Goal: Find specific page/section: Find specific page/section

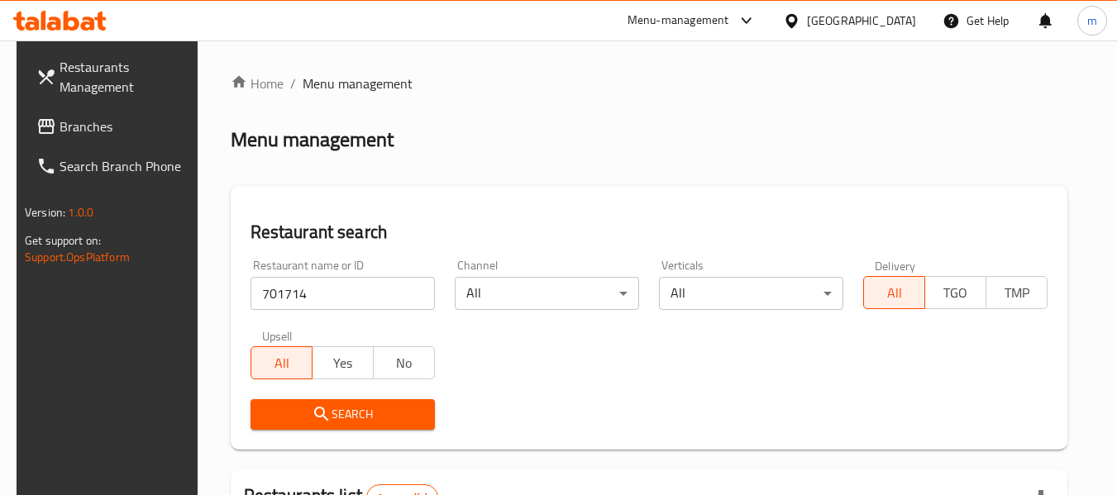
scroll to position [228, 0]
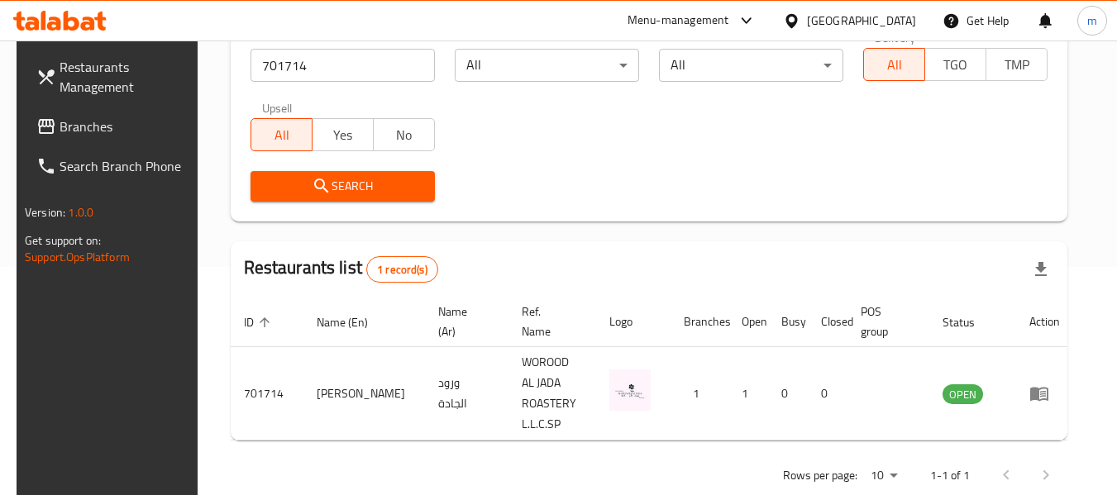
drag, startPoint x: 59, startPoint y: 127, endPoint x: 73, endPoint y: 120, distance: 15.9
click at [60, 127] on span "Branches" at bounding box center [125, 127] width 131 height 20
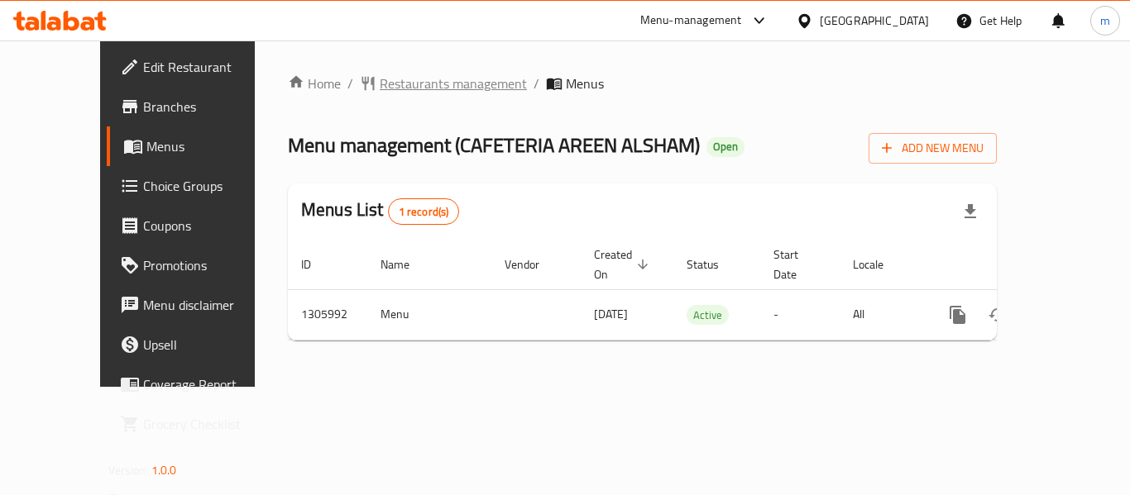
click at [398, 84] on span "Restaurants management" at bounding box center [453, 84] width 147 height 20
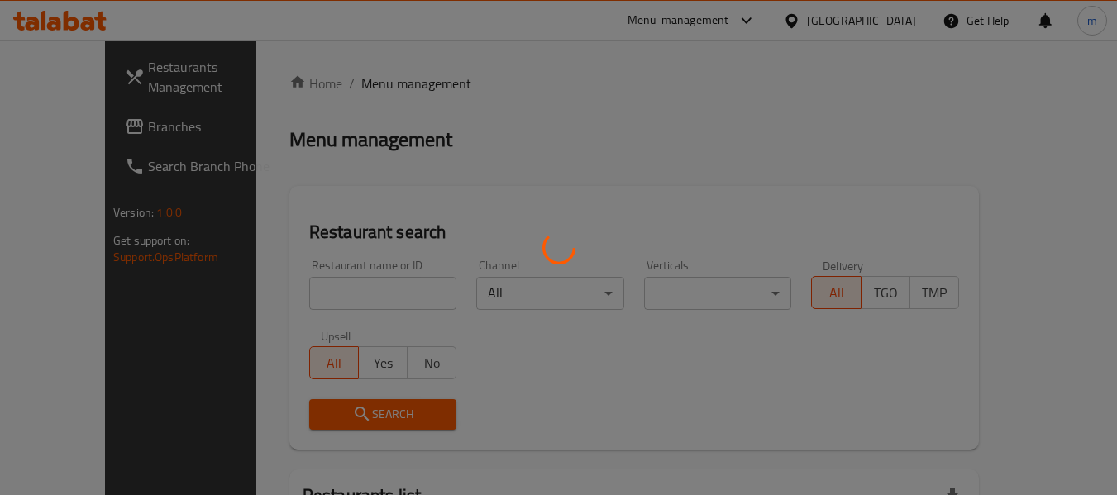
click at [303, 294] on div at bounding box center [558, 247] width 1117 height 495
click at [289, 297] on div at bounding box center [558, 247] width 1117 height 495
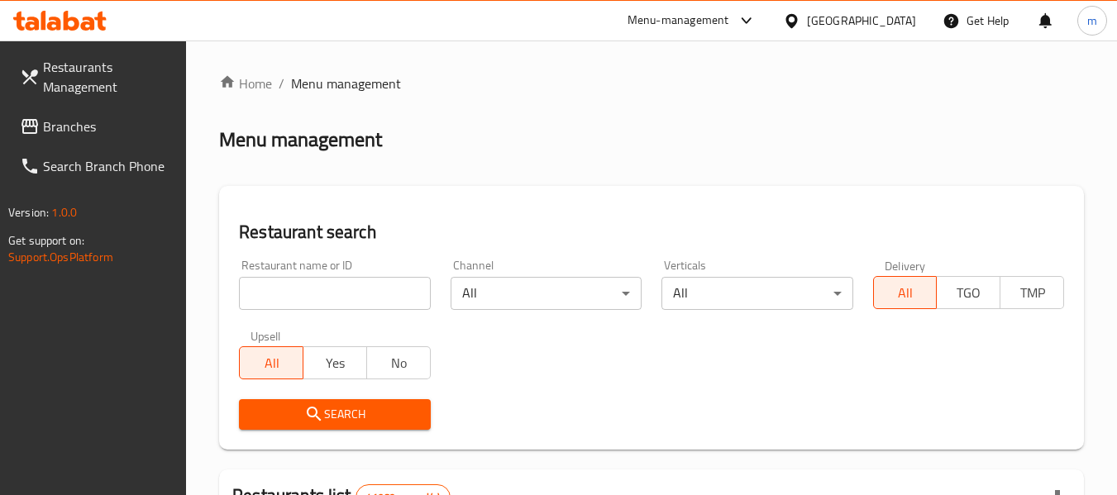
click at [289, 297] on input "search" at bounding box center [334, 293] width 191 height 33
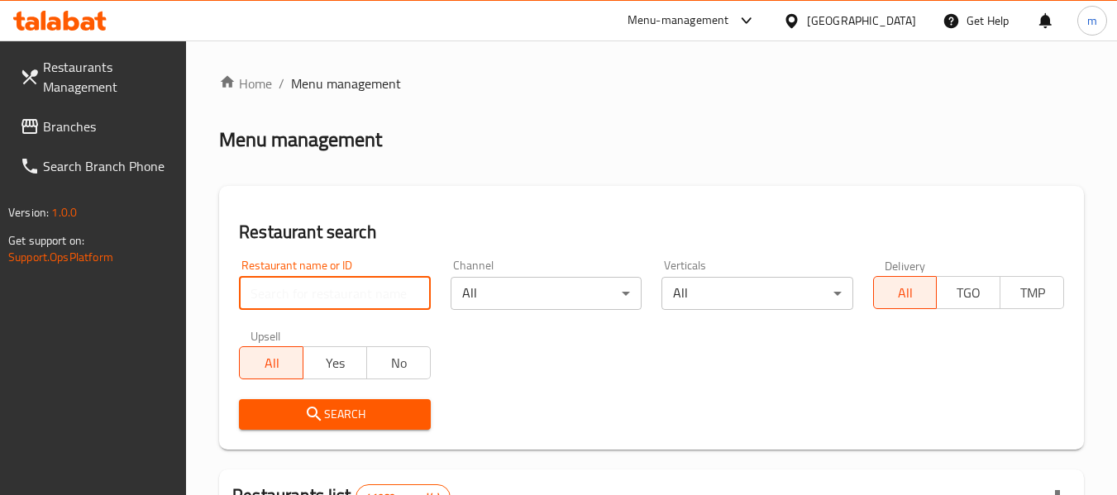
click at [289, 297] on input "search" at bounding box center [334, 293] width 191 height 33
paste input "703899"
type input "703899"
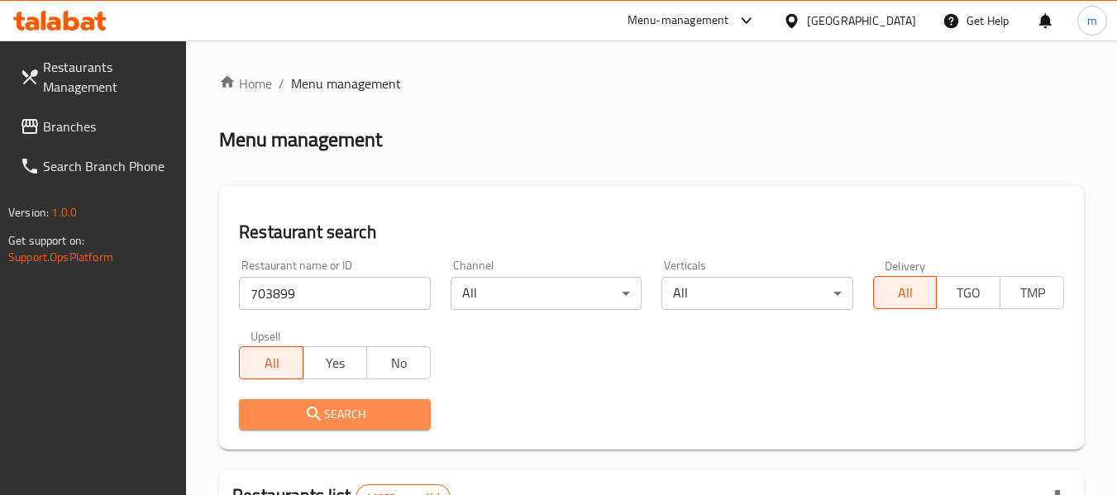
click at [310, 427] on button "Search" at bounding box center [334, 414] width 191 height 31
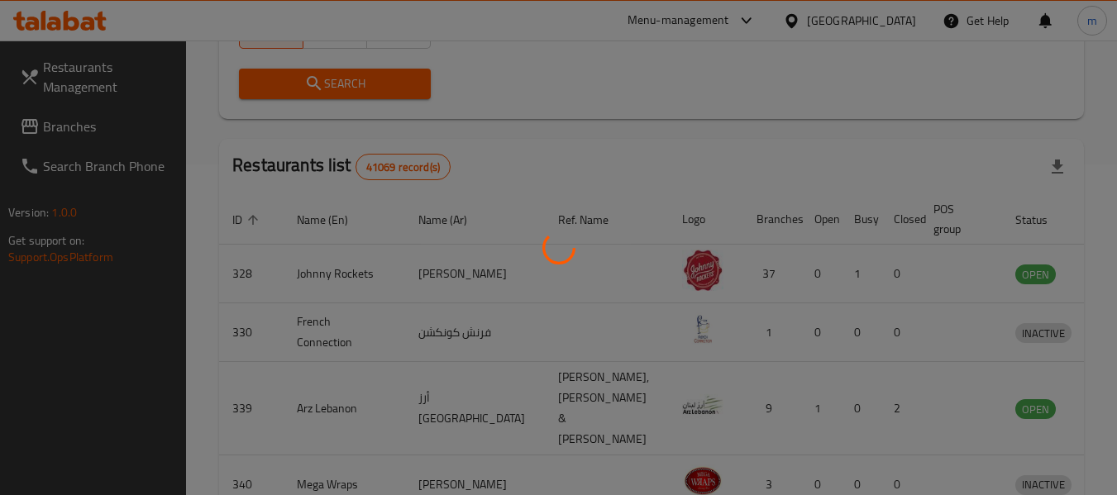
scroll to position [242, 0]
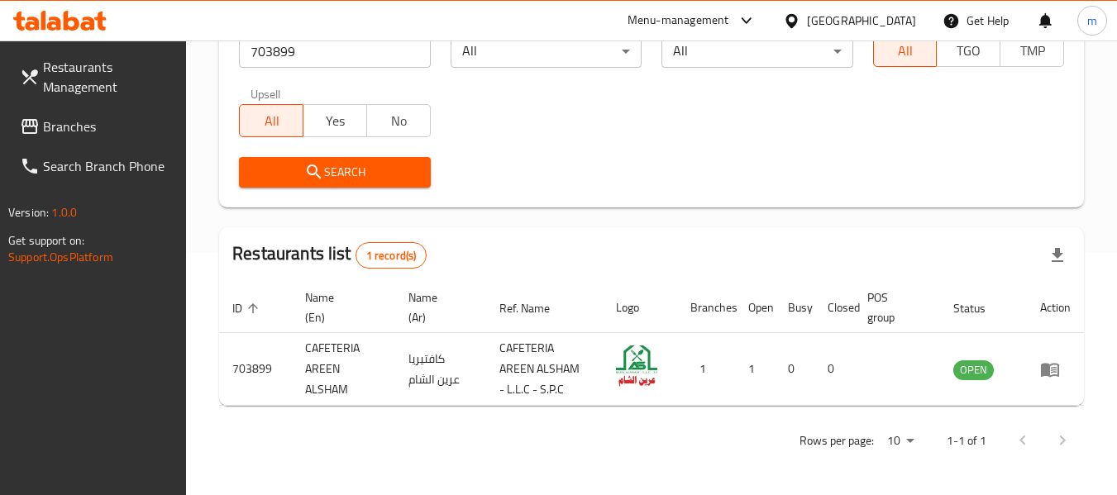
click at [127, 388] on div "Restaurants Management Branches Search Branch Phone Version: 1.0.0 Get support …" at bounding box center [93, 288] width 187 height 495
click at [71, 129] on span "Branches" at bounding box center [108, 127] width 131 height 20
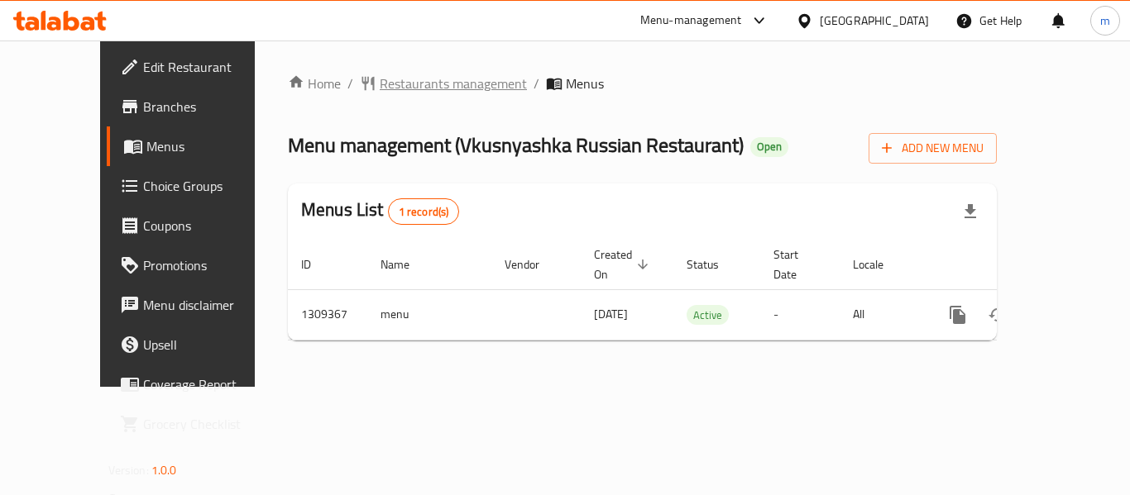
click at [415, 84] on span "Restaurants management" at bounding box center [453, 84] width 147 height 20
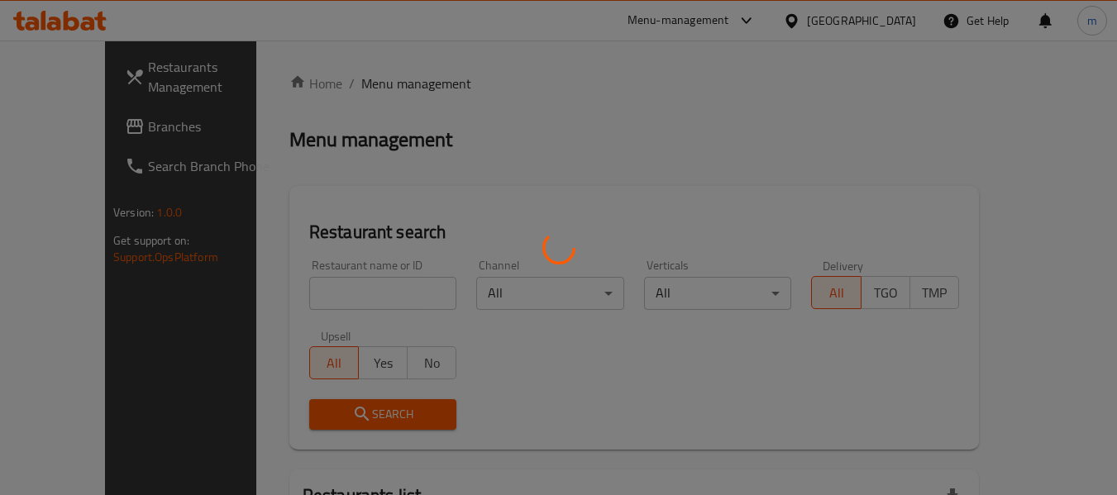
click at [335, 287] on div at bounding box center [558, 247] width 1117 height 495
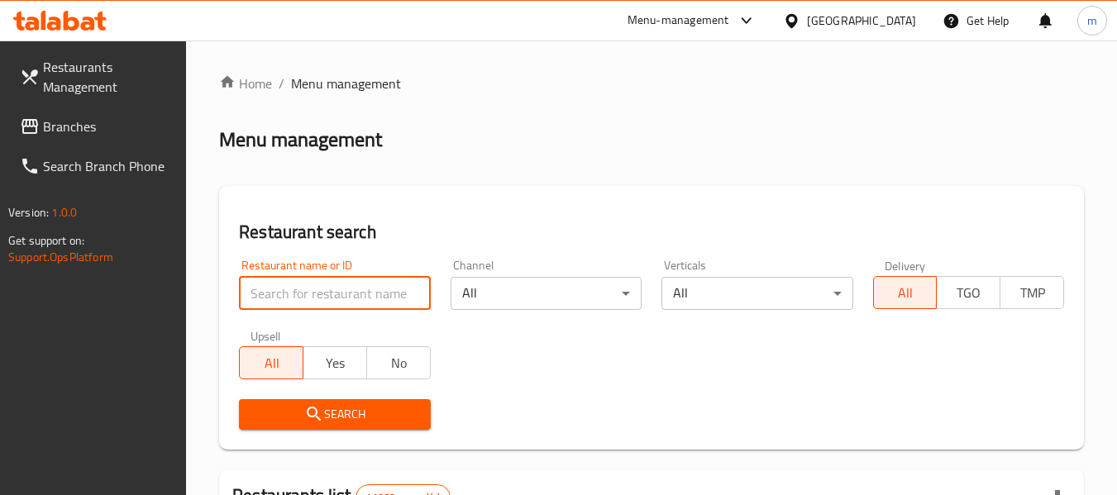
click at [332, 292] on input "search" at bounding box center [334, 293] width 191 height 33
paste input "705212"
type input "705212"
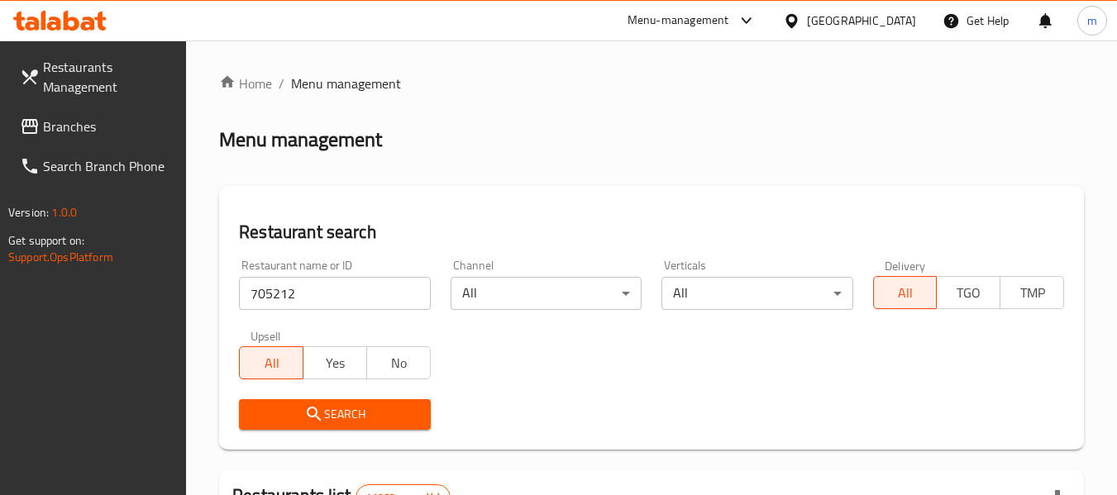
click at [368, 417] on span "Search" at bounding box center [334, 414] width 165 height 21
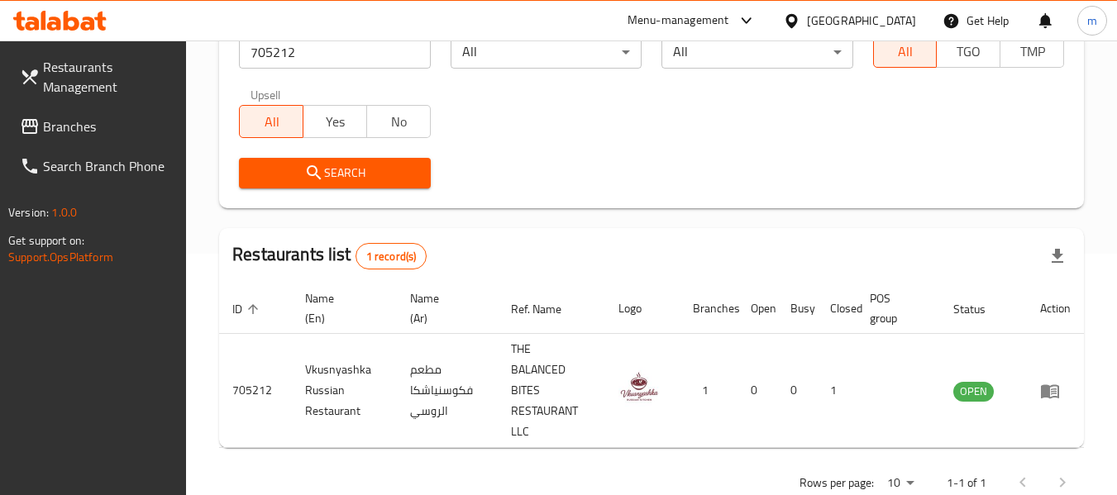
scroll to position [248, 0]
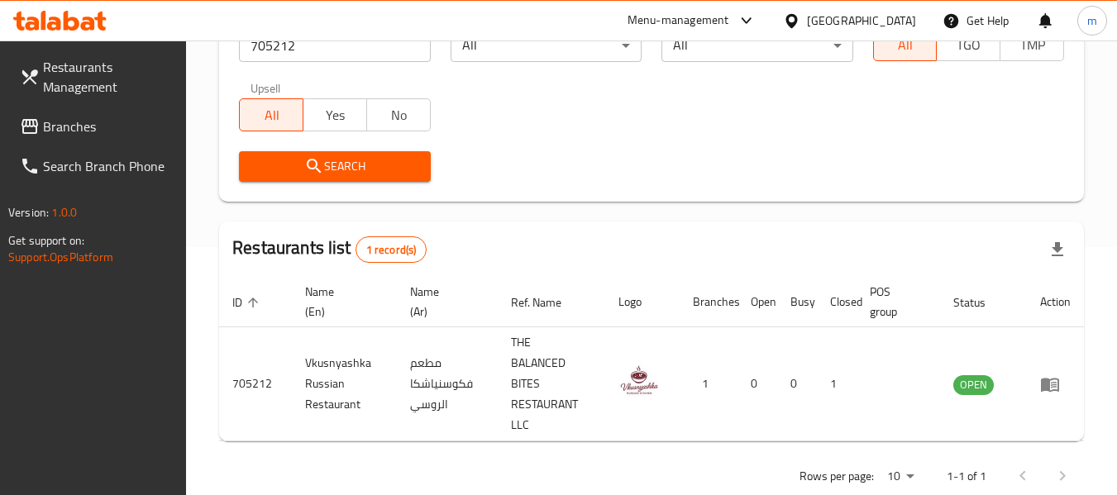
drag, startPoint x: 112, startPoint y: 117, endPoint x: 40, endPoint y: 105, distance: 73.7
click at [112, 117] on span "Branches" at bounding box center [108, 127] width 131 height 20
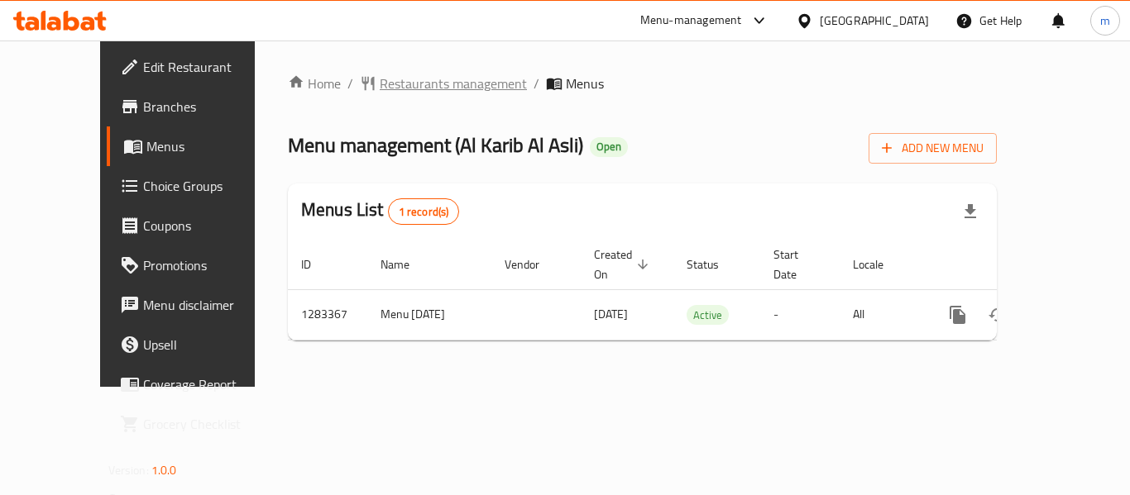
click at [390, 93] on span "Restaurants management" at bounding box center [453, 84] width 147 height 20
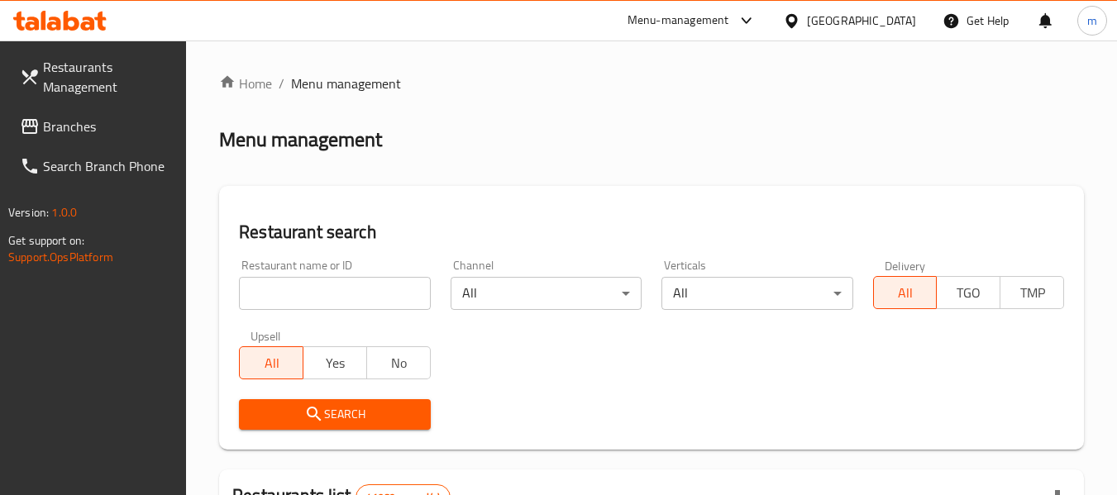
click at [333, 307] on div at bounding box center [558, 247] width 1117 height 495
click at [313, 301] on input "search" at bounding box center [334, 293] width 191 height 33
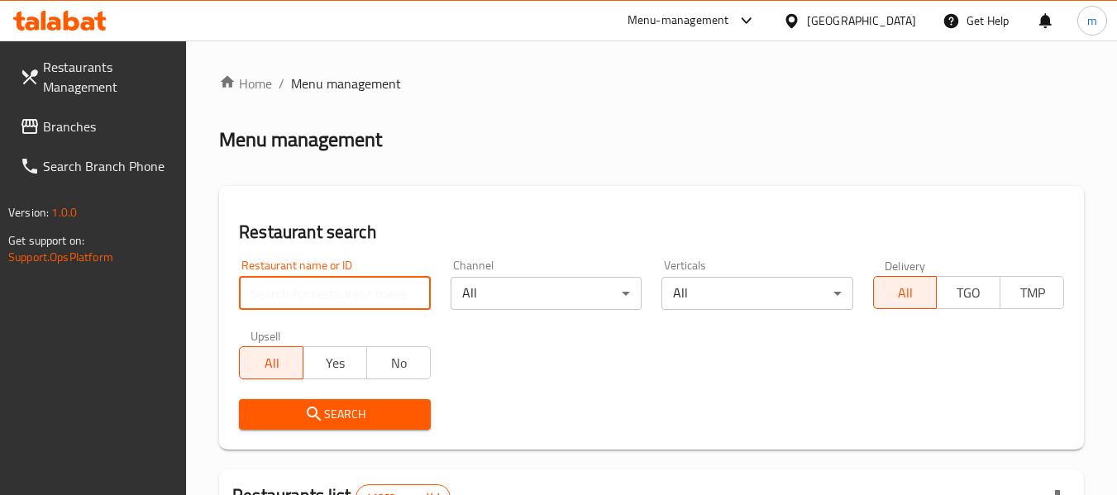
paste input "695017"
type input "695017"
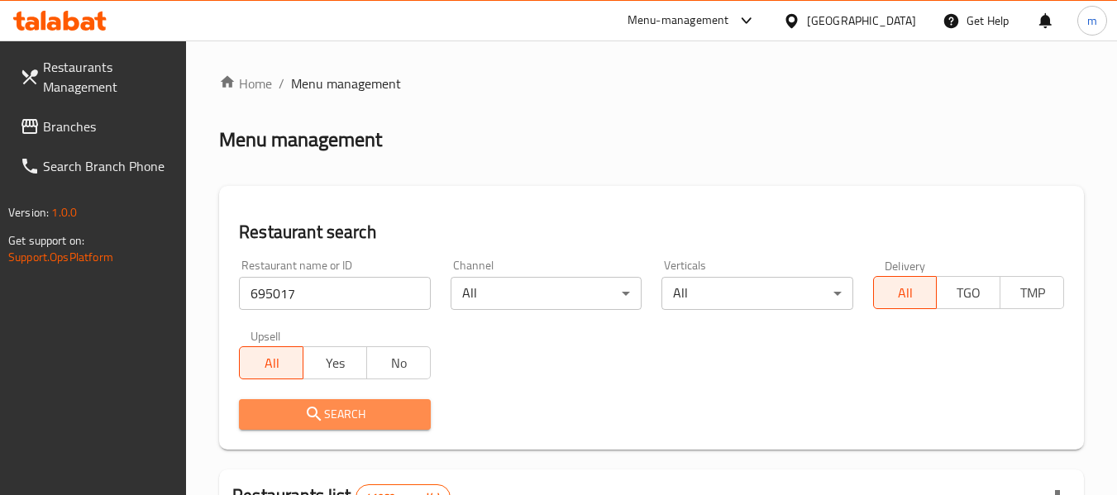
click at [321, 408] on icon "submit" at bounding box center [314, 414] width 20 height 20
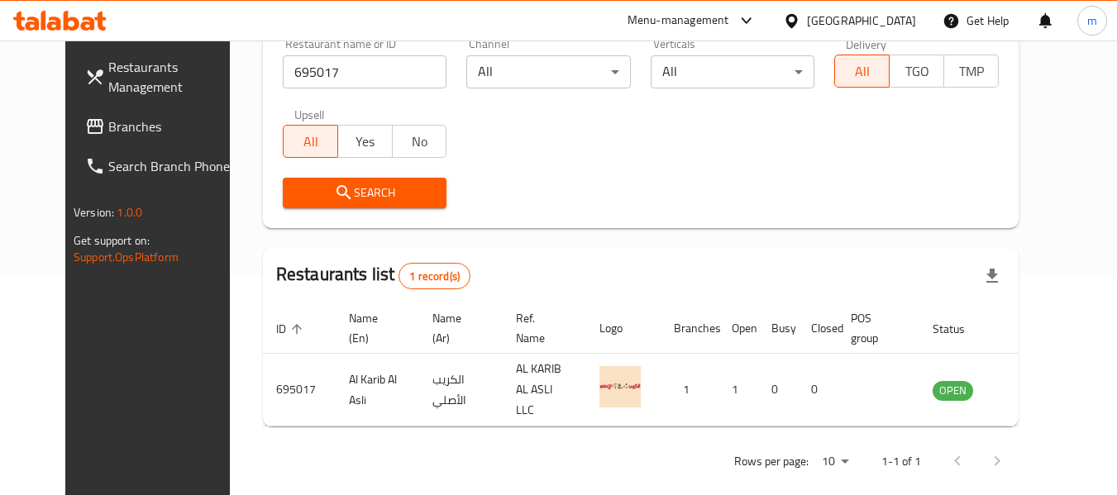
scroll to position [228, 0]
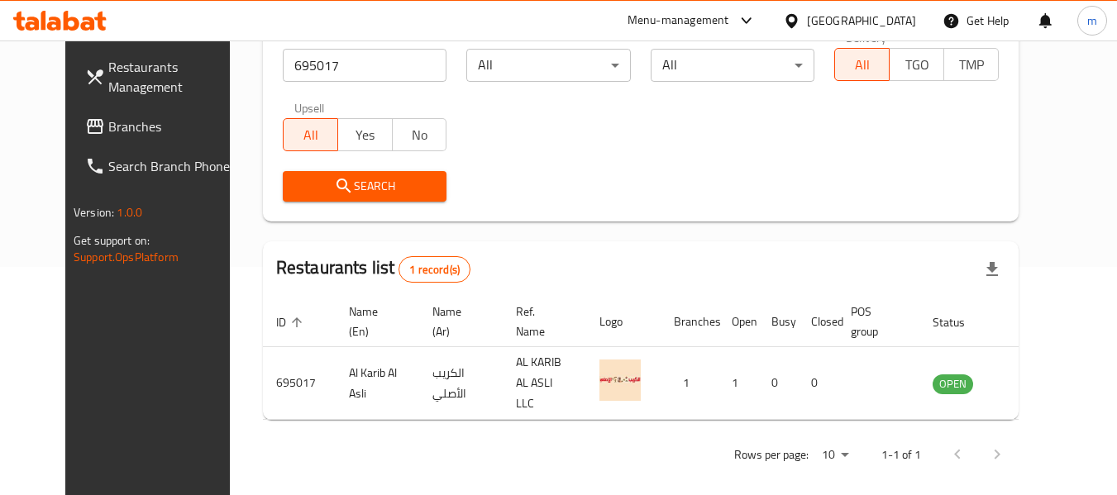
click at [108, 119] on span "Branches" at bounding box center [173, 127] width 131 height 20
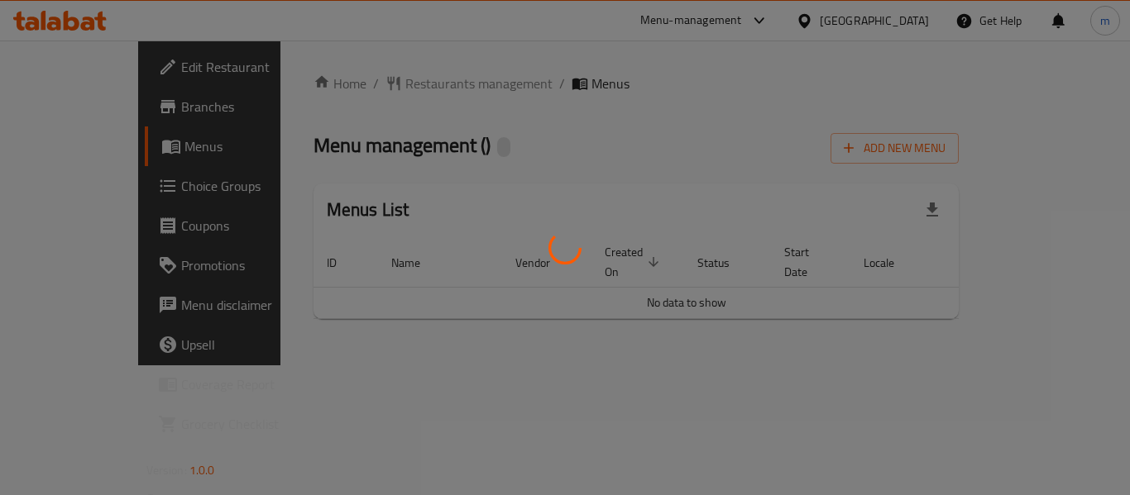
click at [381, 84] on div at bounding box center [565, 247] width 1130 height 495
click at [361, 84] on div at bounding box center [565, 247] width 1130 height 495
click at [366, 86] on div at bounding box center [565, 247] width 1130 height 495
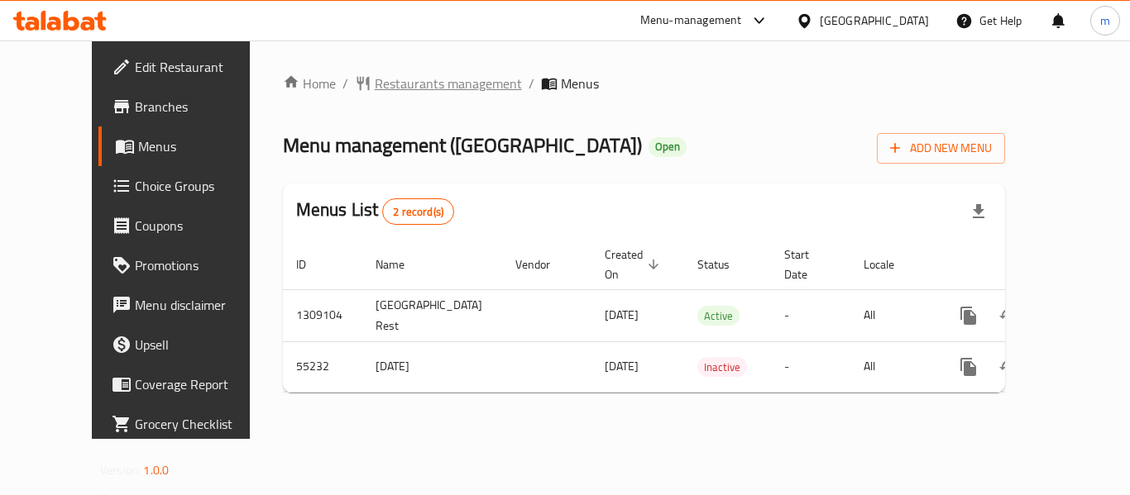
click at [407, 84] on span "Restaurants management" at bounding box center [448, 84] width 147 height 20
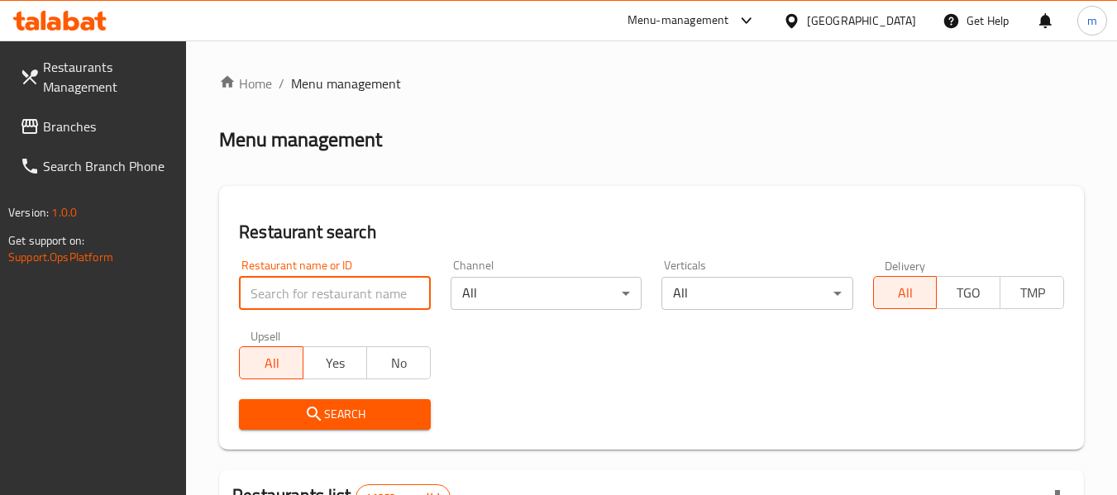
click at [309, 300] on input "search" at bounding box center [334, 293] width 191 height 33
paste input "27164"
type input "27164"
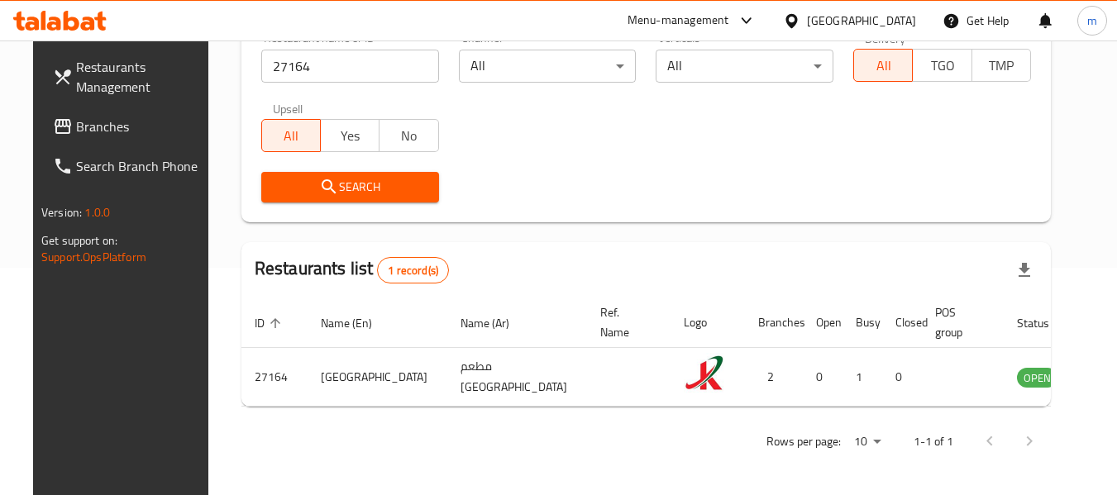
scroll to position [228, 0]
drag, startPoint x: 800, startPoint y: 14, endPoint x: 812, endPoint y: 22, distance: 14.9
click at [800, 14] on icon at bounding box center [791, 20] width 17 height 17
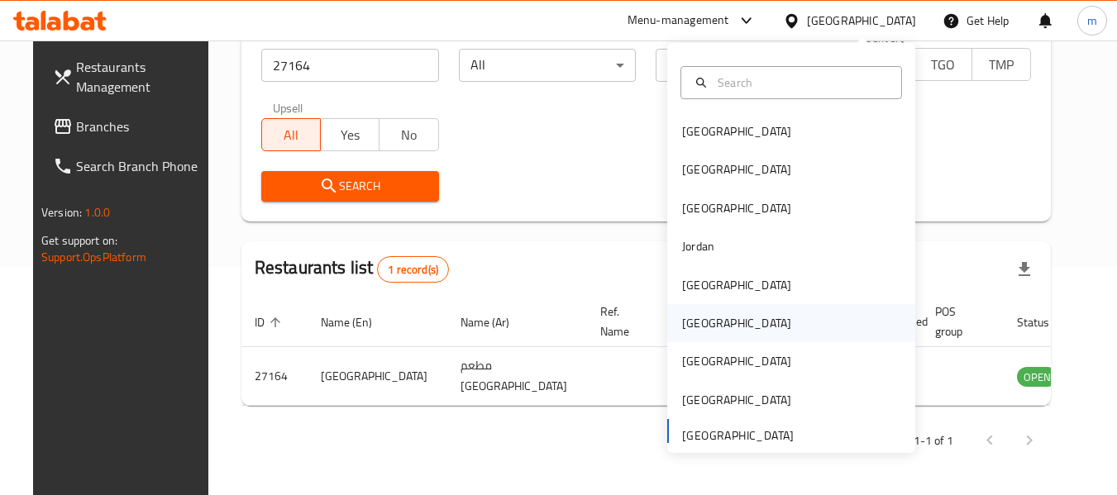
click at [713, 321] on div "[GEOGRAPHIC_DATA]" at bounding box center [737, 323] width 136 height 38
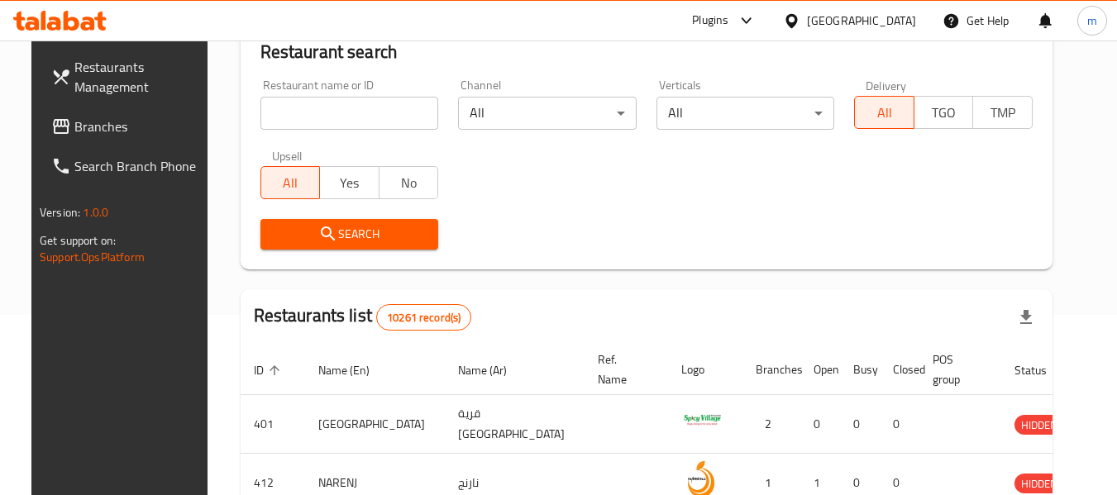
scroll to position [228, 0]
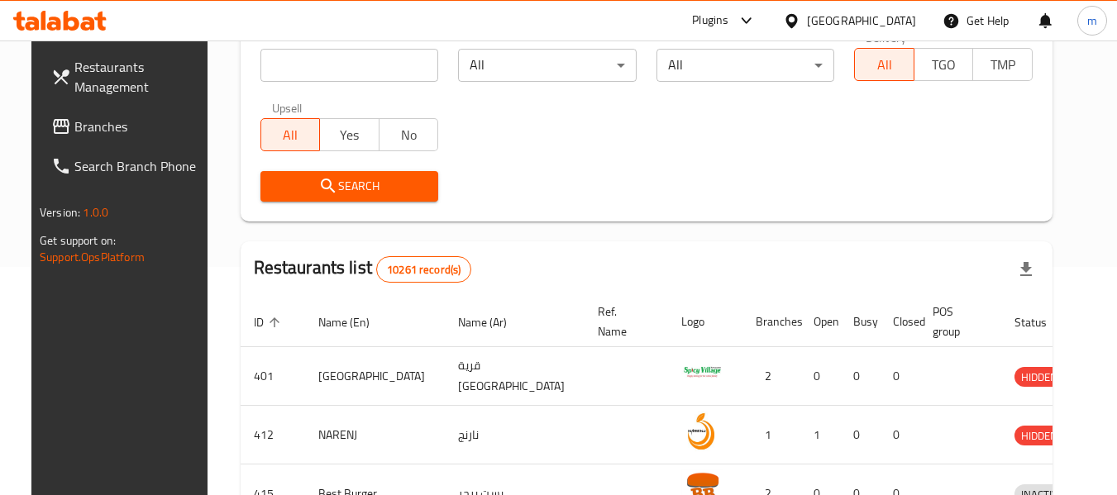
click at [97, 131] on span "Branches" at bounding box center [139, 127] width 131 height 20
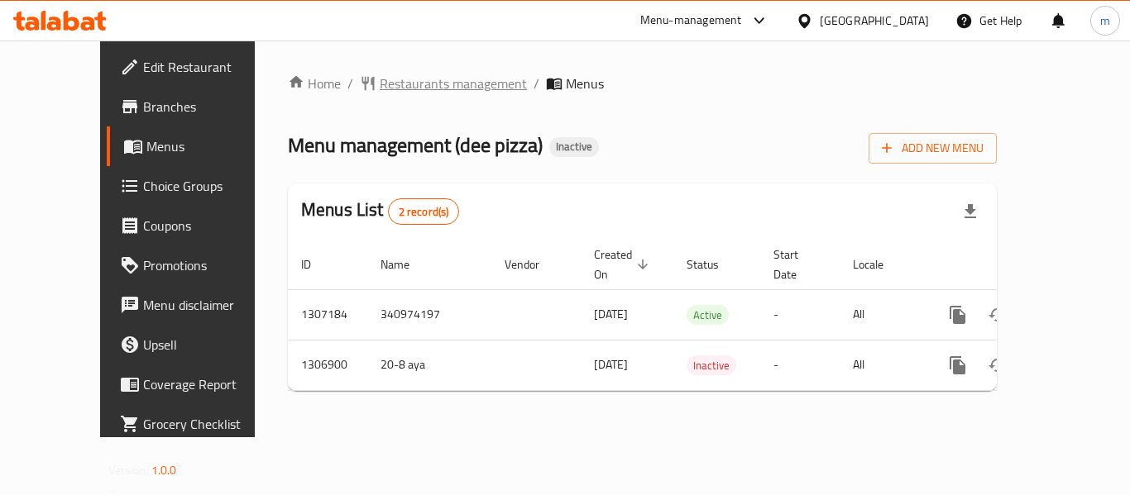
click at [380, 89] on span "Restaurants management" at bounding box center [453, 84] width 147 height 20
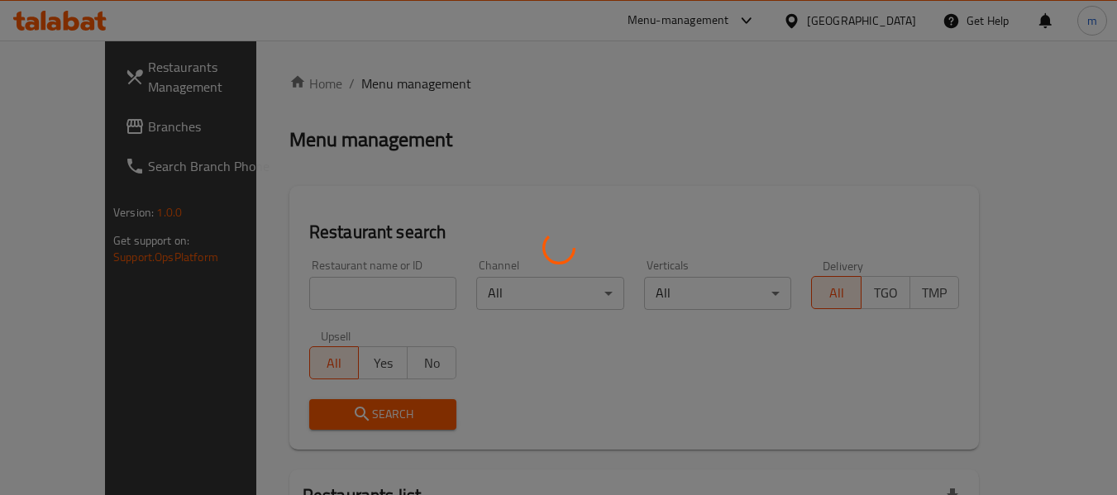
click at [317, 304] on div at bounding box center [558, 247] width 1117 height 495
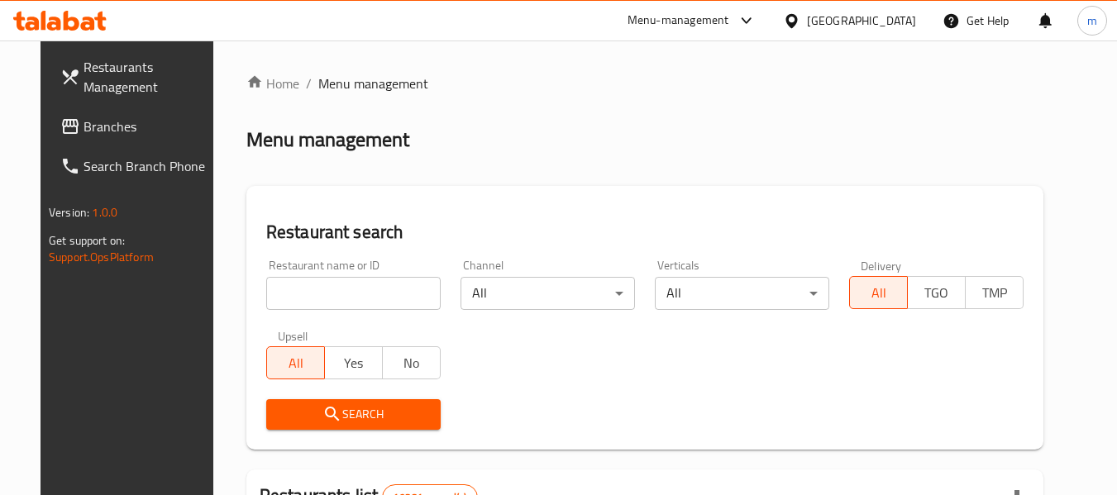
drag, startPoint x: 313, startPoint y: 298, endPoint x: 324, endPoint y: 297, distance: 10.8
click at [313, 298] on input "search" at bounding box center [353, 293] width 175 height 33
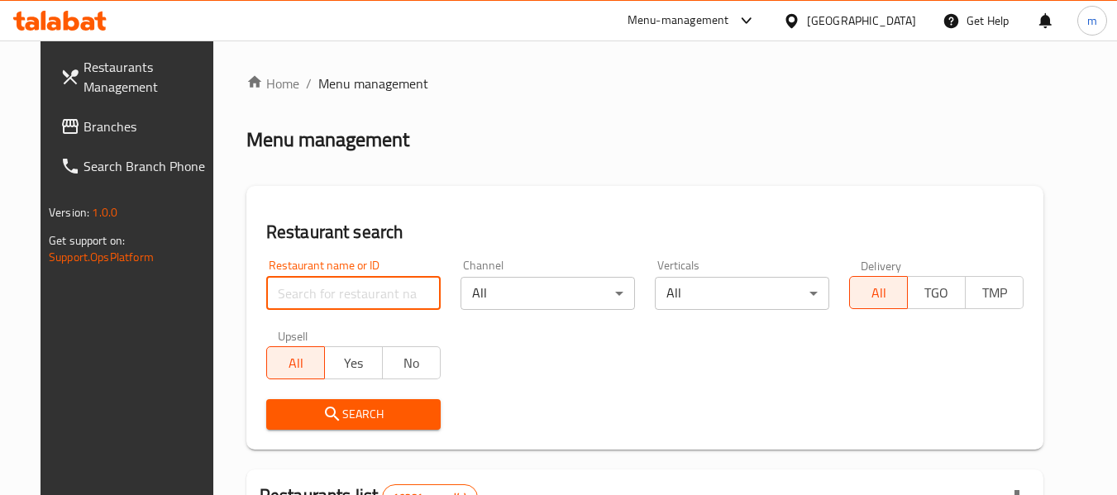
paste input "704211"
type input "704211"
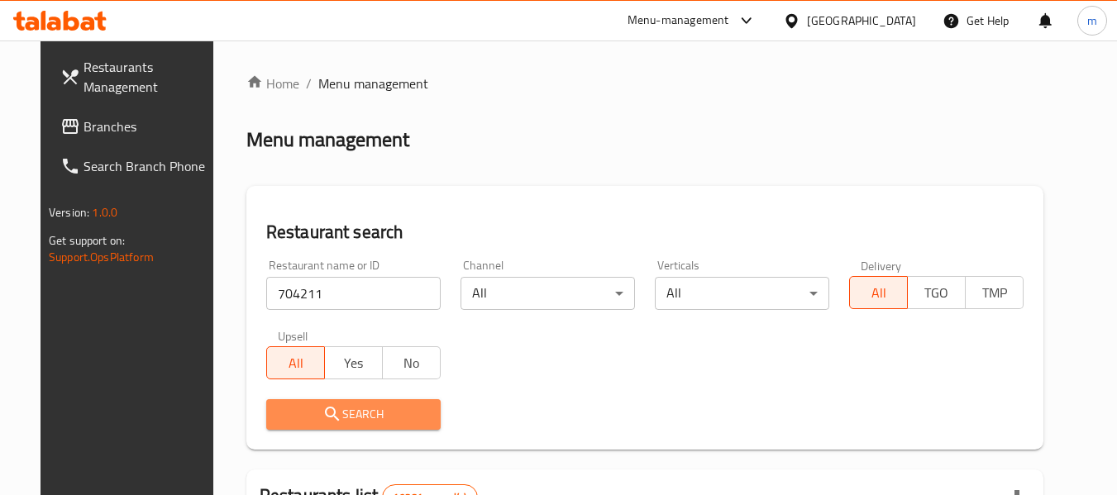
click at [303, 408] on span "Search" at bounding box center [354, 414] width 148 height 21
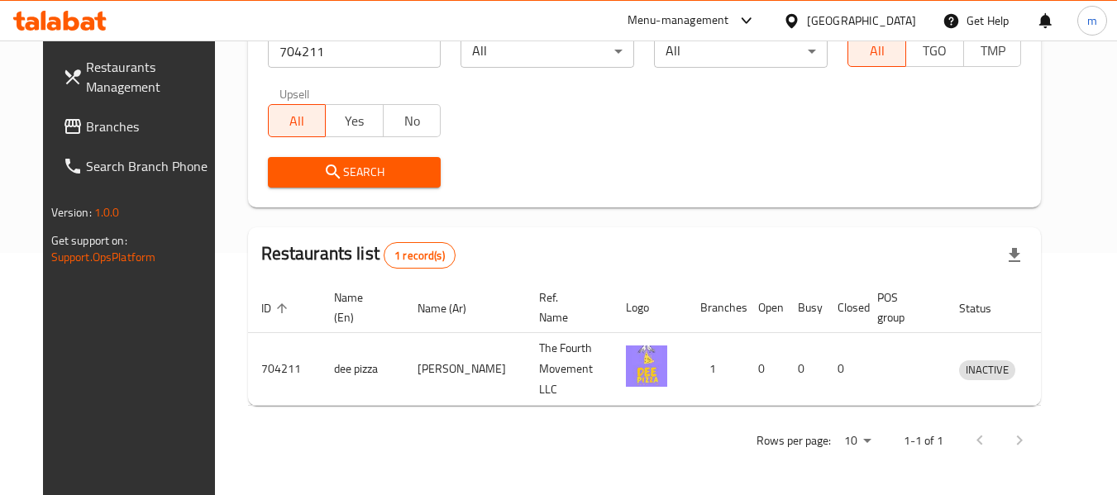
scroll to position [228, 0]
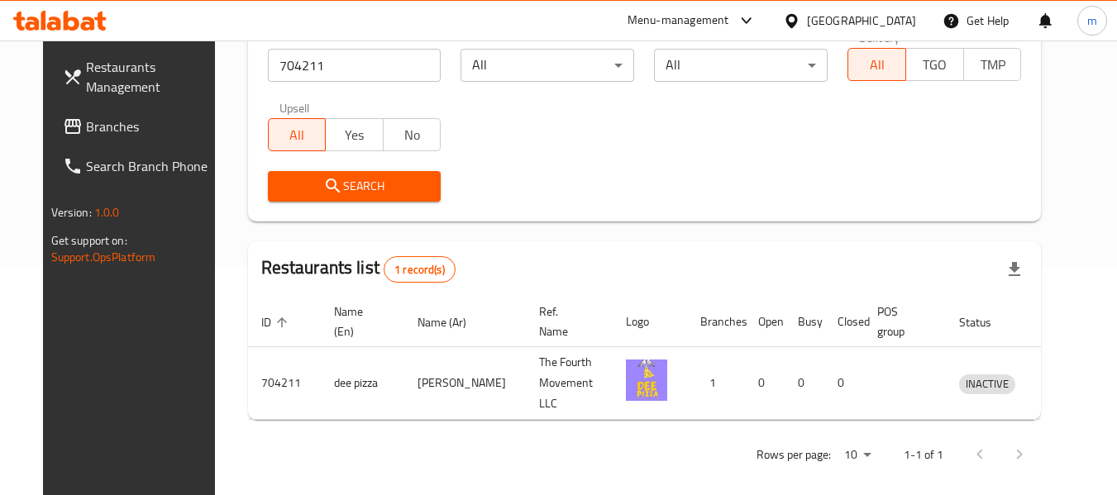
click at [797, 17] on icon at bounding box center [792, 20] width 12 height 14
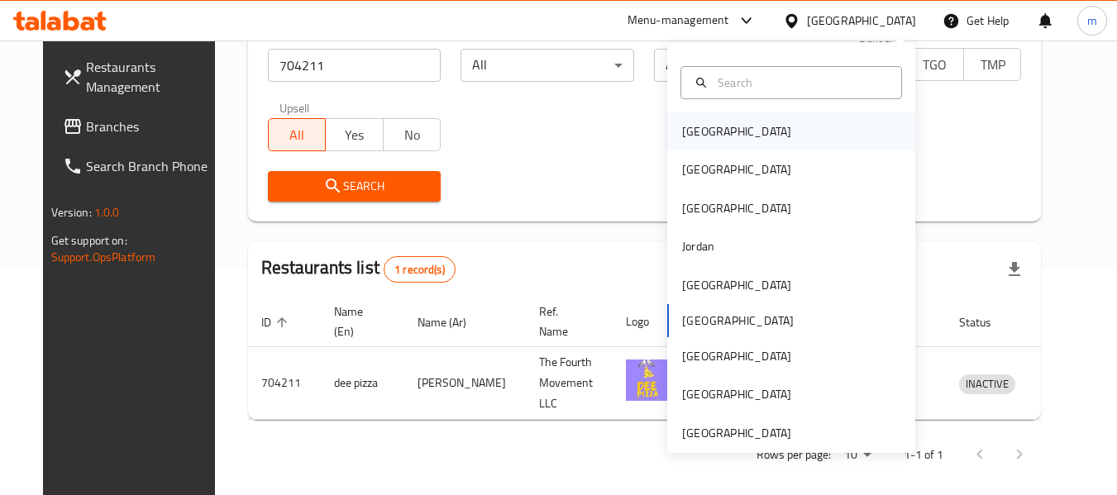
click at [692, 127] on div "[GEOGRAPHIC_DATA]" at bounding box center [736, 131] width 109 height 18
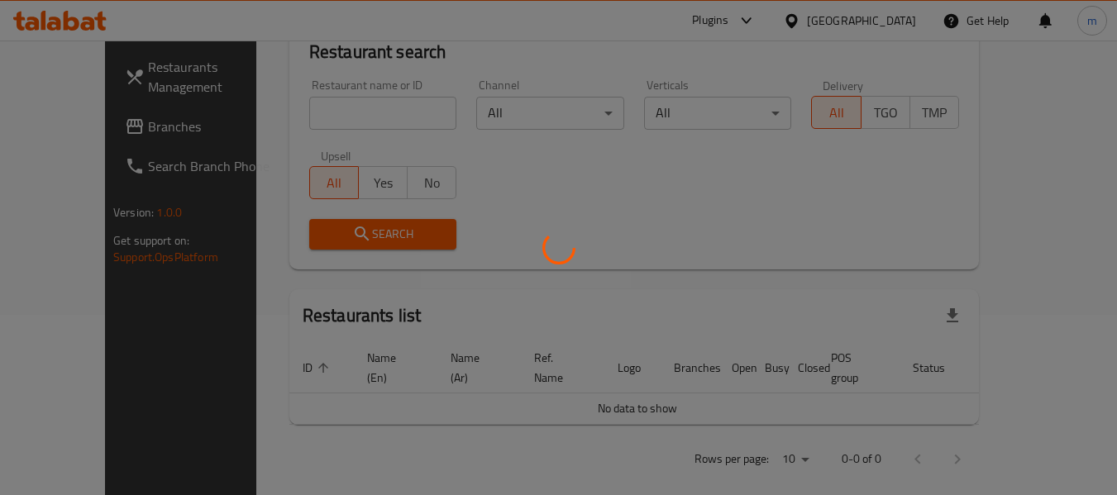
scroll to position [228, 0]
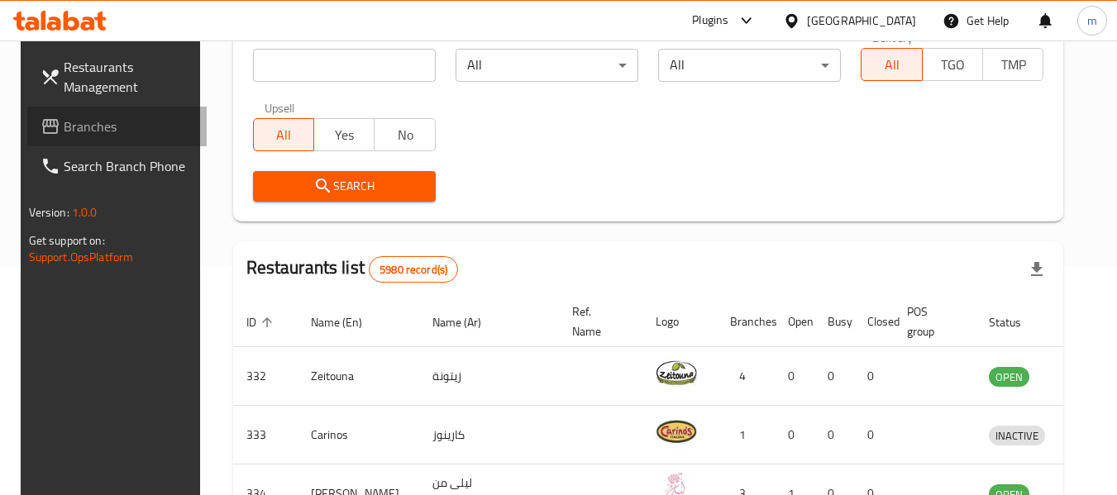
click at [64, 125] on span "Branches" at bounding box center [129, 127] width 131 height 20
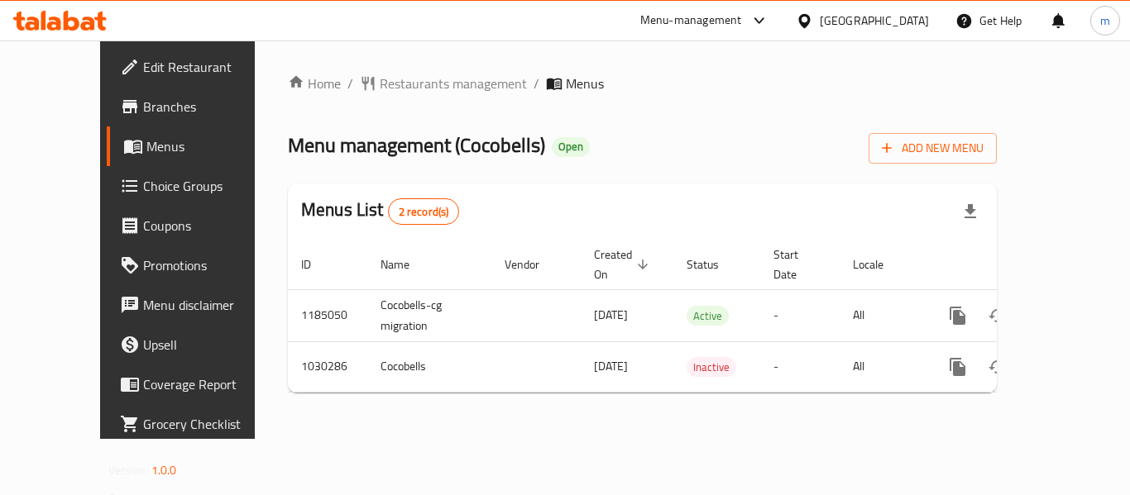
click at [331, 70] on div "Home / Restaurants management / Menus Menu management ( Cocobells ) Open Add Ne…" at bounding box center [642, 240] width 775 height 399
click at [380, 84] on span "Restaurants management" at bounding box center [453, 84] width 147 height 20
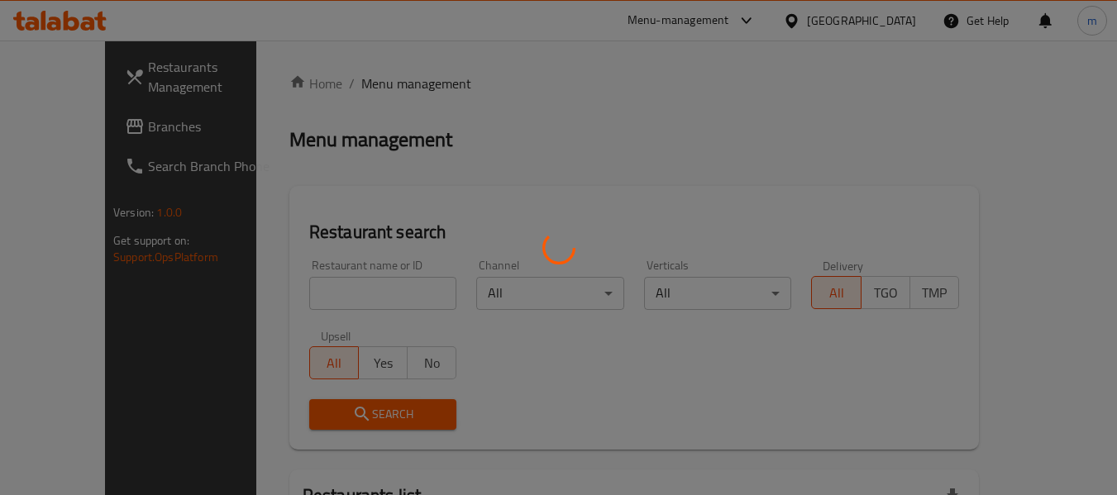
click at [291, 289] on div at bounding box center [558, 247] width 1117 height 495
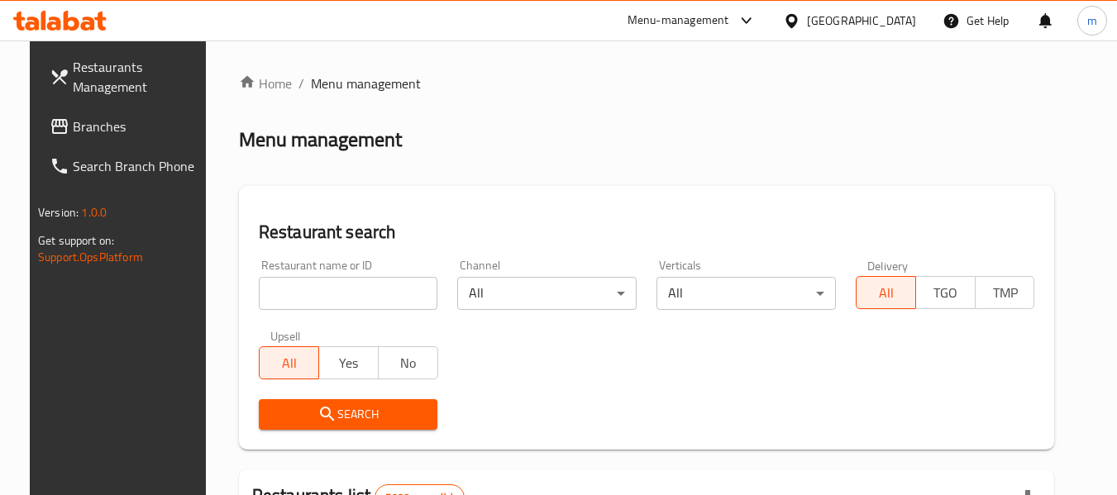
click at [285, 294] on input "search" at bounding box center [348, 293] width 179 height 33
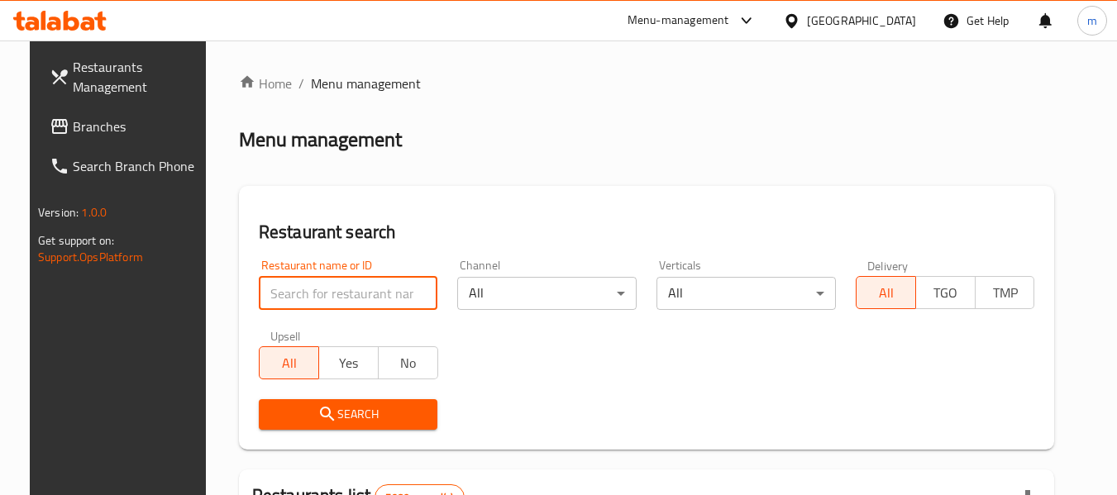
click at [285, 299] on input "search" at bounding box center [348, 293] width 179 height 33
paste input "661302"
type input "661302"
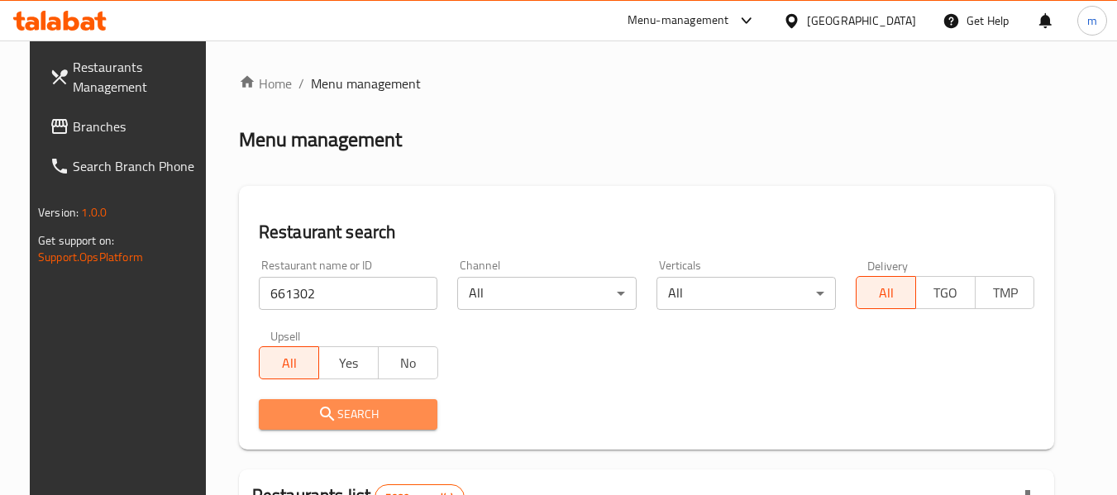
click at [318, 410] on icon "submit" at bounding box center [328, 414] width 20 height 20
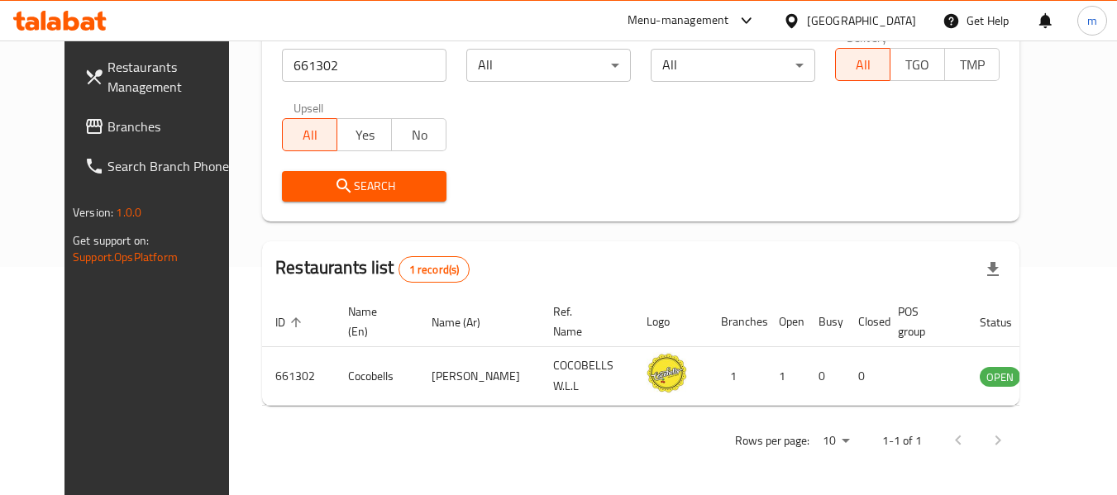
scroll to position [205, 0]
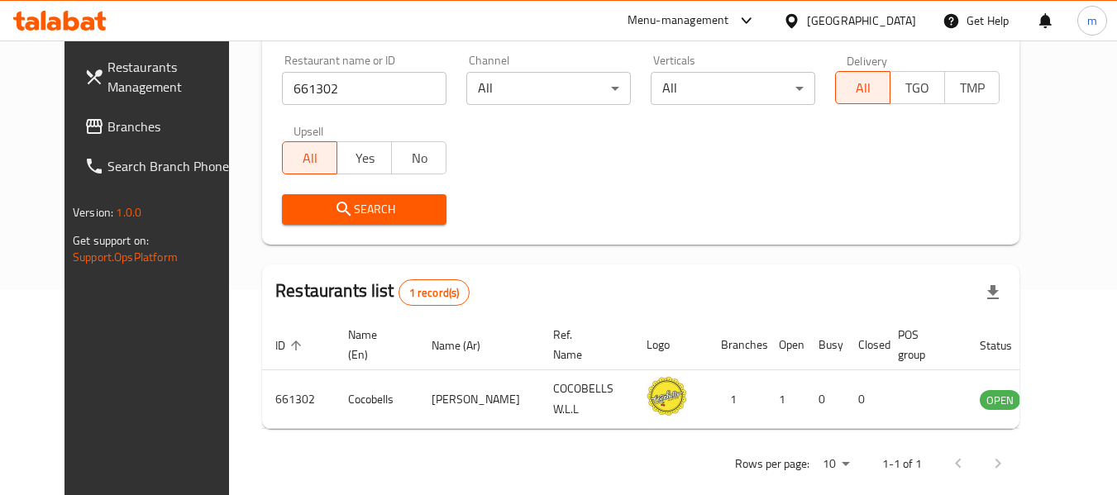
click at [801, 17] on icon at bounding box center [791, 20] width 17 height 17
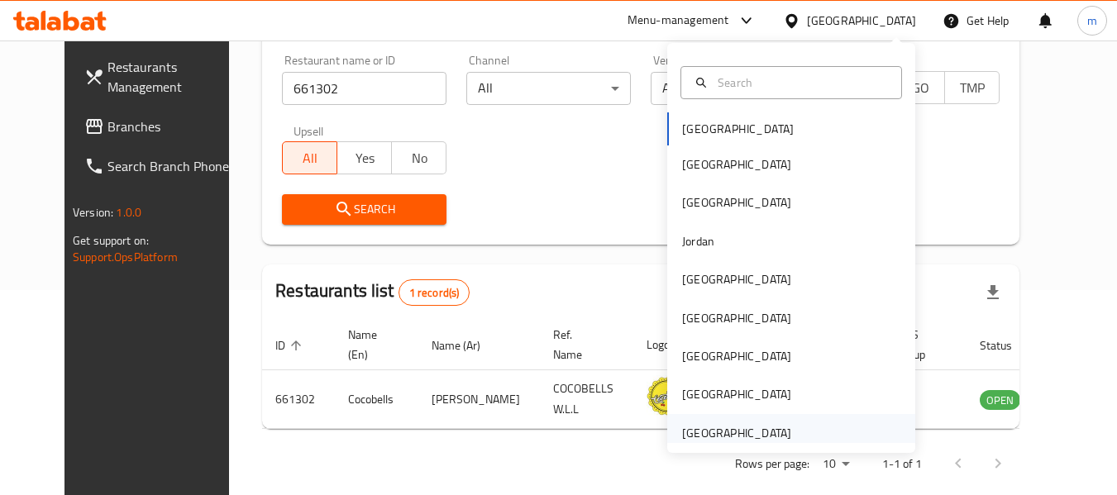
click at [714, 430] on div "United Arab Emirates" at bounding box center [736, 433] width 109 height 18
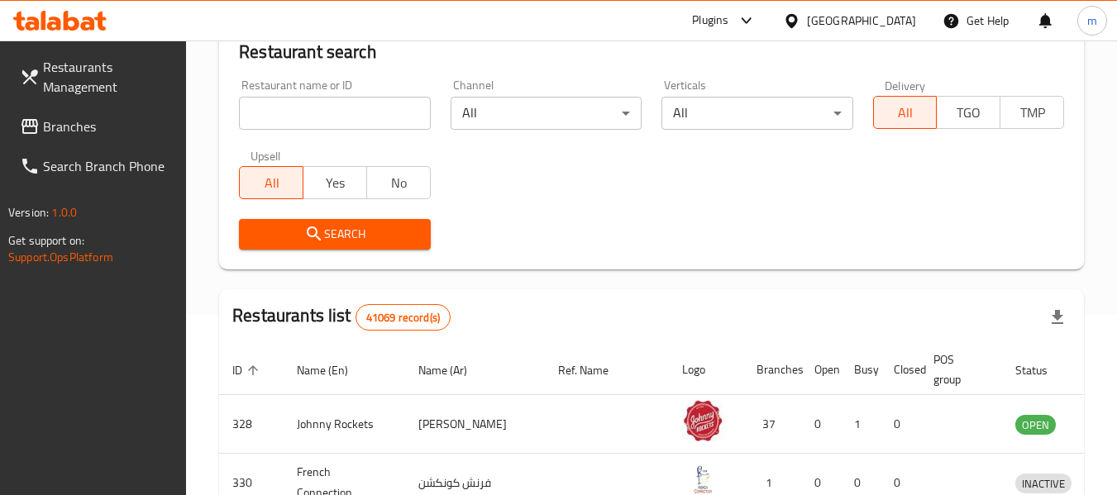
scroll to position [205, 0]
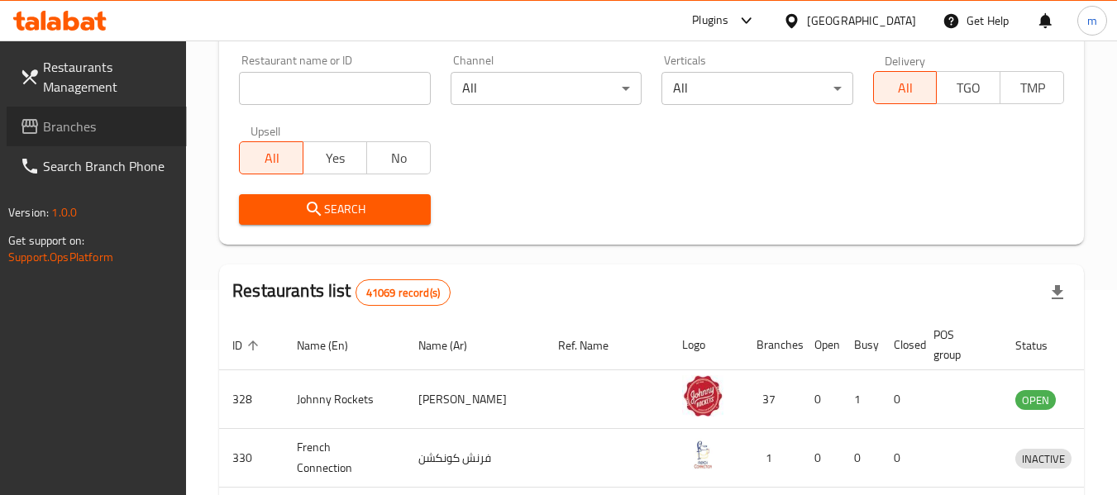
click at [107, 140] on link "Branches" at bounding box center [97, 127] width 180 height 40
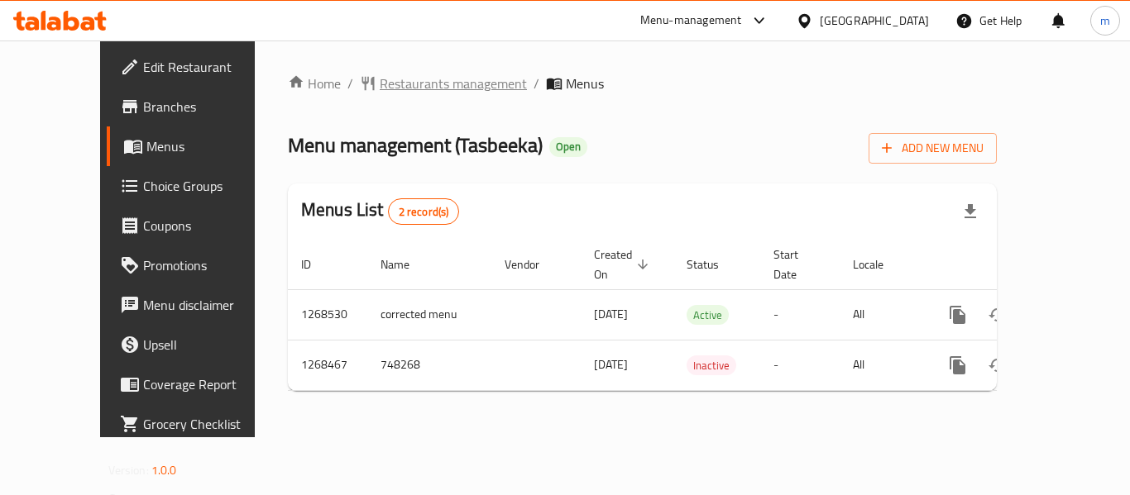
click at [399, 81] on span "Restaurants management" at bounding box center [453, 84] width 147 height 20
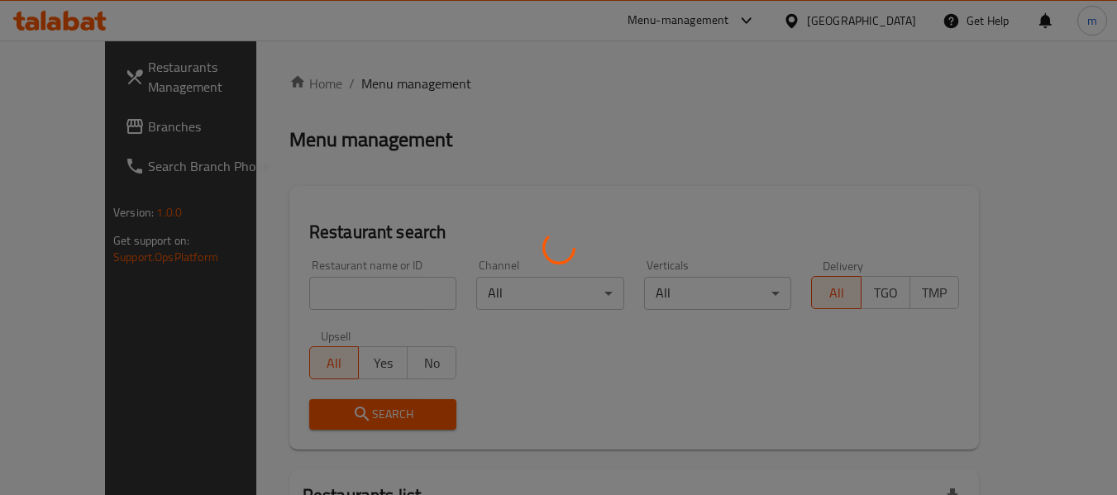
click at [313, 291] on div at bounding box center [558, 247] width 1117 height 495
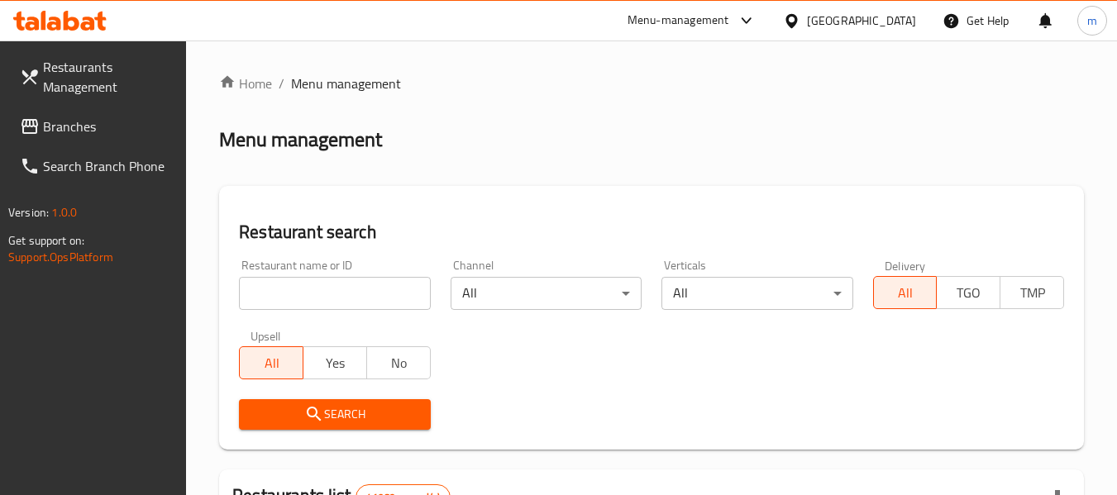
click at [316, 292] on input "search" at bounding box center [334, 293] width 191 height 33
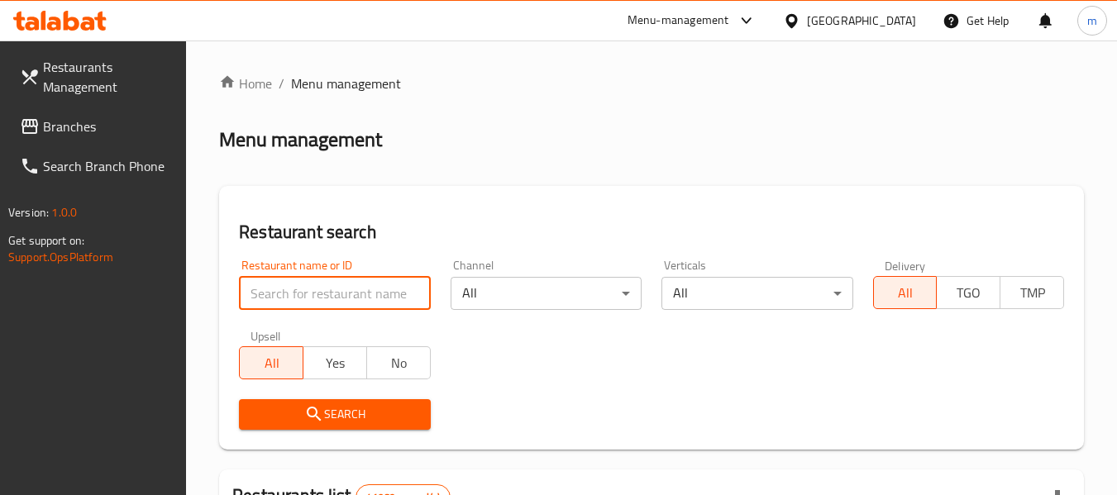
click at [316, 292] on input "search" at bounding box center [334, 293] width 191 height 33
paste input "688161"
type input "688161"
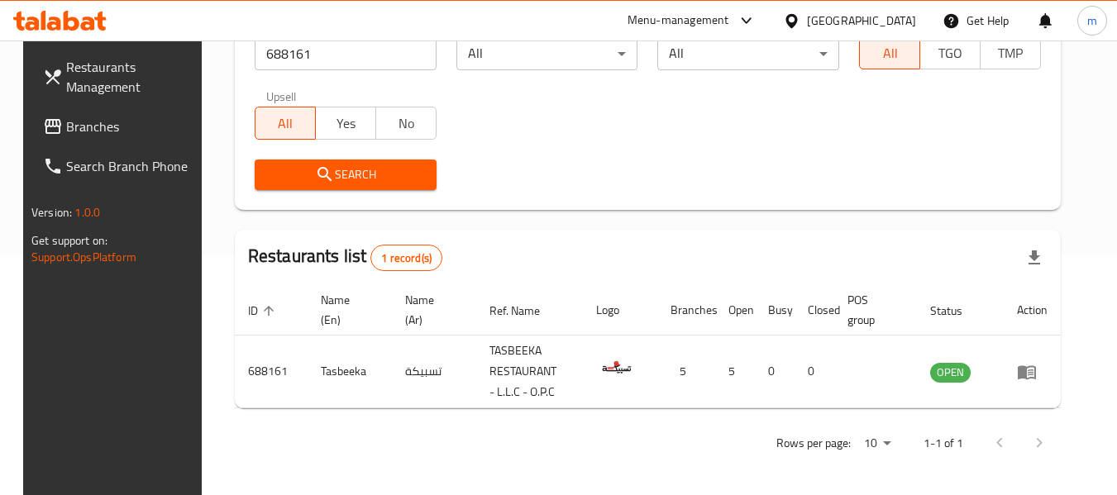
scroll to position [242, 0]
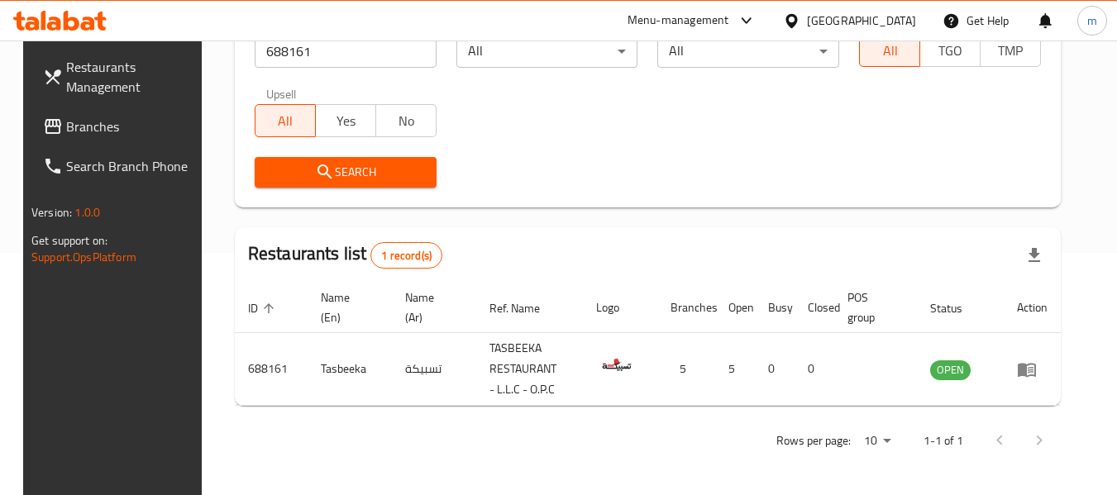
click at [794, 25] on icon at bounding box center [792, 20] width 12 height 14
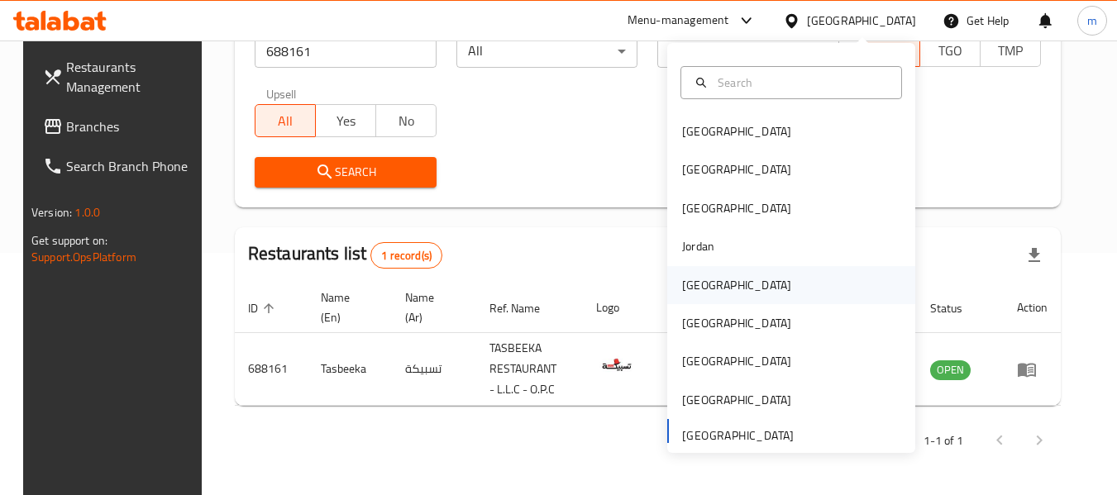
click at [683, 286] on div "[GEOGRAPHIC_DATA]" at bounding box center [736, 285] width 109 height 18
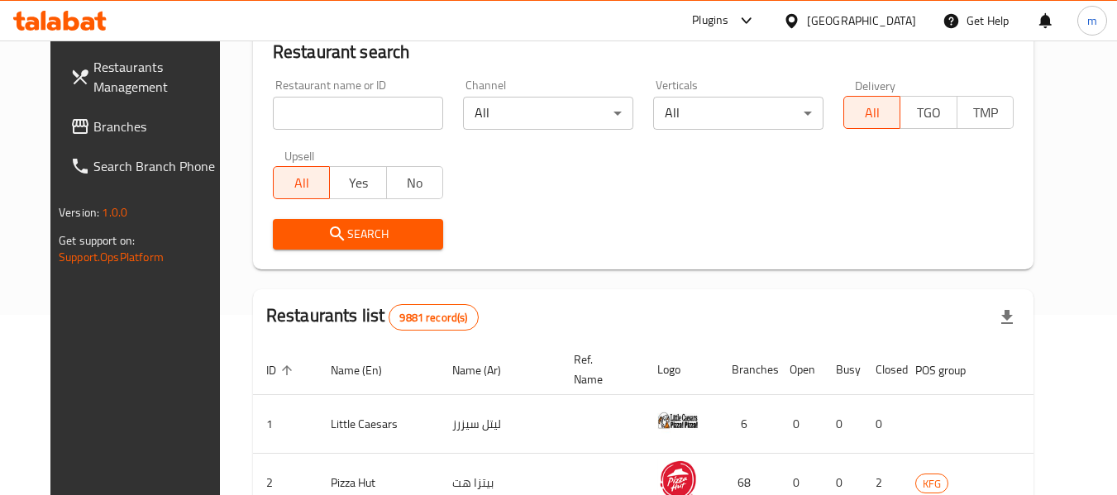
scroll to position [242, 0]
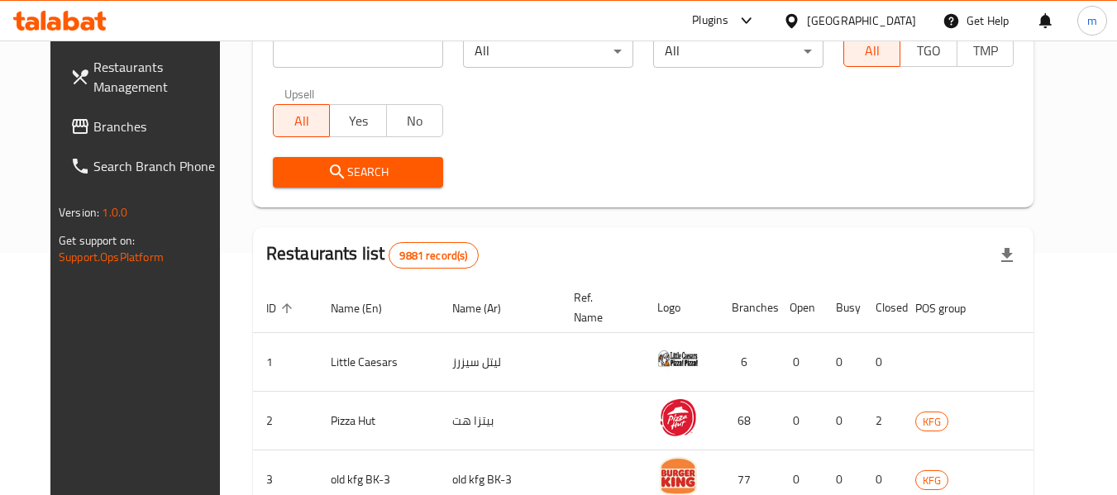
click at [93, 124] on span "Branches" at bounding box center [158, 127] width 131 height 20
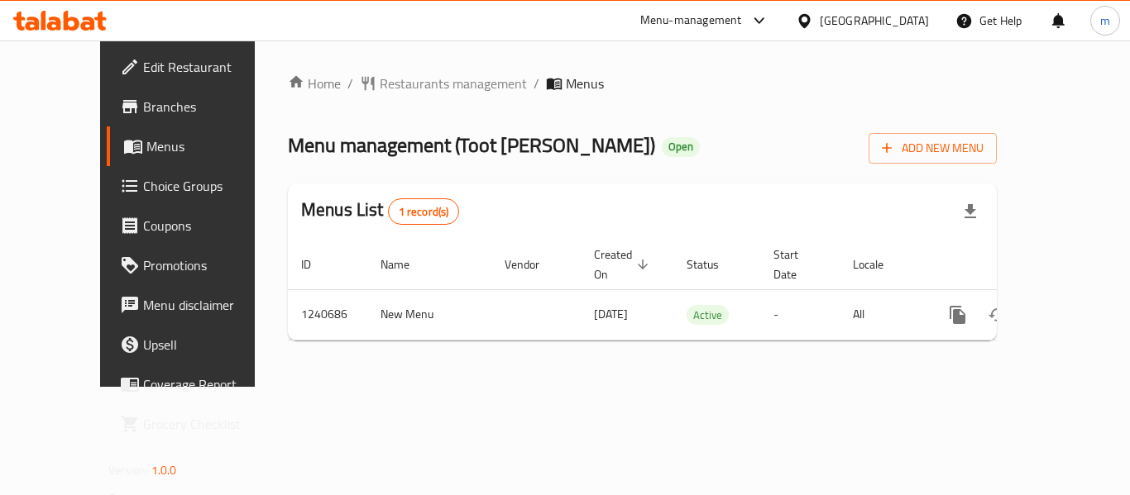
click at [378, 88] on div "Home / Restaurants management / Menus Menu management ( Toot [PERSON_NAME] ) Op…" at bounding box center [642, 214] width 709 height 280
click at [380, 84] on span "Restaurants management" at bounding box center [453, 84] width 147 height 20
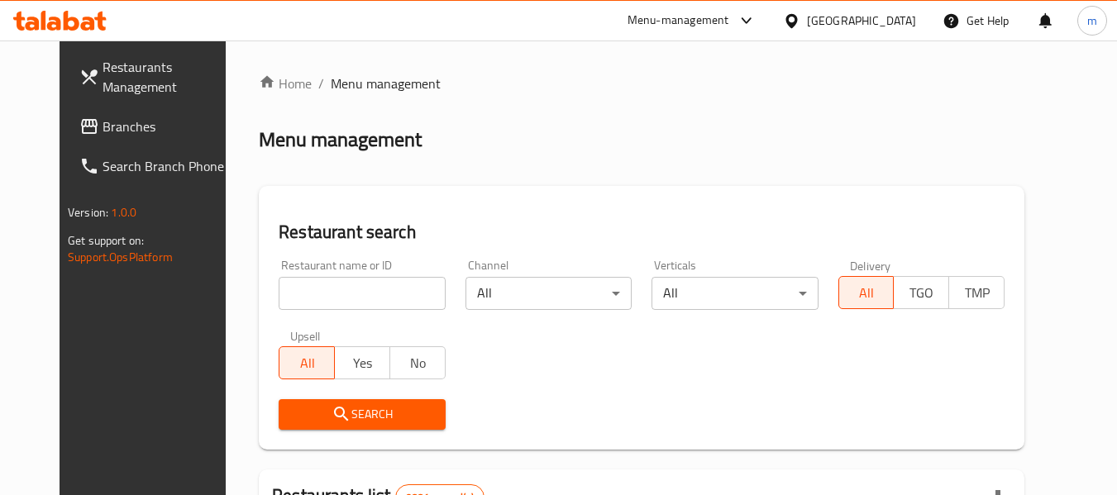
drag, startPoint x: 306, startPoint y: 299, endPoint x: 298, endPoint y: 298, distance: 8.3
click at [305, 299] on div at bounding box center [558, 247] width 1117 height 495
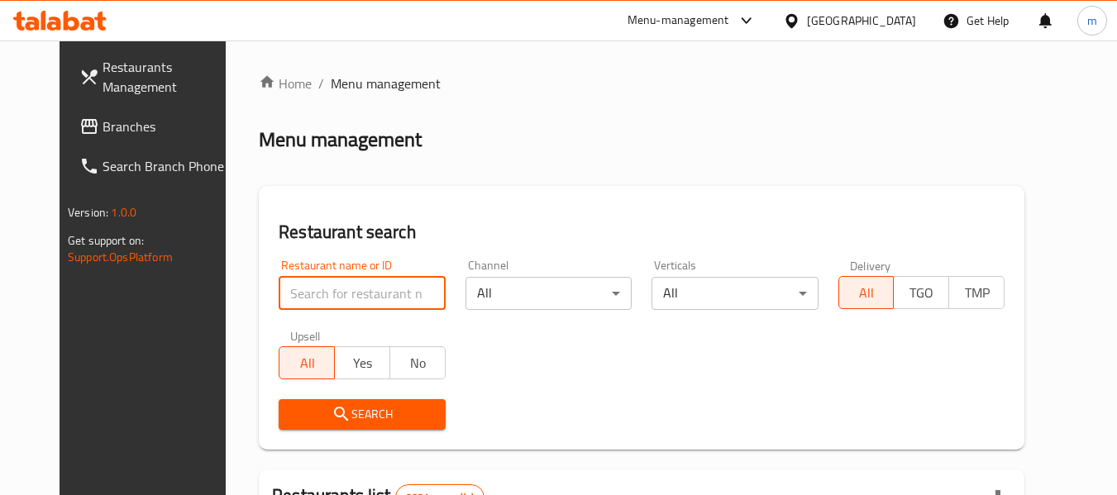
click at [296, 298] on input "search" at bounding box center [362, 293] width 166 height 33
click at [294, 300] on input "search" at bounding box center [362, 293] width 166 height 33
paste input "680428"
type input "680428"
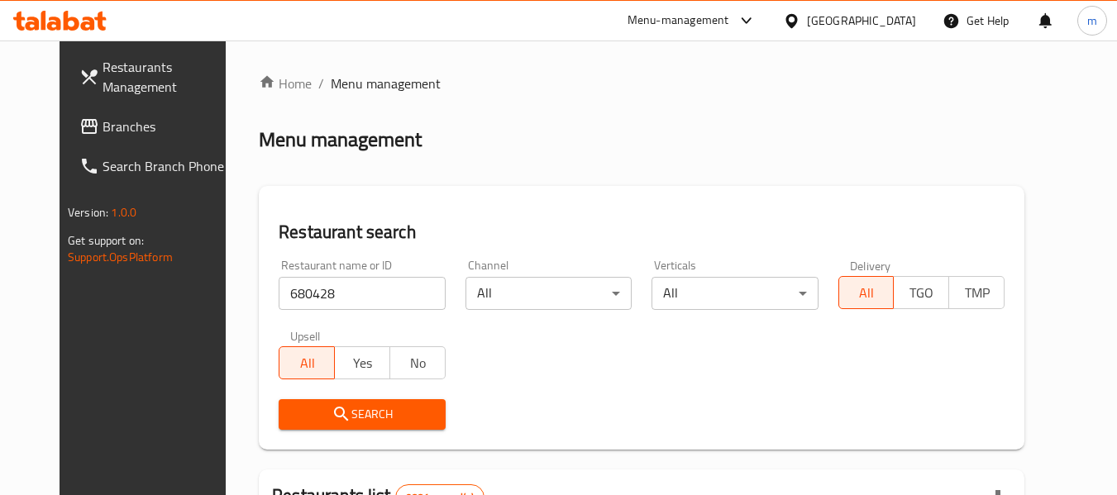
click at [292, 410] on span "Search" at bounding box center [362, 414] width 140 height 21
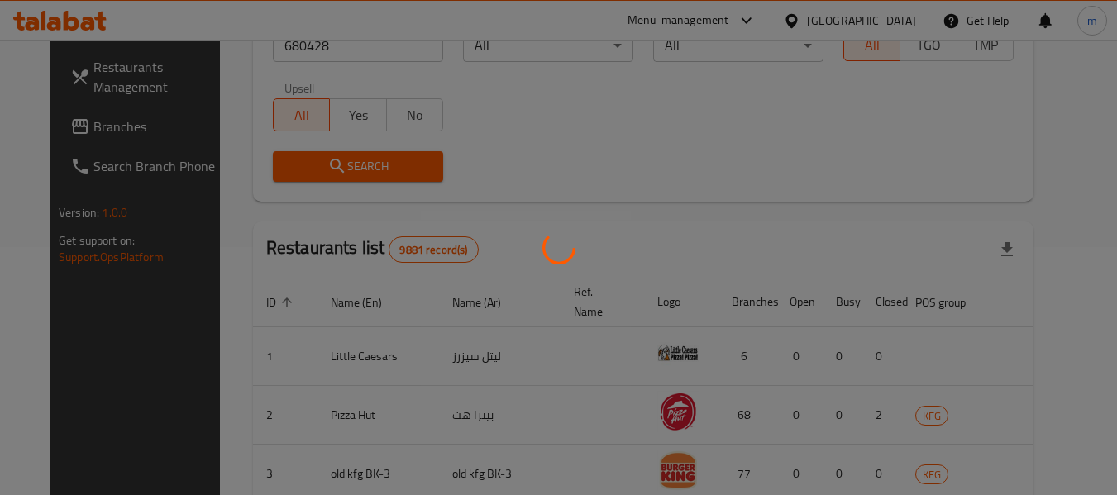
scroll to position [228, 0]
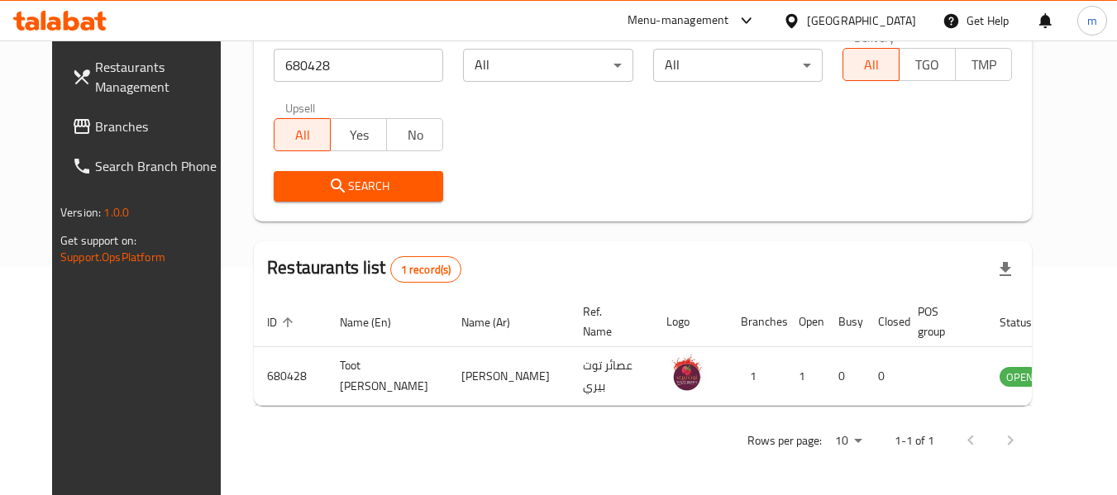
click at [112, 393] on div "Restaurants Management Branches Search Branch Phone Version: 1.0.0 Get support …" at bounding box center [145, 288] width 187 height 495
click at [95, 127] on span "Branches" at bounding box center [160, 127] width 131 height 20
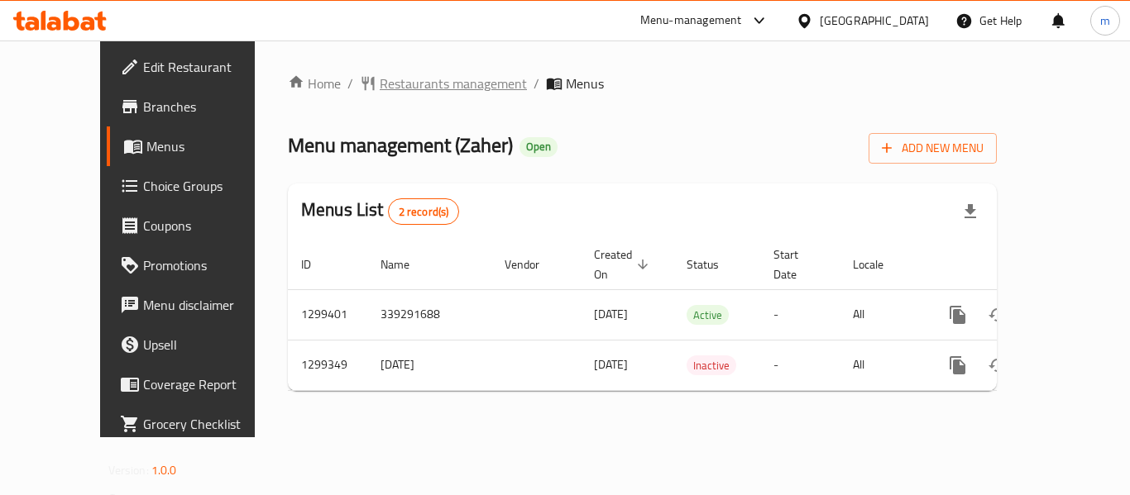
click at [380, 92] on span "Restaurants management" at bounding box center [453, 84] width 147 height 20
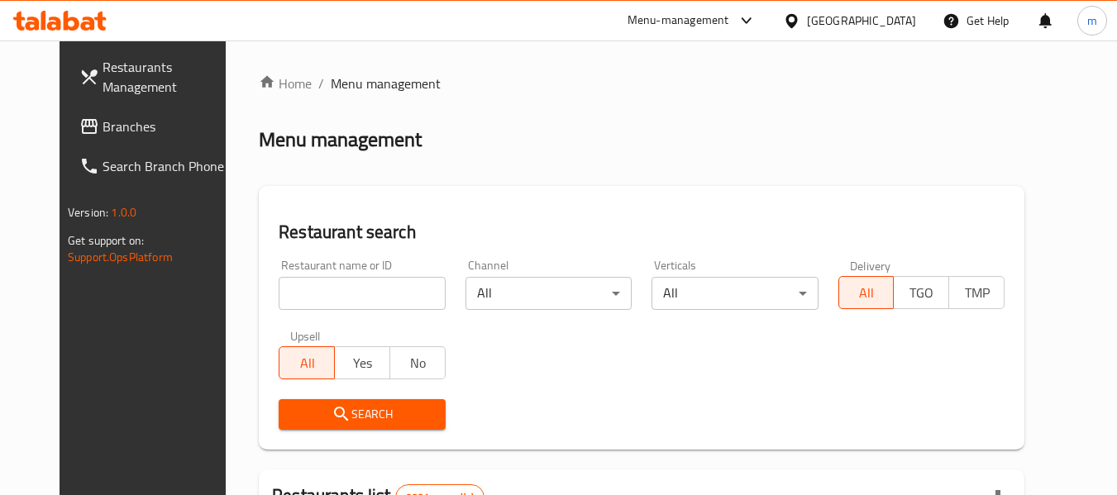
click at [303, 305] on div at bounding box center [558, 247] width 1117 height 495
click at [279, 286] on input "search" at bounding box center [362, 293] width 166 height 33
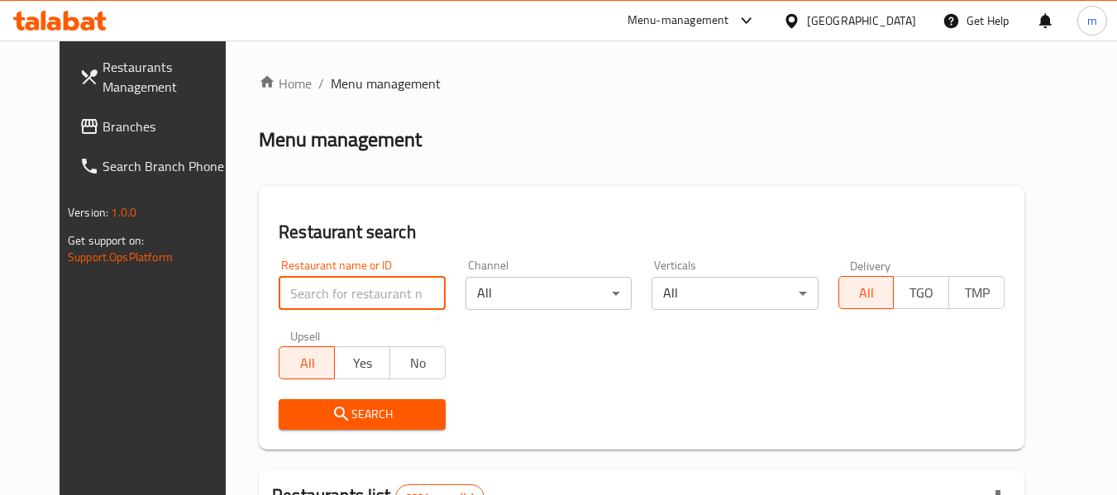
click at [279, 286] on input "search" at bounding box center [362, 293] width 166 height 33
paste input "701311"
type input "701311"
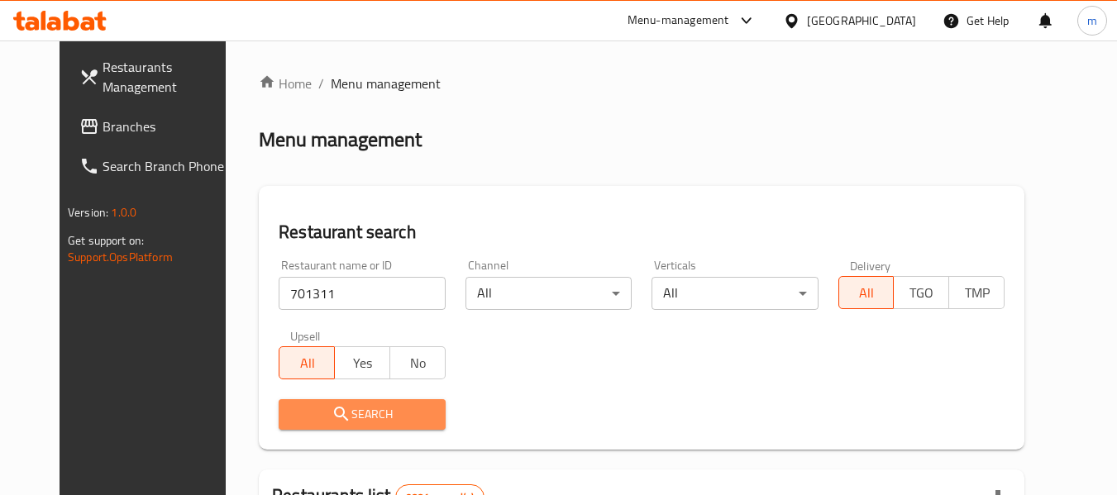
click at [332, 405] on icon "submit" at bounding box center [342, 414] width 20 height 20
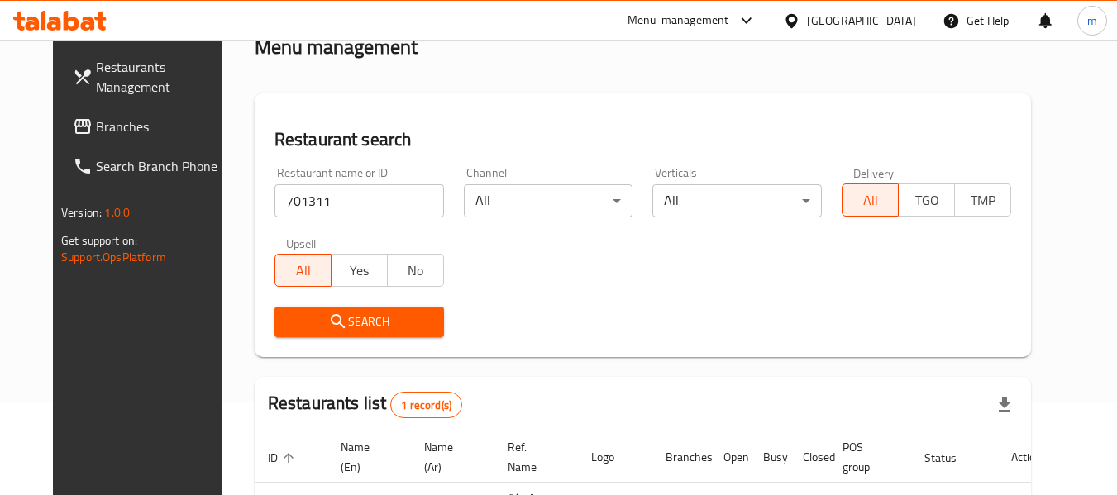
scroll to position [228, 0]
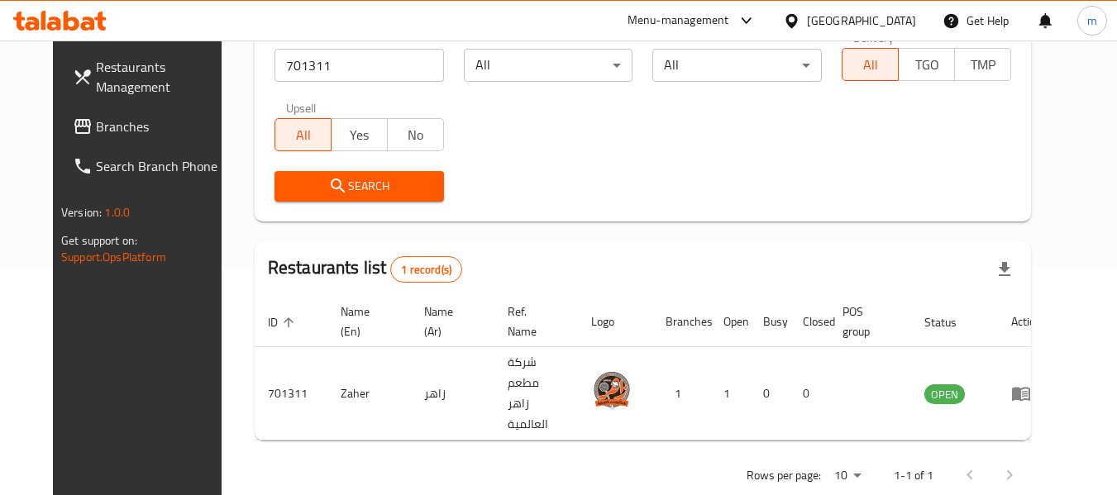
click at [797, 200] on div "Search" at bounding box center [643, 186] width 757 height 50
click at [797, 18] on icon at bounding box center [792, 20] width 12 height 14
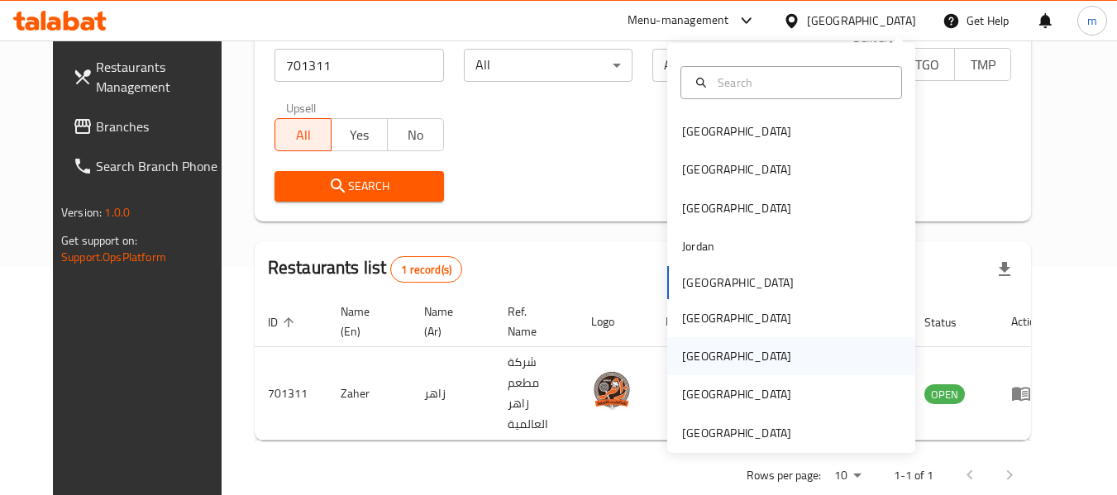
click at [691, 355] on div "[GEOGRAPHIC_DATA]" at bounding box center [736, 356] width 109 height 18
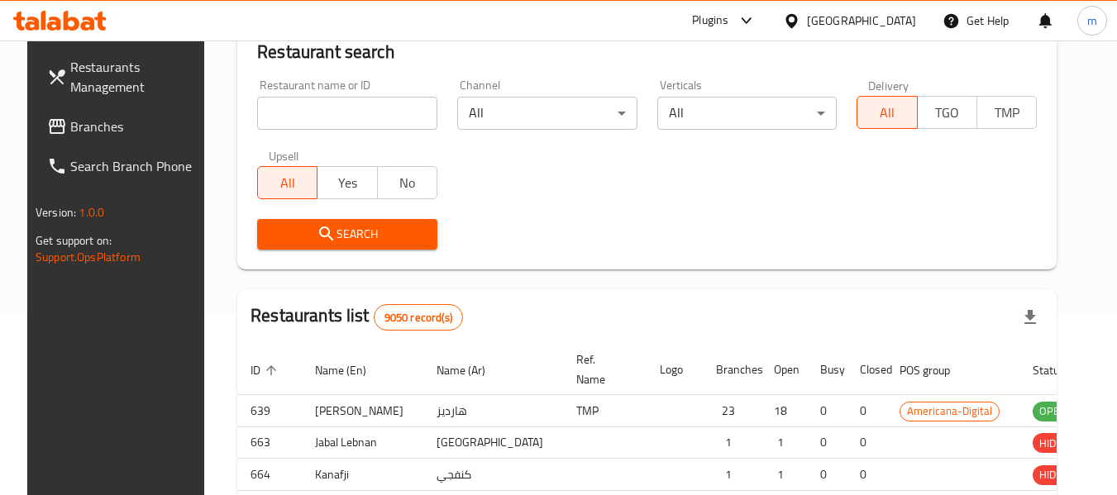
scroll to position [228, 0]
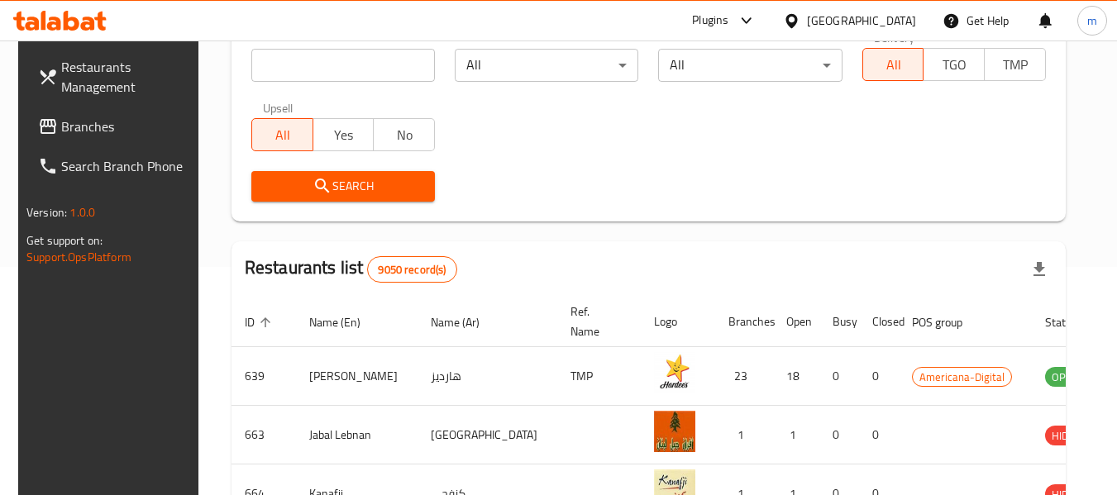
click at [65, 127] on span "Branches" at bounding box center [126, 127] width 131 height 20
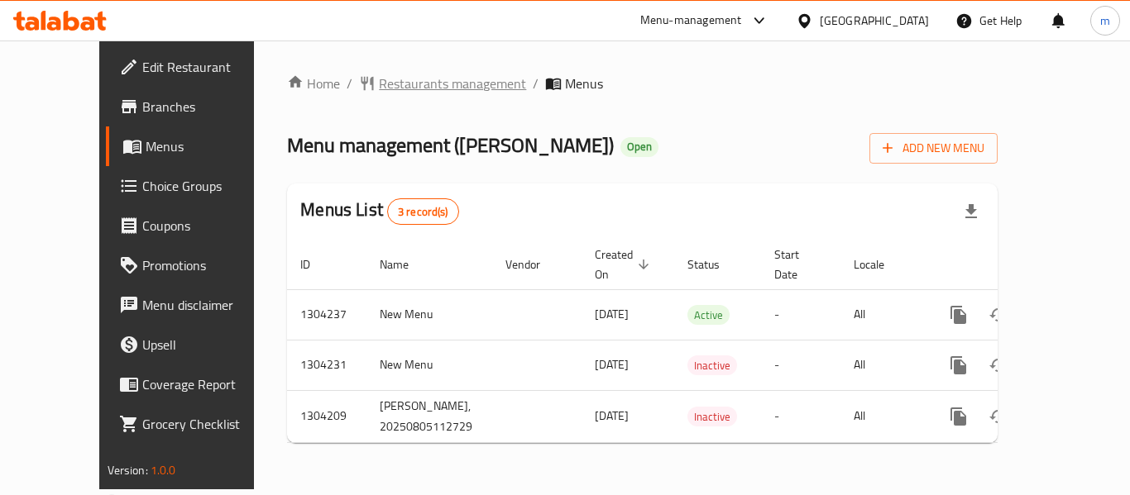
click at [379, 89] on span "Restaurants management" at bounding box center [452, 84] width 147 height 20
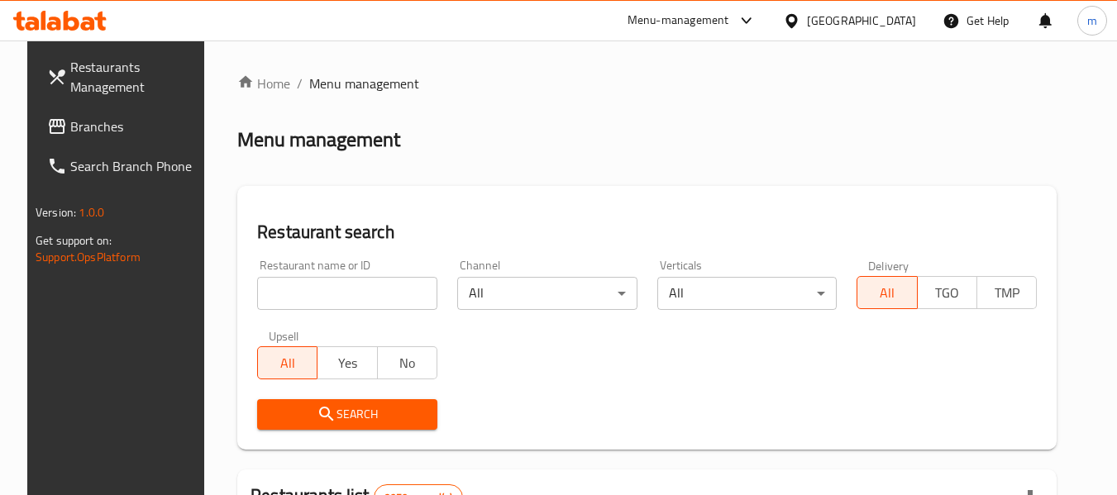
click at [289, 291] on div at bounding box center [558, 247] width 1117 height 495
click at [289, 291] on input "search" at bounding box center [347, 293] width 180 height 33
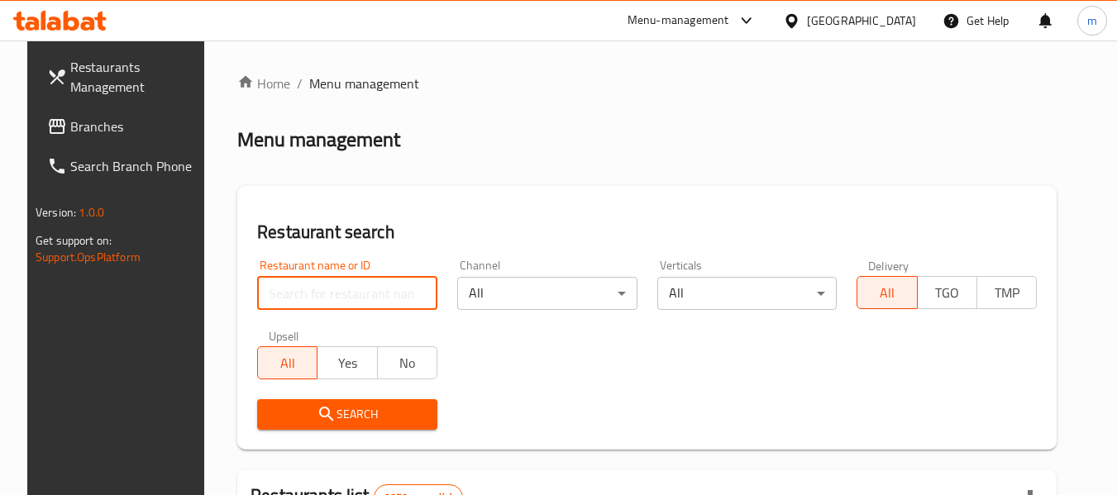
paste input "703134"
type input "703134"
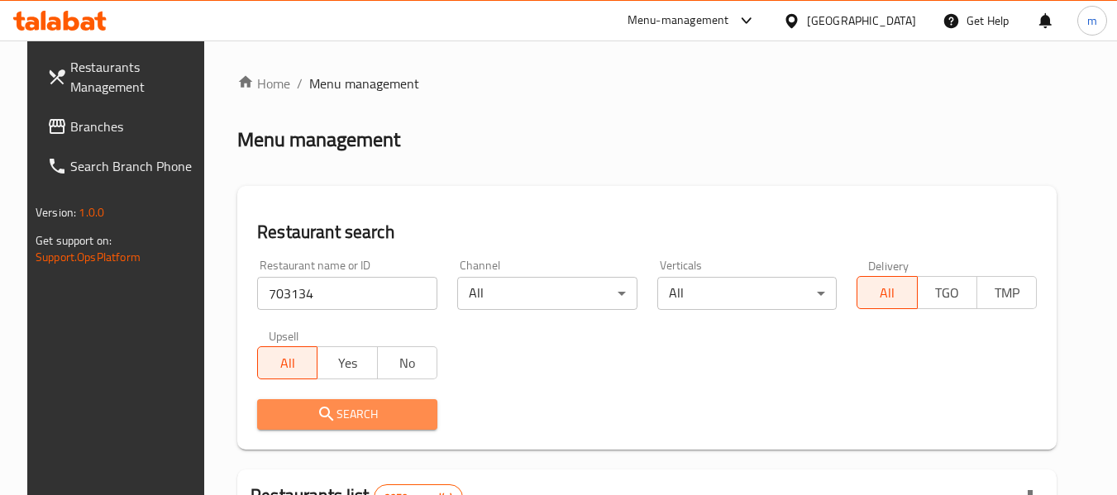
click at [331, 414] on span "Search" at bounding box center [347, 414] width 154 height 21
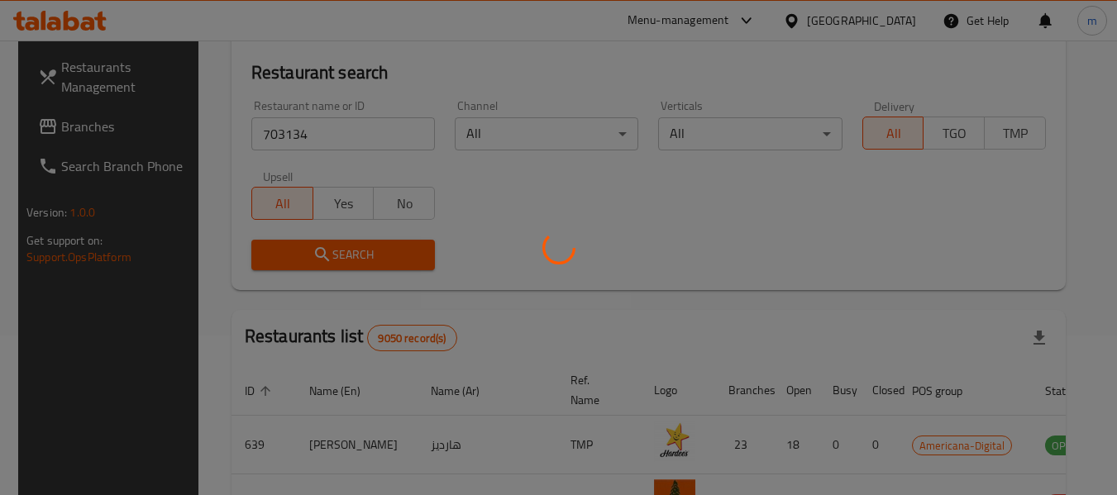
scroll to position [165, 0]
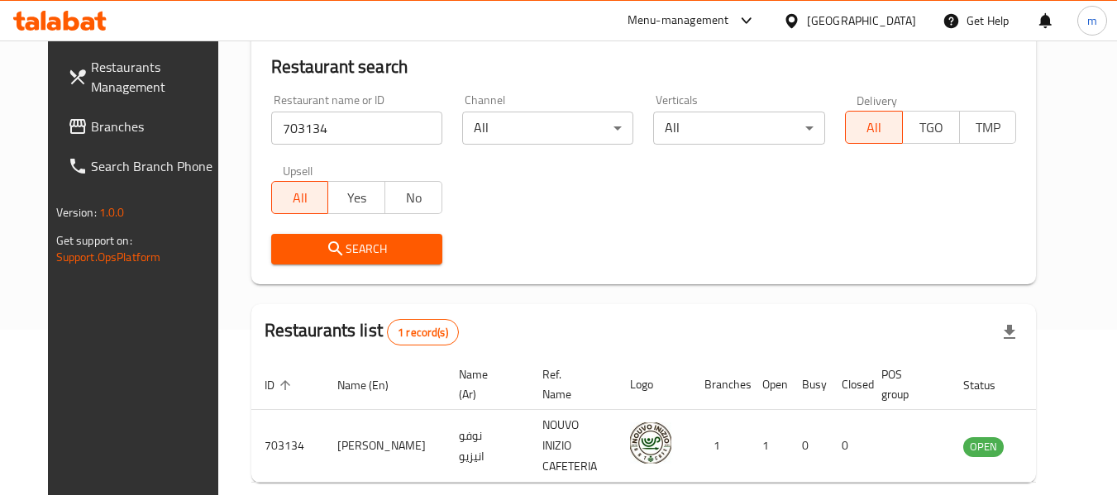
click at [801, 29] on icon at bounding box center [791, 20] width 17 height 17
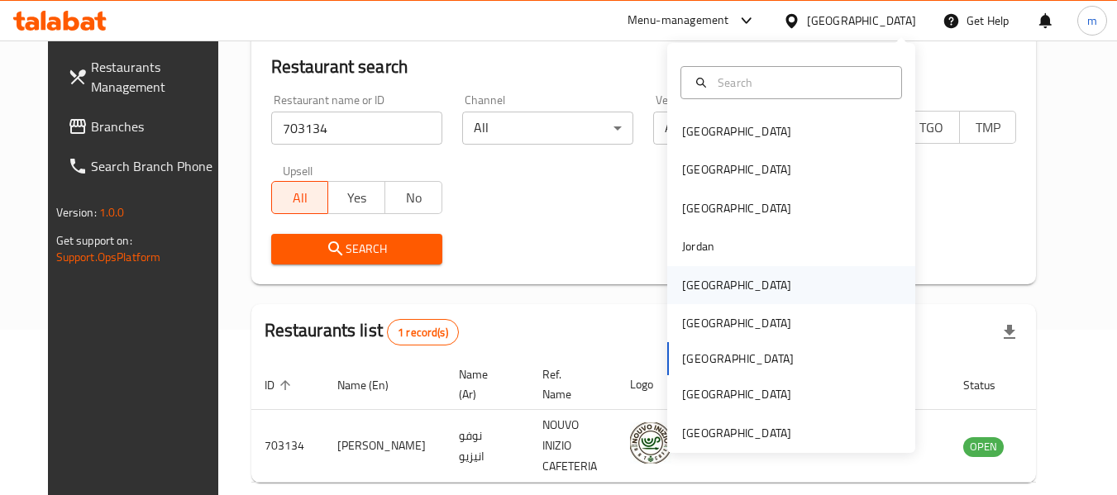
click at [684, 289] on div "[GEOGRAPHIC_DATA]" at bounding box center [736, 285] width 109 height 18
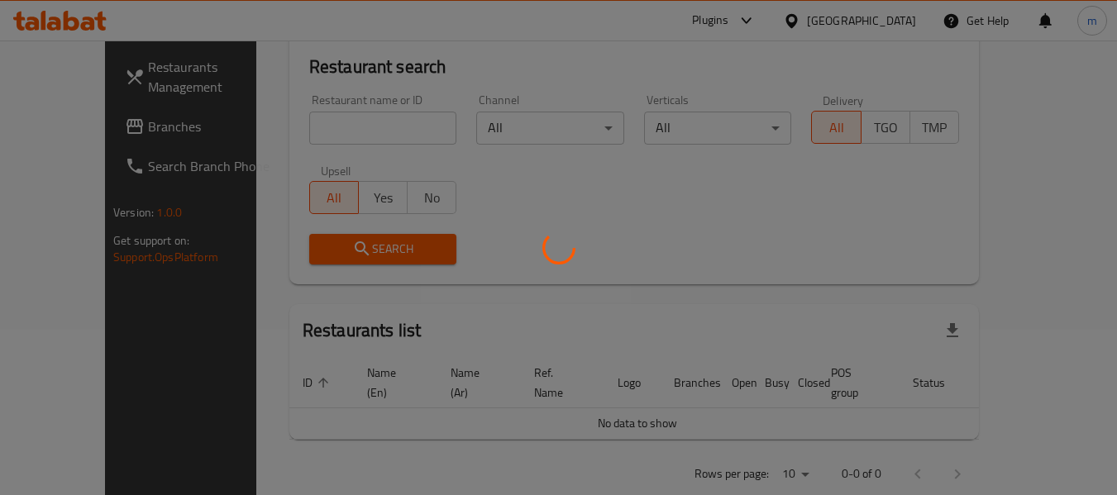
click at [66, 128] on div at bounding box center [558, 247] width 1117 height 495
click at [88, 135] on div at bounding box center [558, 247] width 1117 height 495
click at [69, 130] on div at bounding box center [558, 247] width 1117 height 495
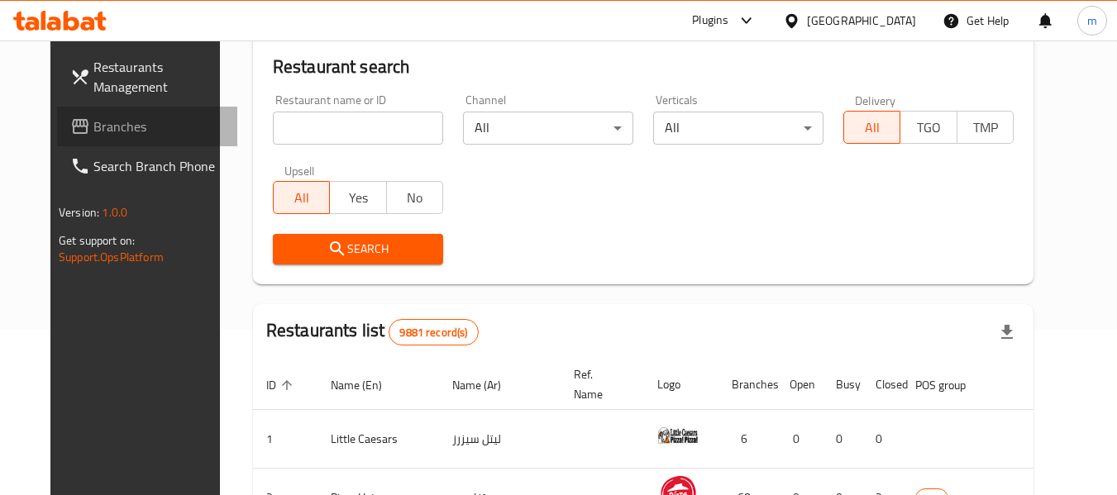
click at [103, 130] on span "Branches" at bounding box center [158, 127] width 131 height 20
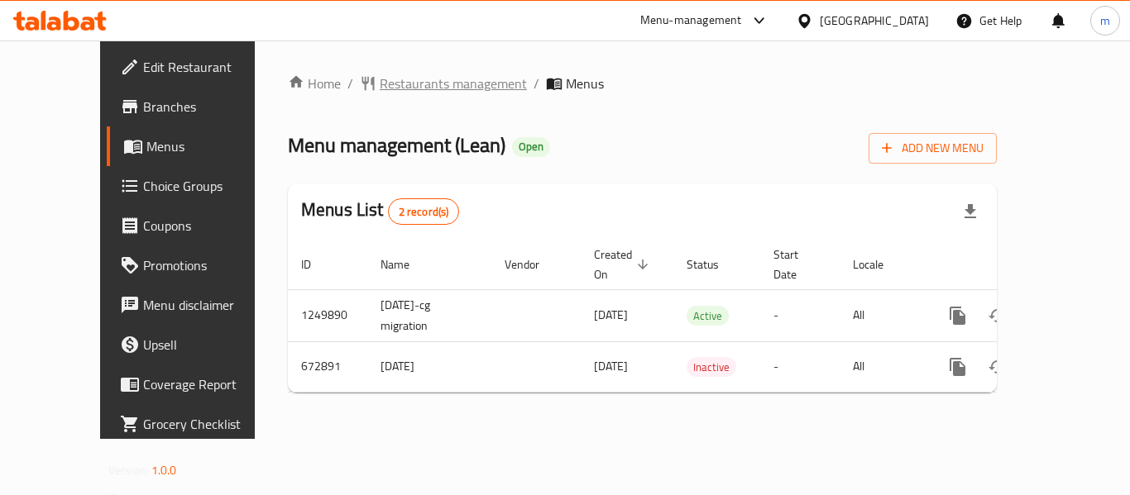
click at [383, 89] on span "Restaurants management" at bounding box center [453, 84] width 147 height 20
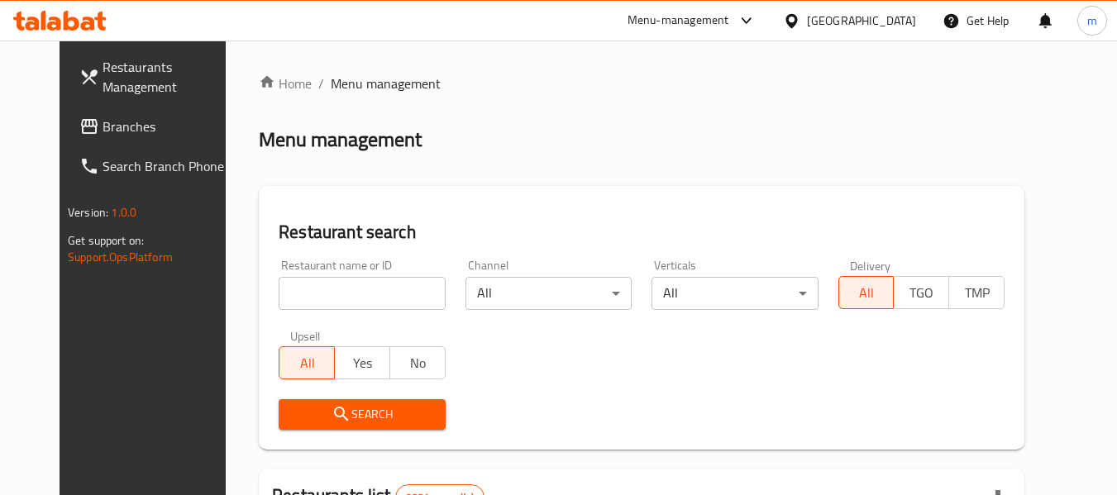
click at [316, 305] on div at bounding box center [558, 247] width 1117 height 495
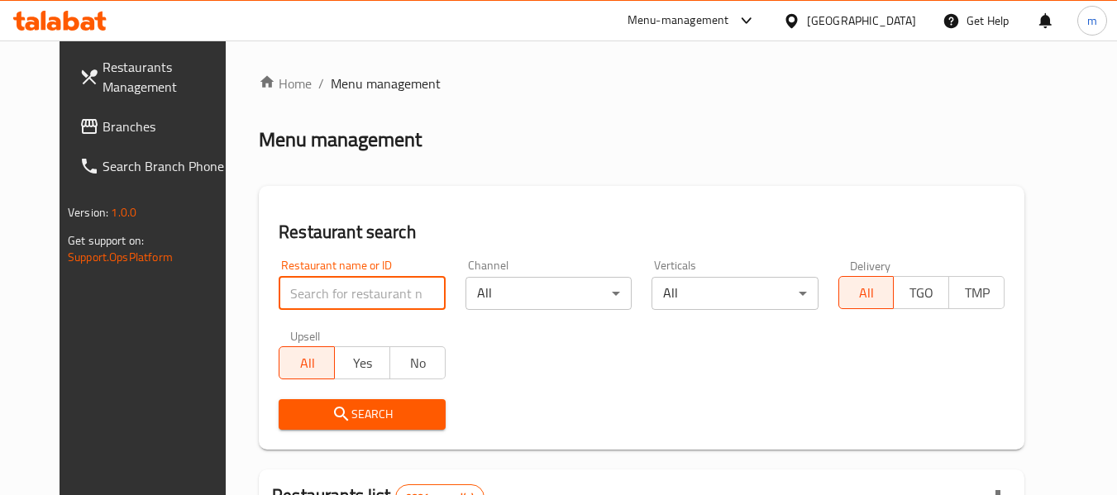
click at [298, 301] on input "search" at bounding box center [362, 293] width 166 height 33
paste input "642305"
type input "642305"
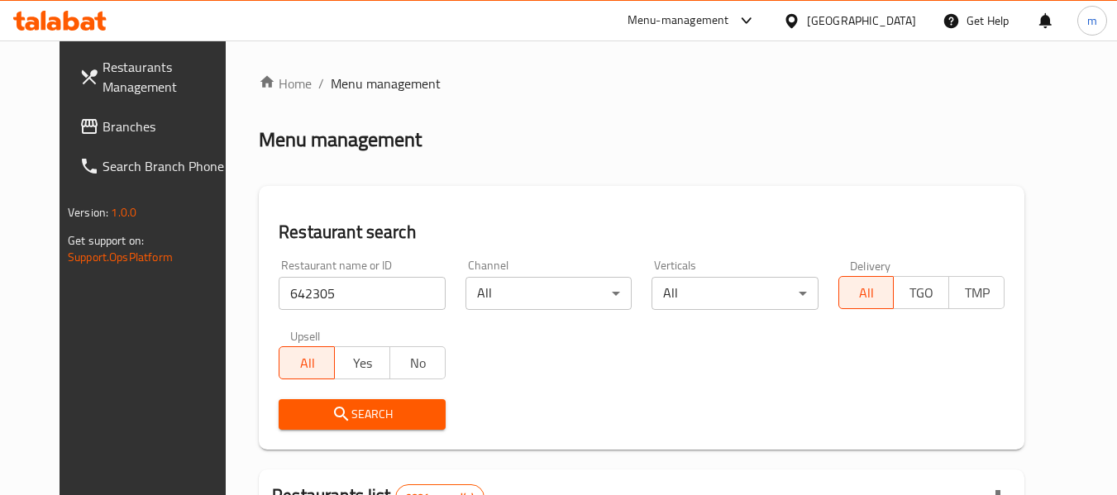
click at [332, 406] on icon "submit" at bounding box center [342, 414] width 20 height 20
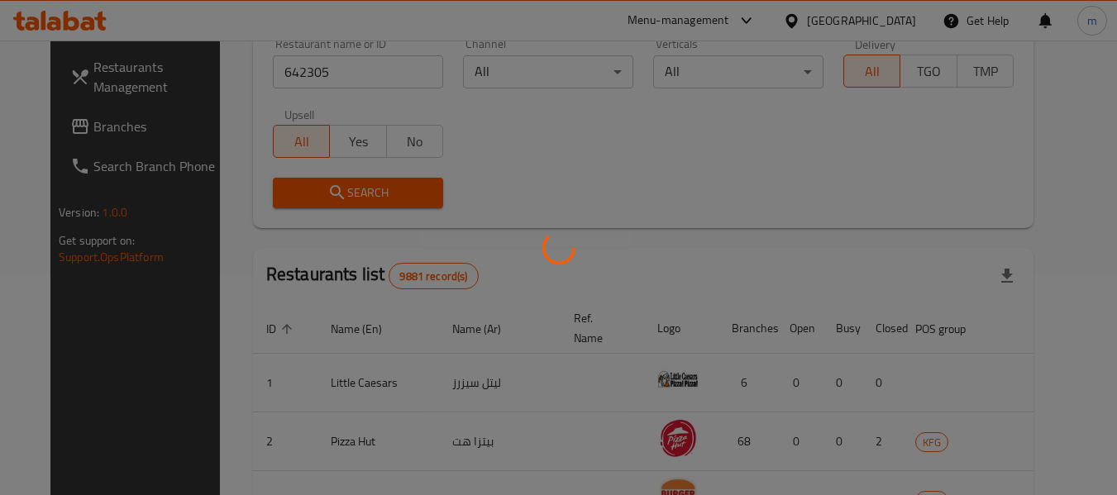
scroll to position [242, 0]
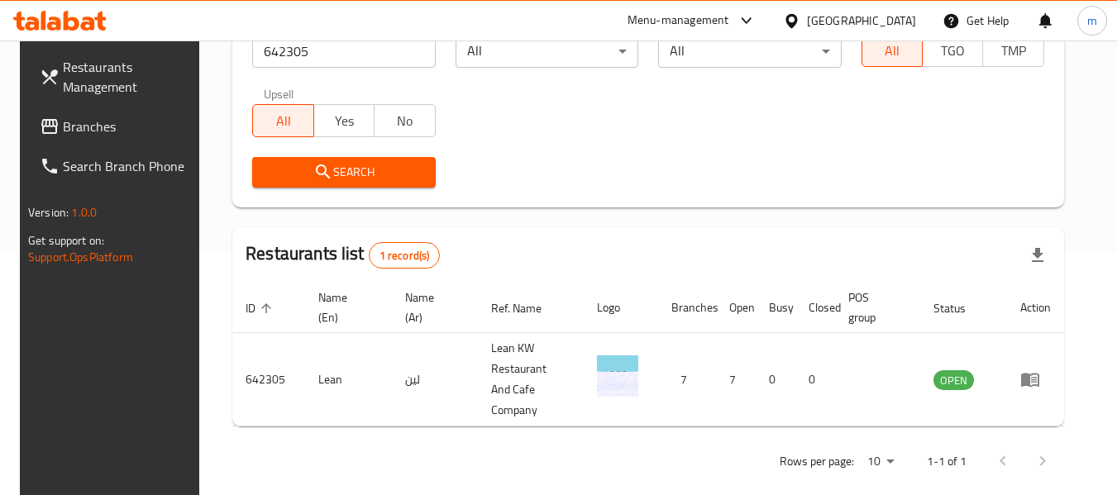
click at [122, 131] on span "Branches" at bounding box center [128, 127] width 131 height 20
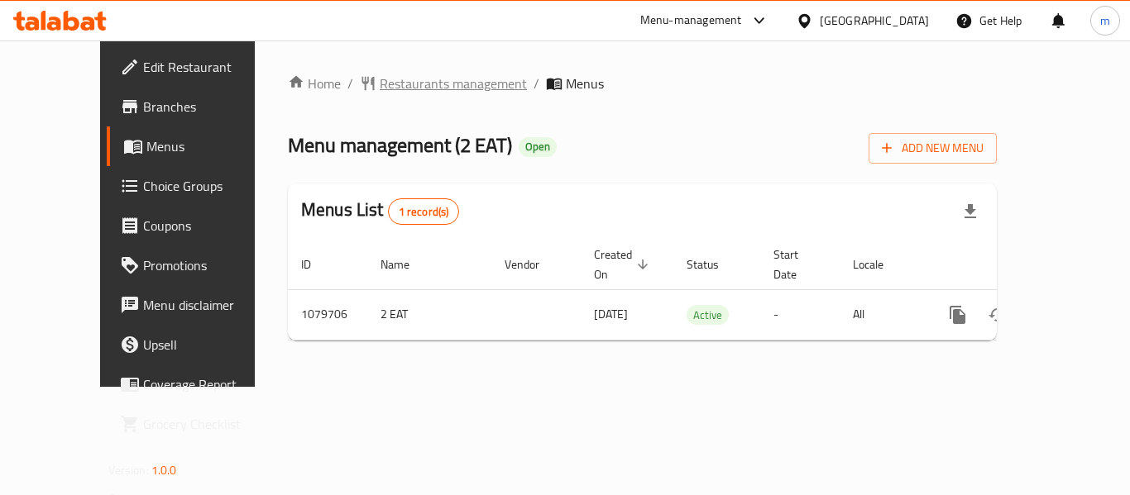
click at [380, 83] on span "Restaurants management" at bounding box center [453, 84] width 147 height 20
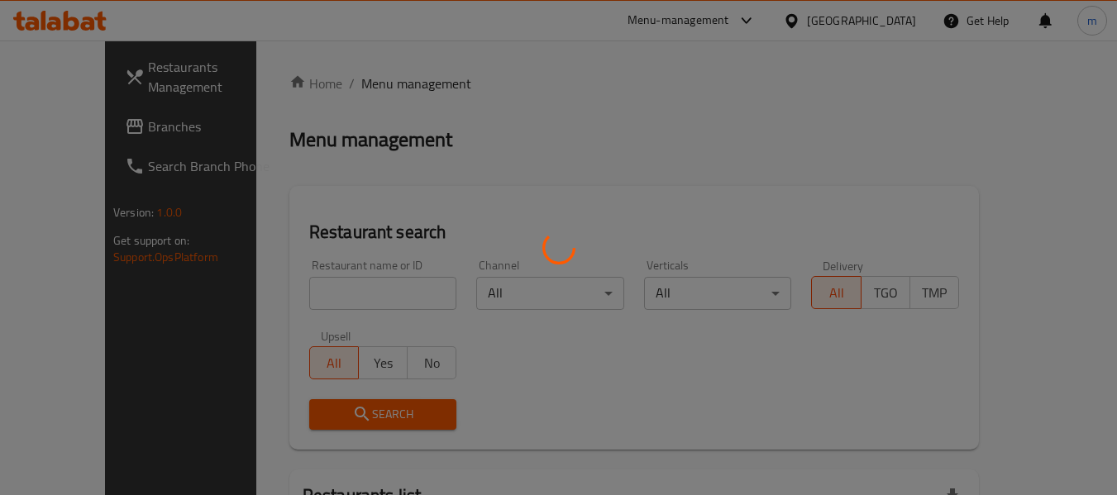
click at [308, 302] on div at bounding box center [558, 247] width 1117 height 495
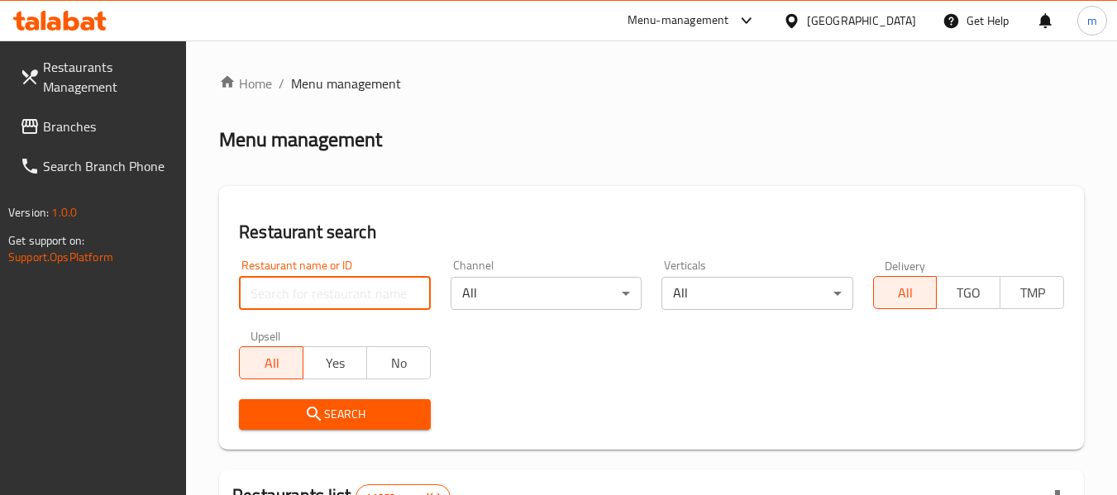
drag, startPoint x: 290, startPoint y: 294, endPoint x: 298, endPoint y: 289, distance: 9.4
click at [290, 294] on input "search" at bounding box center [334, 293] width 191 height 33
paste input "664156"
type input "664156"
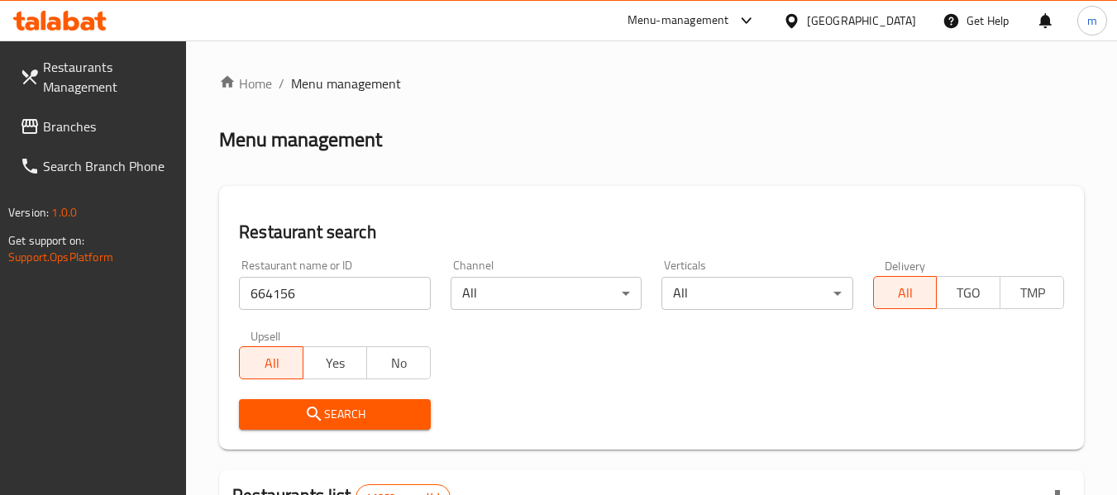
drag, startPoint x: 347, startPoint y: 413, endPoint x: 649, endPoint y: 344, distance: 310.4
click at [348, 413] on span "Search" at bounding box center [334, 414] width 165 height 21
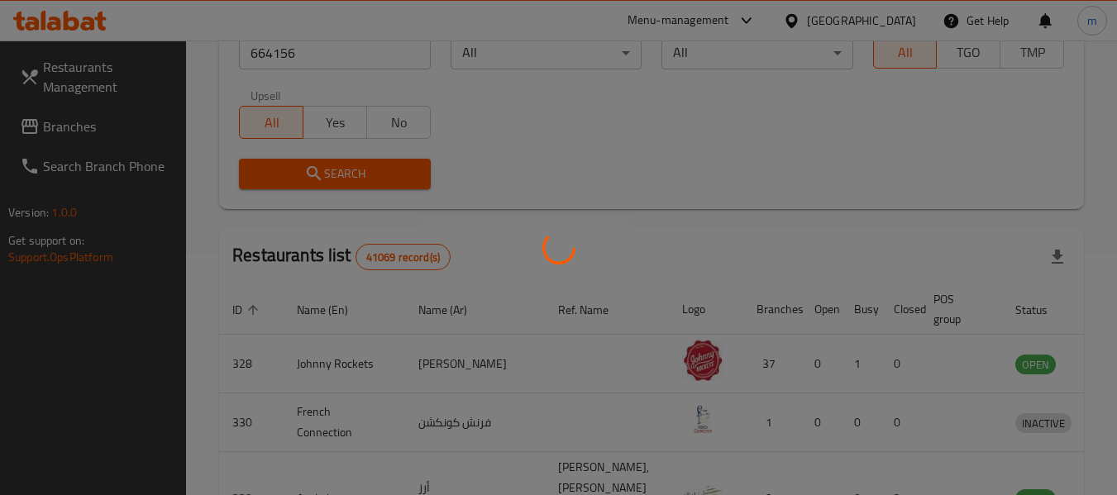
scroll to position [228, 0]
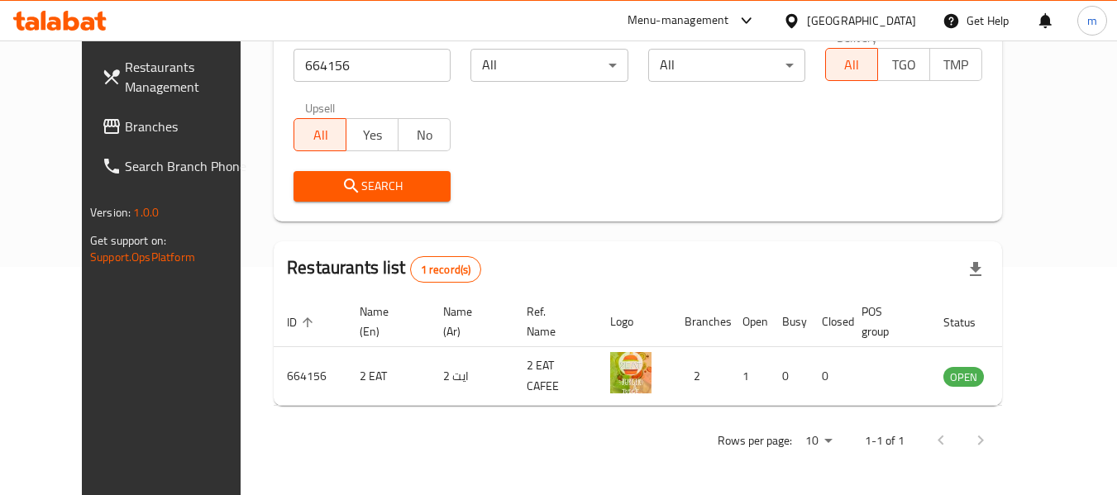
click at [790, 25] on icon at bounding box center [791, 20] width 17 height 17
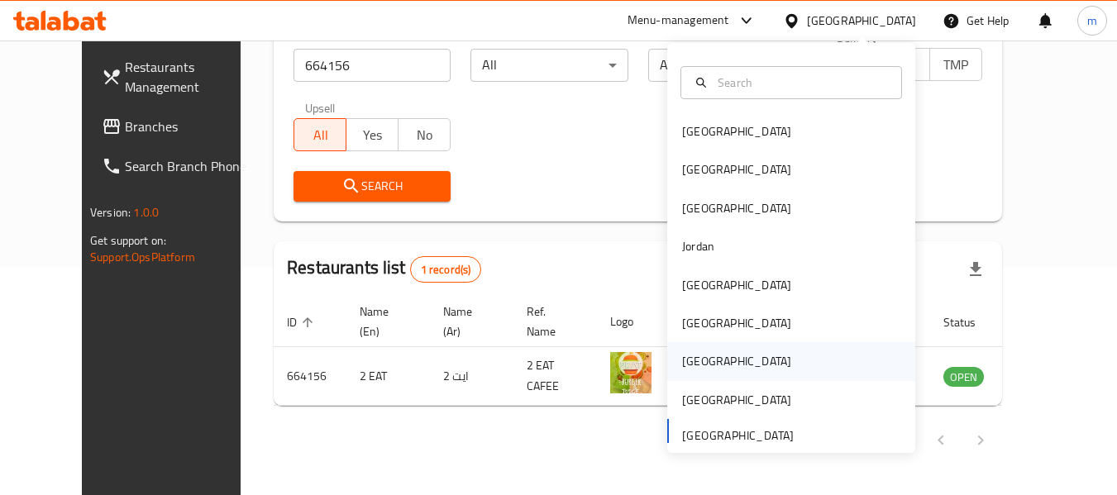
click at [686, 366] on div "Qatar" at bounding box center [736, 361] width 109 height 18
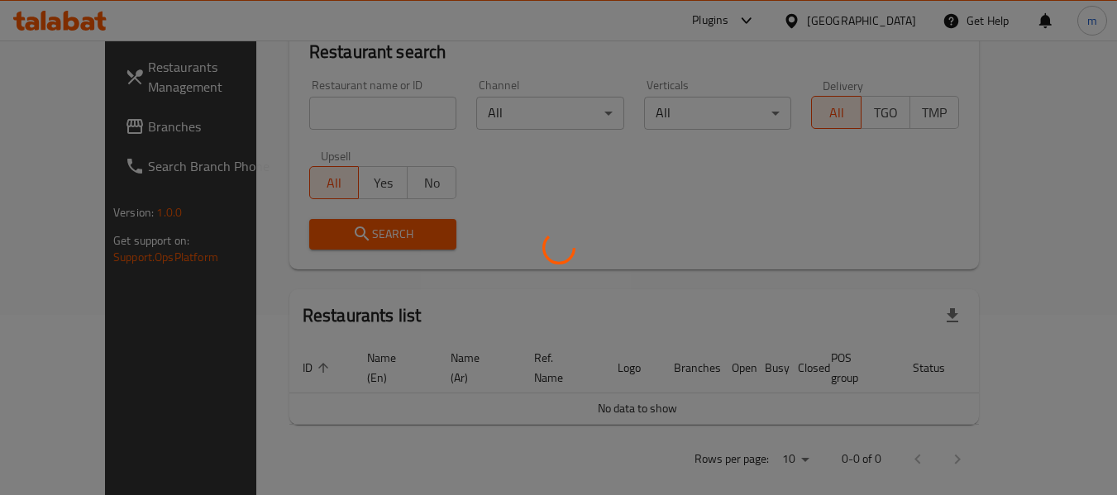
scroll to position [228, 0]
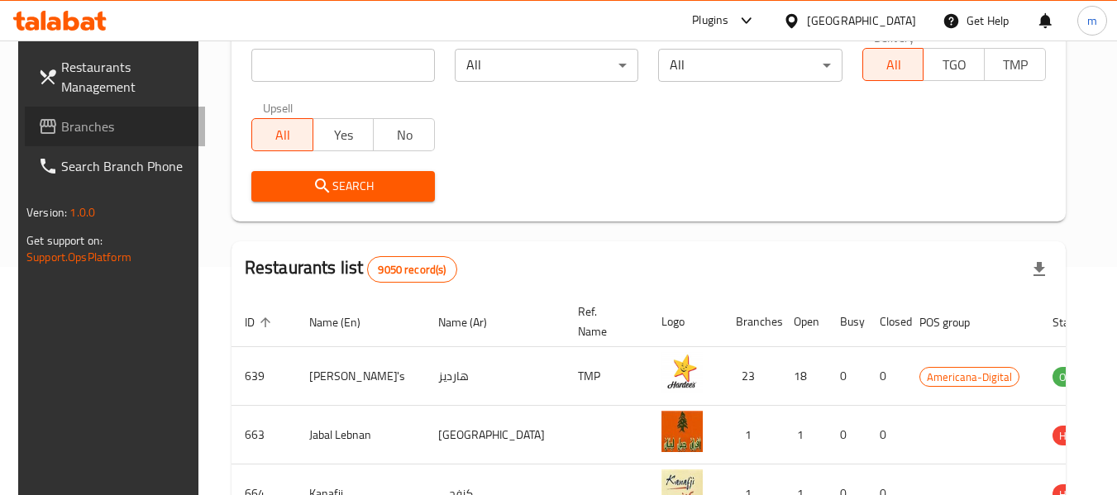
click at [113, 126] on span "Branches" at bounding box center [126, 127] width 131 height 20
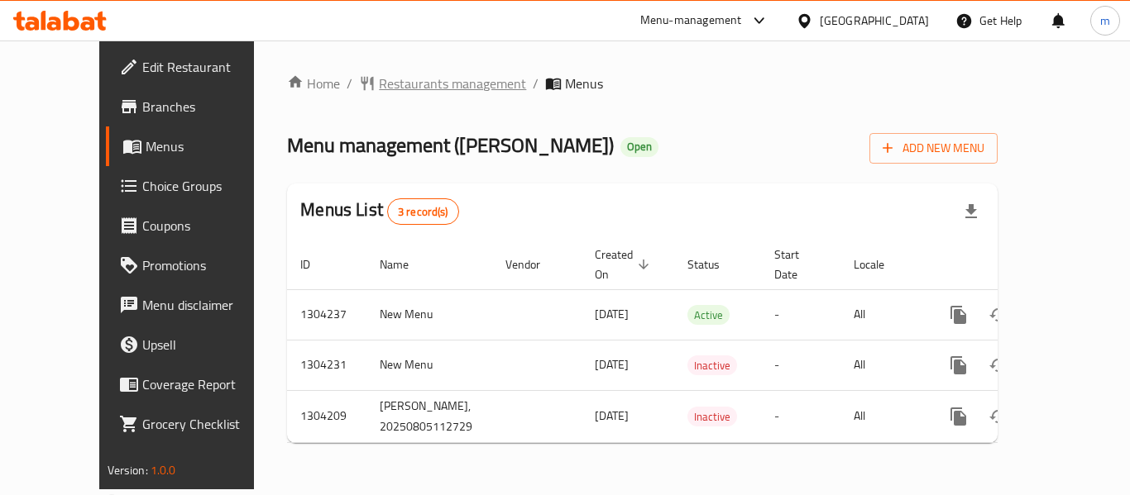
click at [416, 82] on span "Restaurants management" at bounding box center [452, 84] width 147 height 20
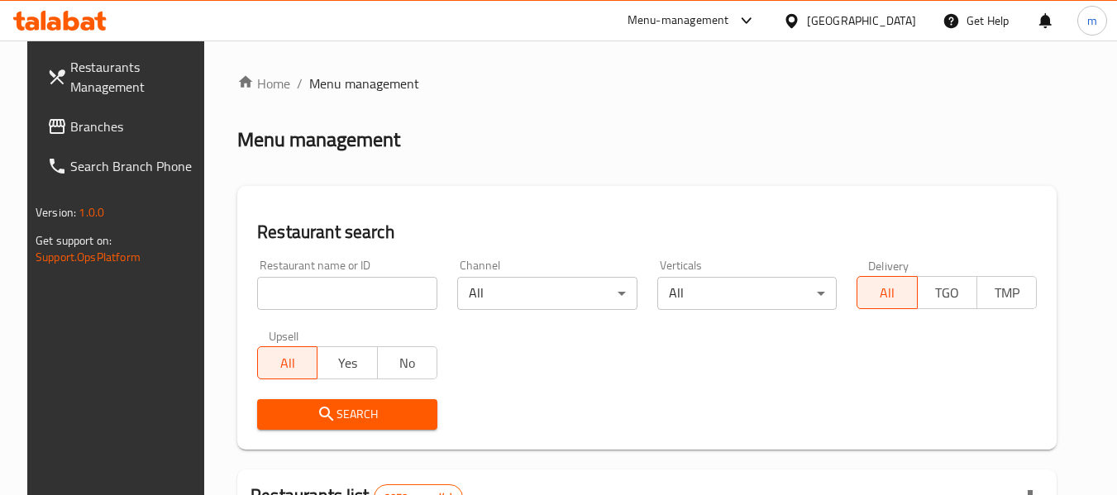
click at [295, 306] on div at bounding box center [558, 247] width 1117 height 495
click at [269, 294] on input "search" at bounding box center [347, 293] width 180 height 33
paste input "703134"
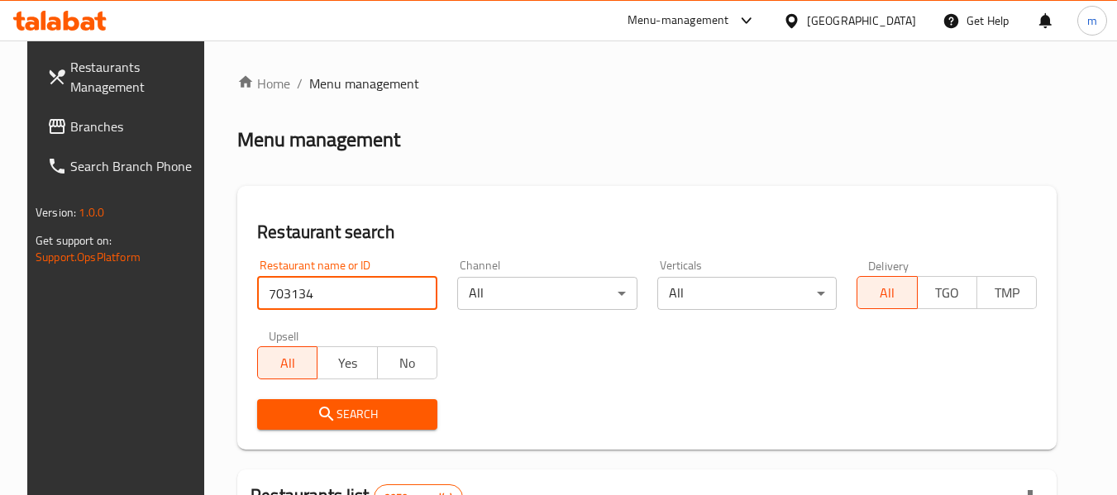
type input "703134"
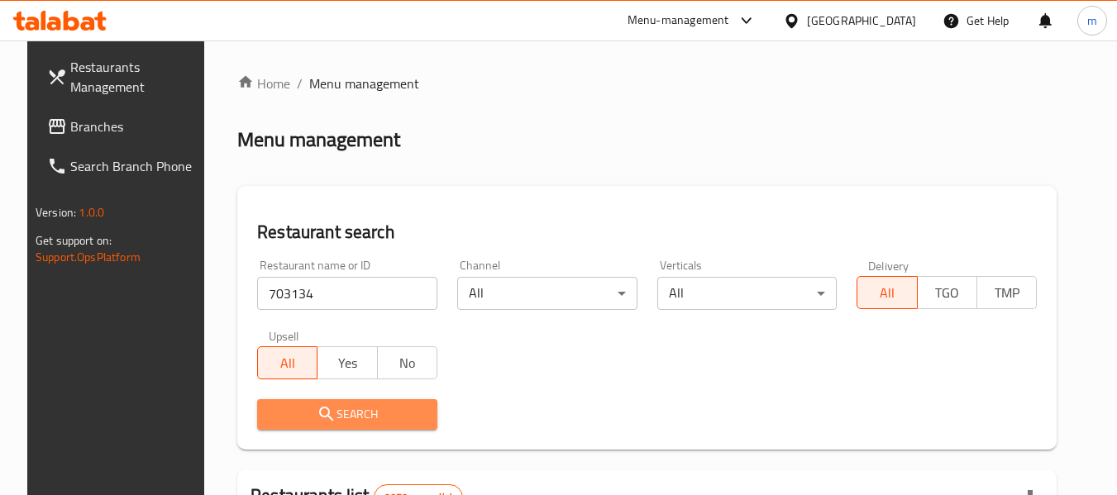
click at [317, 423] on icon "submit" at bounding box center [327, 414] width 20 height 20
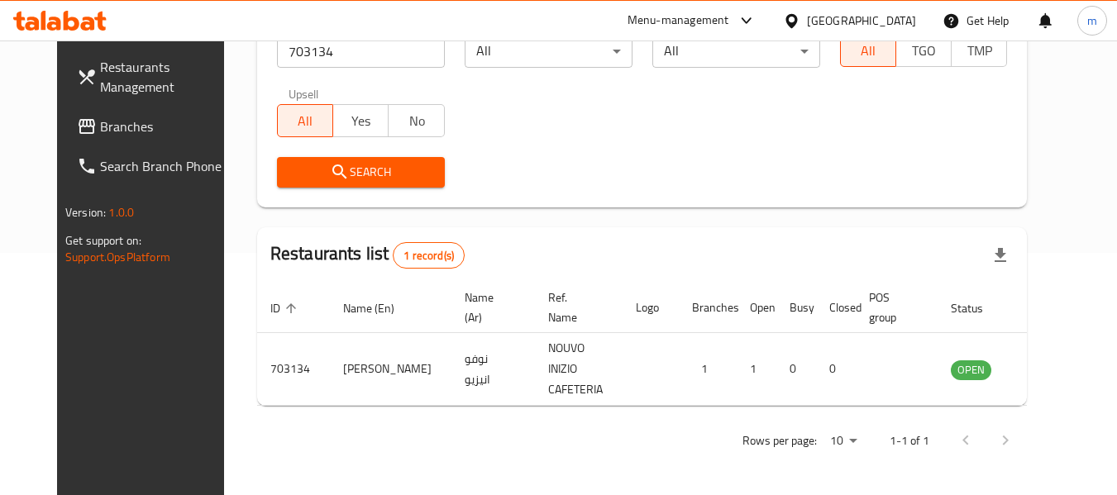
scroll to position [228, 0]
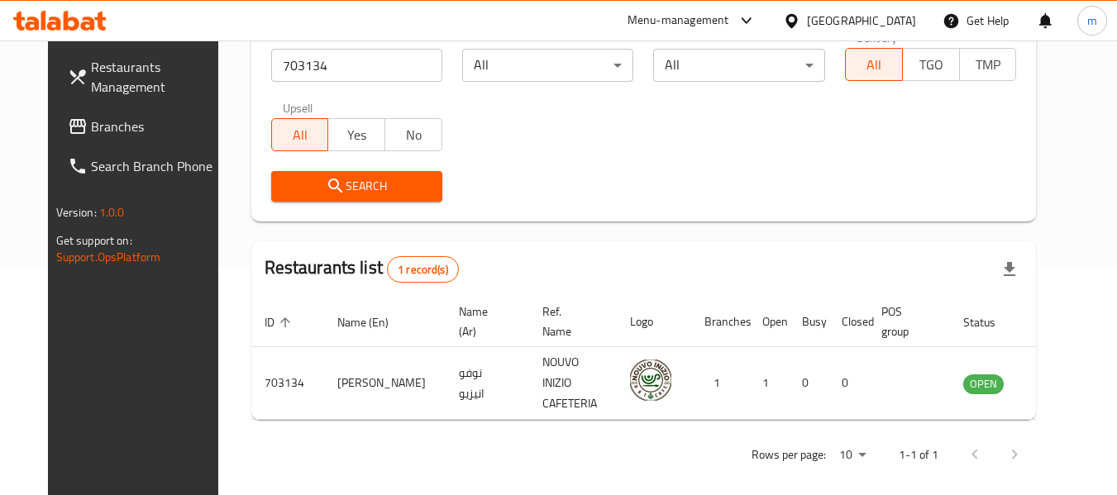
click at [797, 22] on icon at bounding box center [792, 20] width 12 height 14
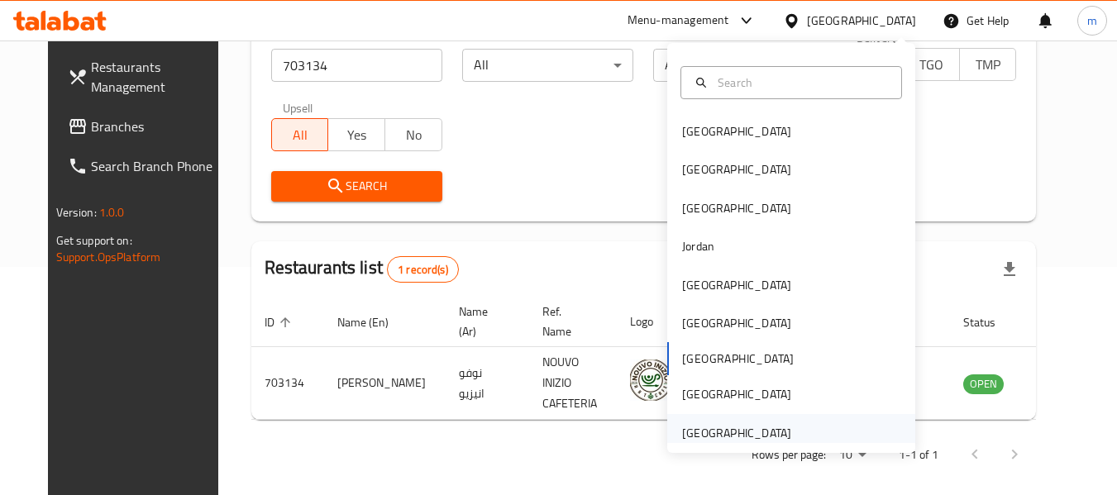
click at [705, 438] on div "United Arab Emirates" at bounding box center [736, 433] width 109 height 18
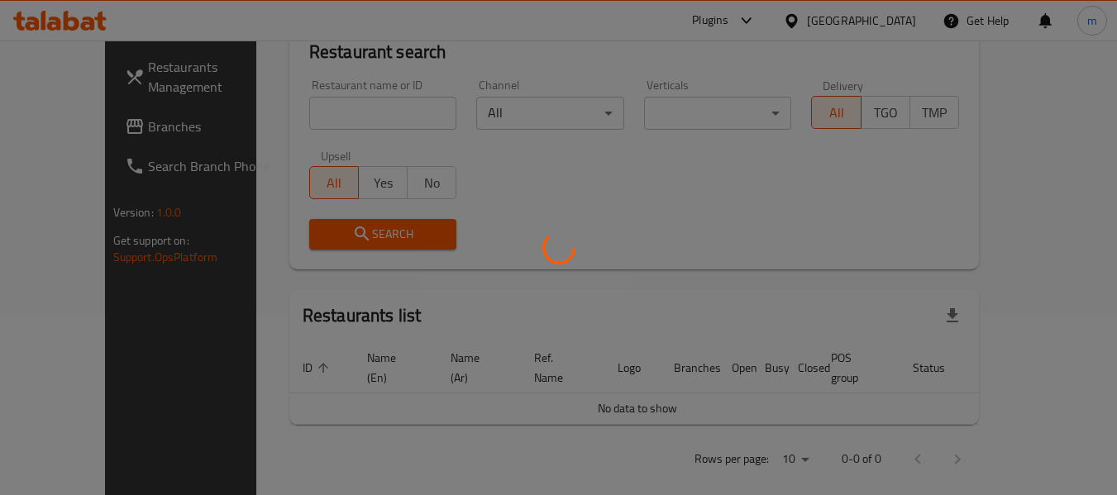
click at [88, 135] on div at bounding box center [558, 247] width 1117 height 495
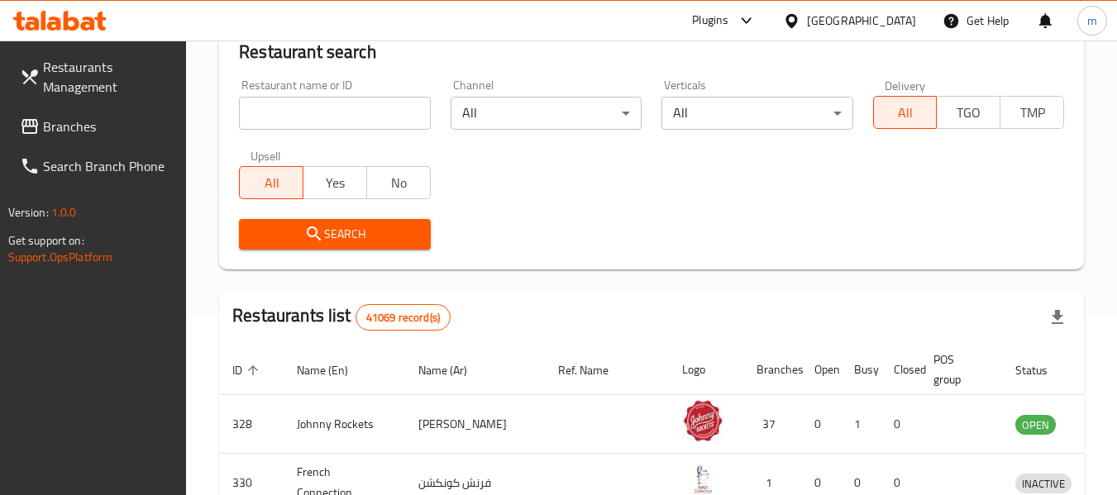
scroll to position [228, 0]
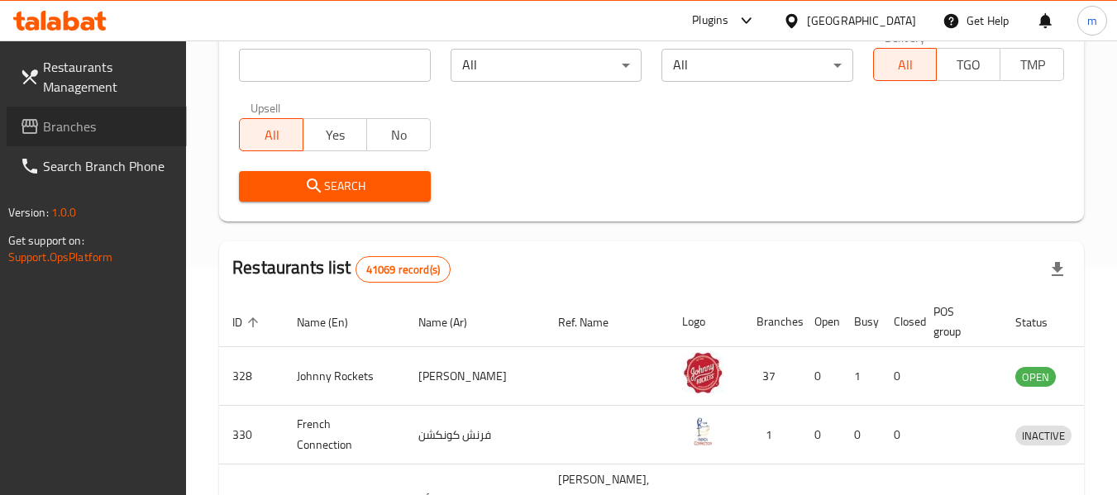
click at [78, 131] on span "Branches" at bounding box center [108, 127] width 131 height 20
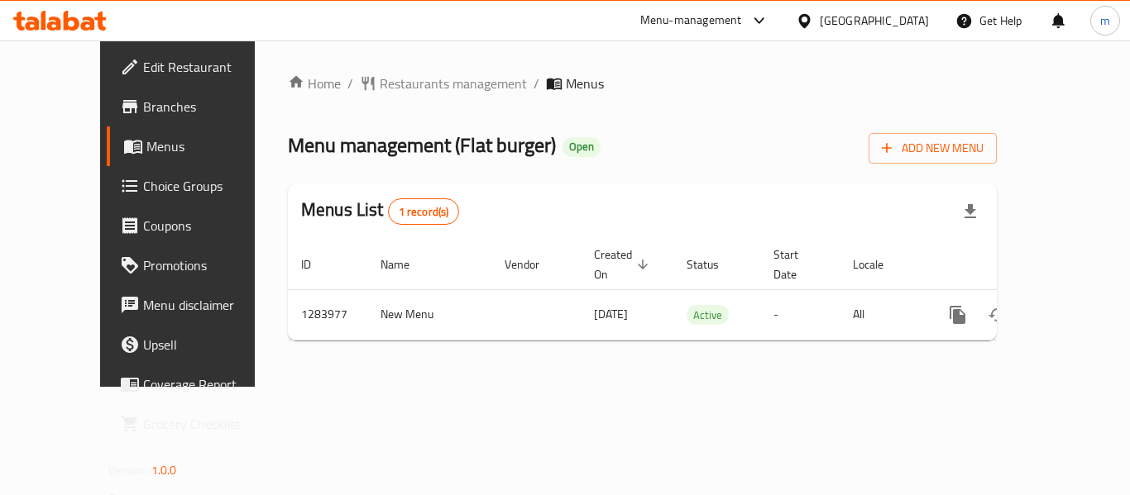
click at [403, 87] on span "Restaurants management" at bounding box center [453, 84] width 147 height 20
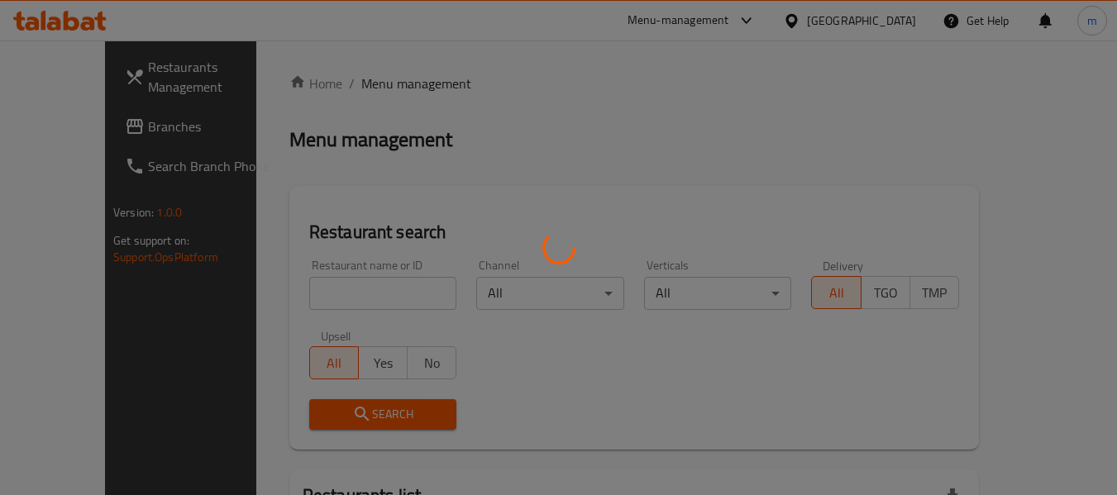
click at [373, 300] on div at bounding box center [558, 247] width 1117 height 495
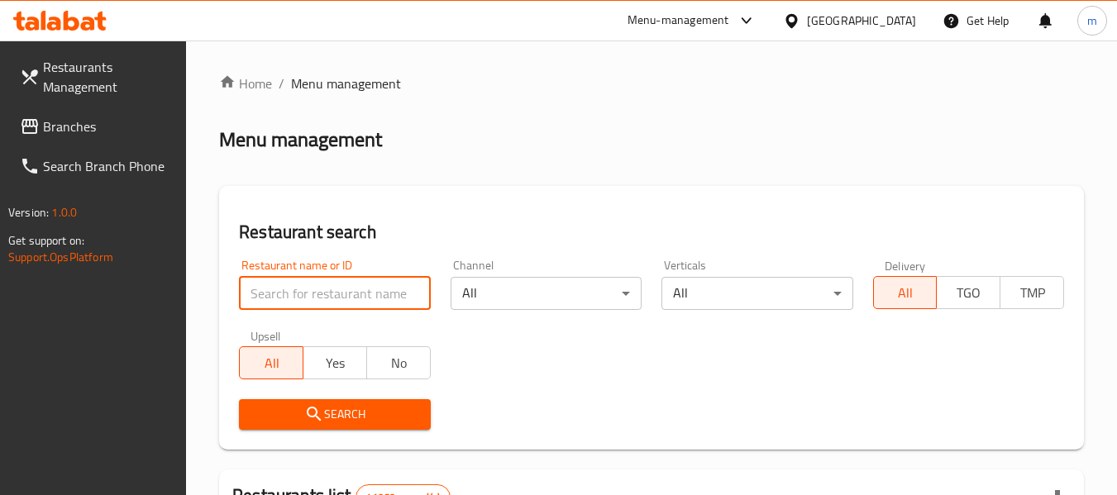
click at [366, 299] on input "search" at bounding box center [334, 293] width 191 height 33
paste input "695211"
type input "695211"
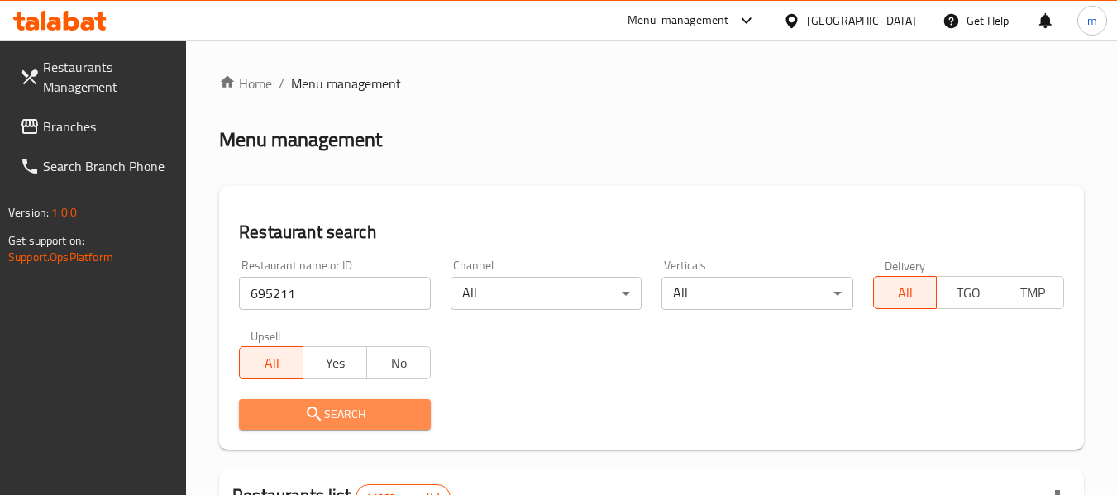
click at [326, 418] on span "Search" at bounding box center [334, 414] width 165 height 21
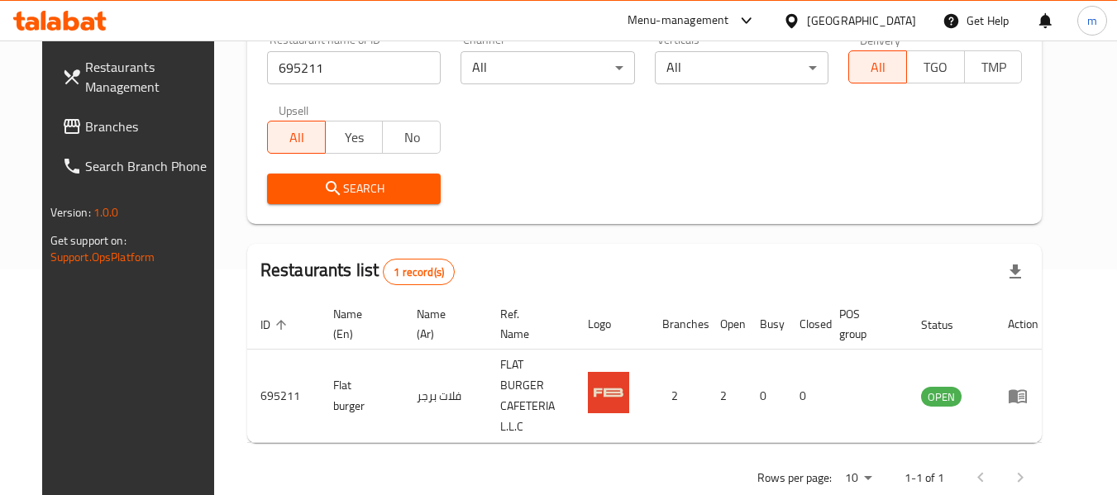
scroll to position [228, 0]
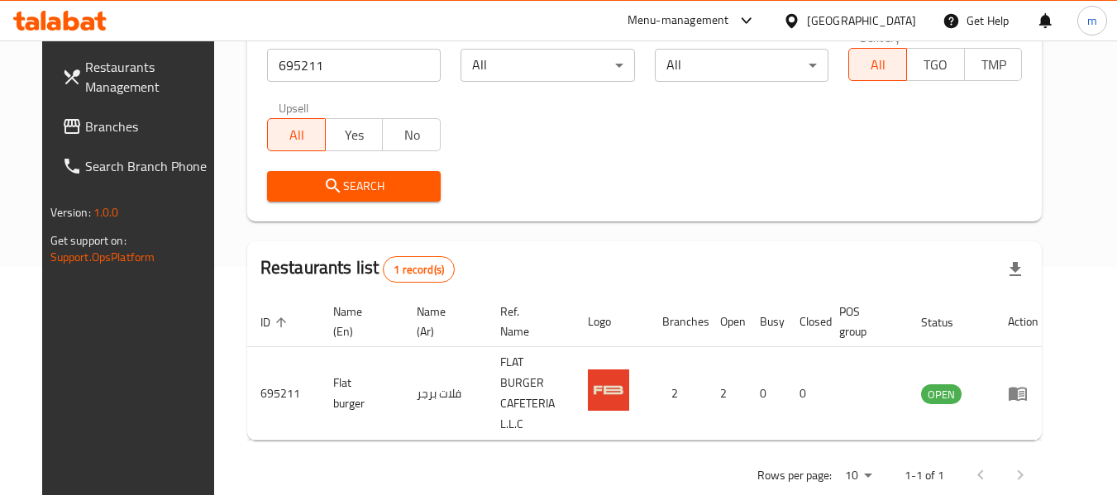
click at [85, 131] on span "Branches" at bounding box center [150, 127] width 131 height 20
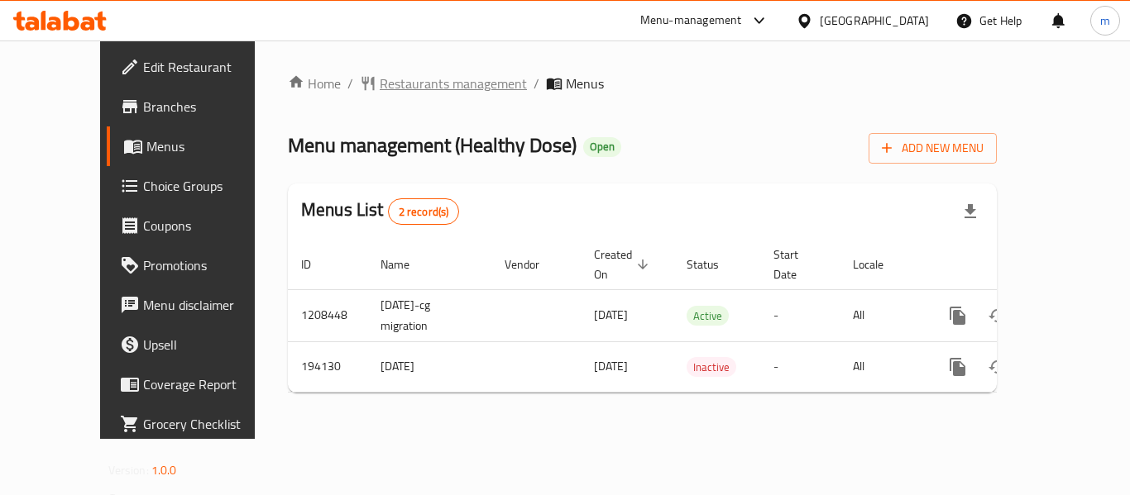
click at [380, 88] on span "Restaurants management" at bounding box center [453, 84] width 147 height 20
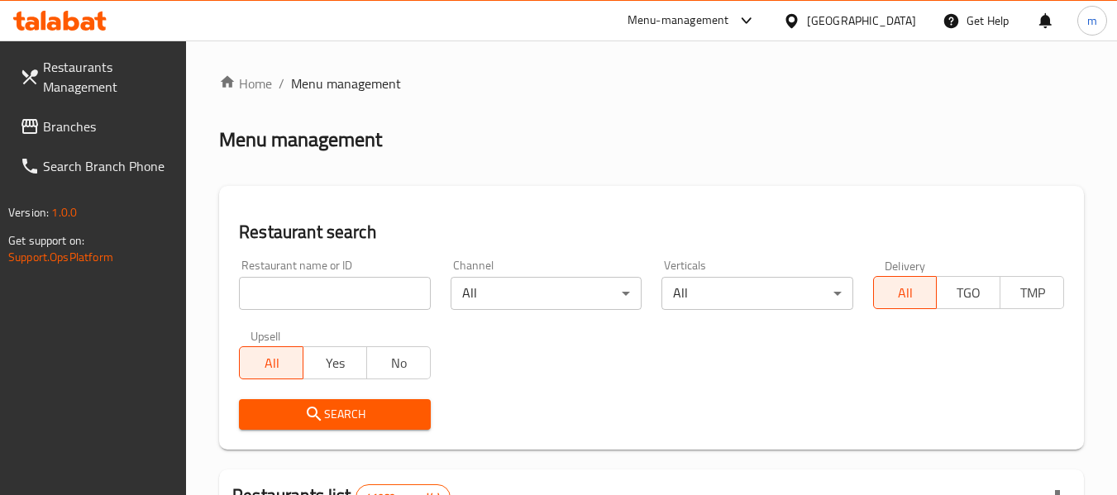
click at [287, 305] on div at bounding box center [558, 247] width 1117 height 495
click at [280, 304] on input "search" at bounding box center [334, 293] width 191 height 33
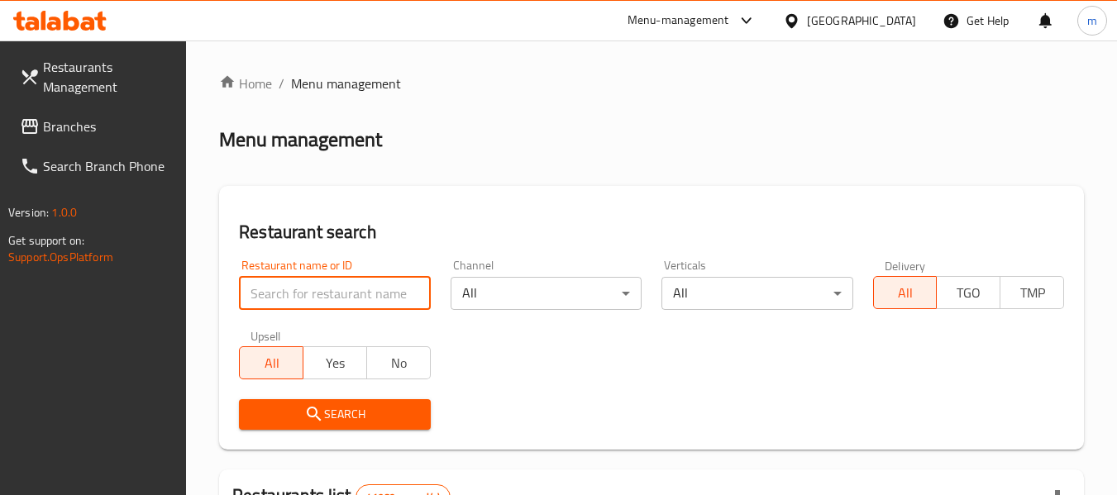
click at [280, 301] on input "search" at bounding box center [334, 293] width 191 height 33
paste input "621149"
type input "621149"
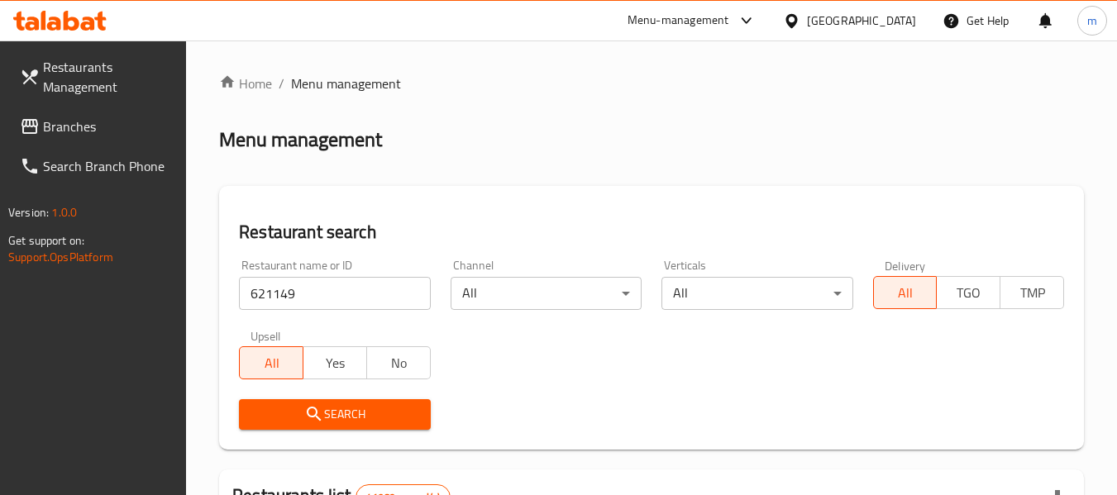
click at [316, 426] on button "Search" at bounding box center [334, 414] width 191 height 31
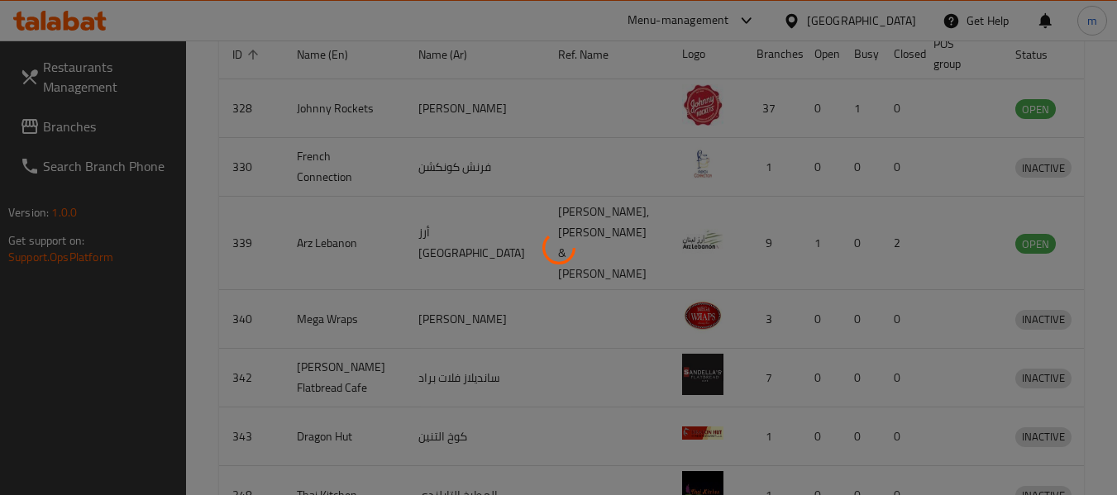
scroll to position [228, 0]
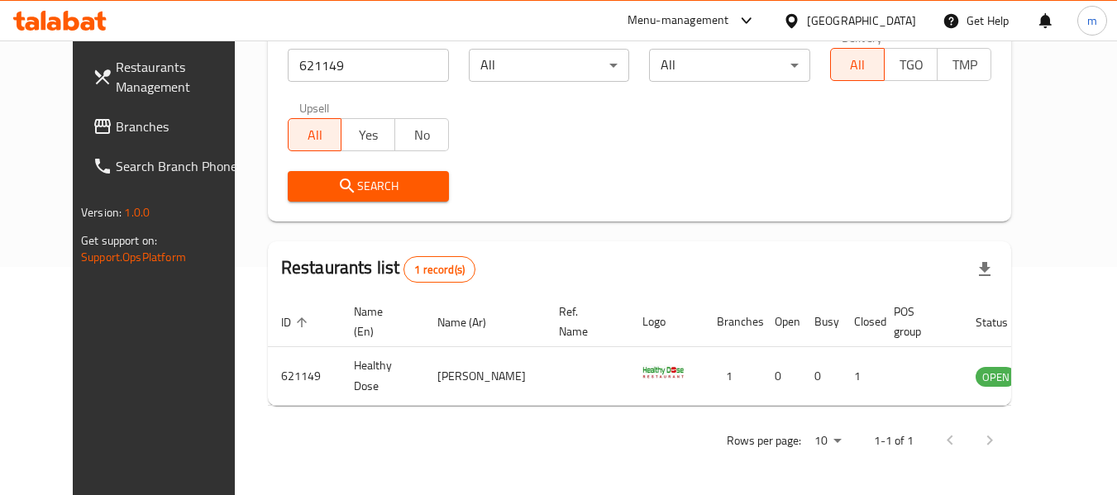
click at [787, 21] on icon at bounding box center [791, 20] width 17 height 17
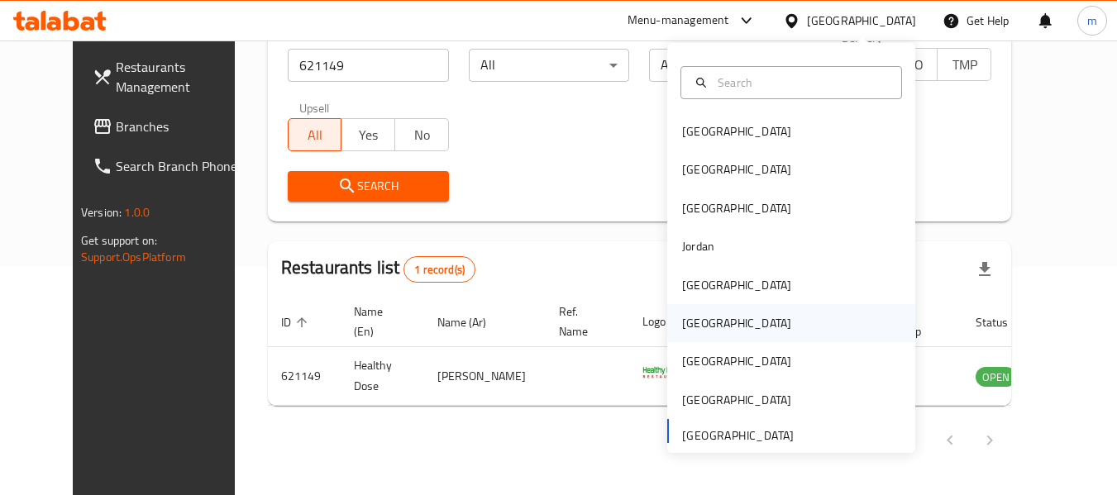
click at [687, 328] on div "[GEOGRAPHIC_DATA]" at bounding box center [736, 323] width 109 height 18
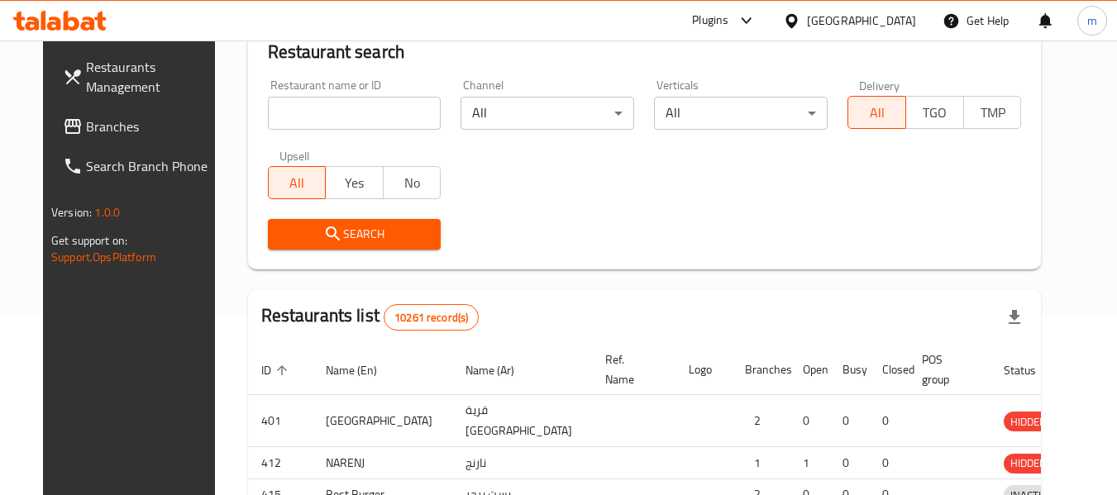
scroll to position [228, 0]
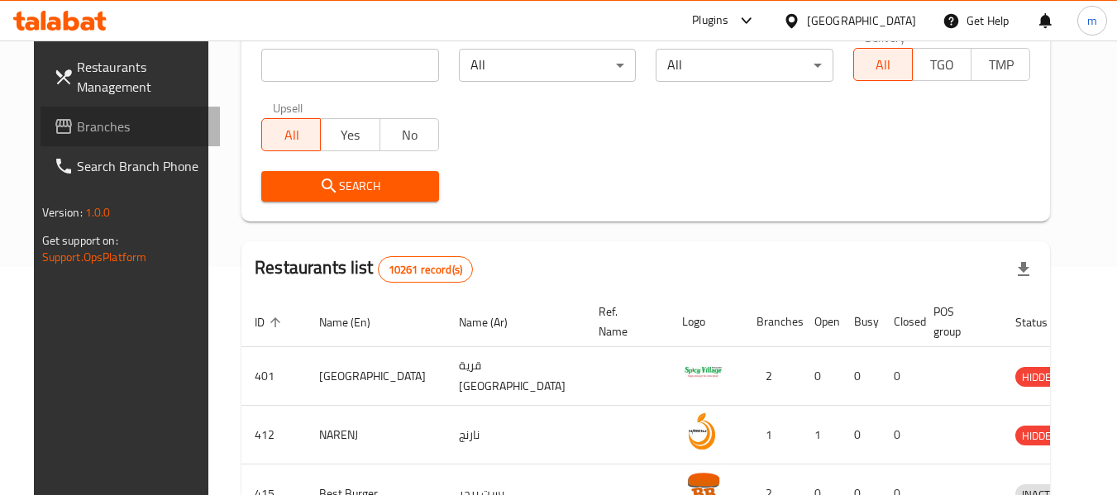
click at [84, 120] on span "Branches" at bounding box center [142, 127] width 131 height 20
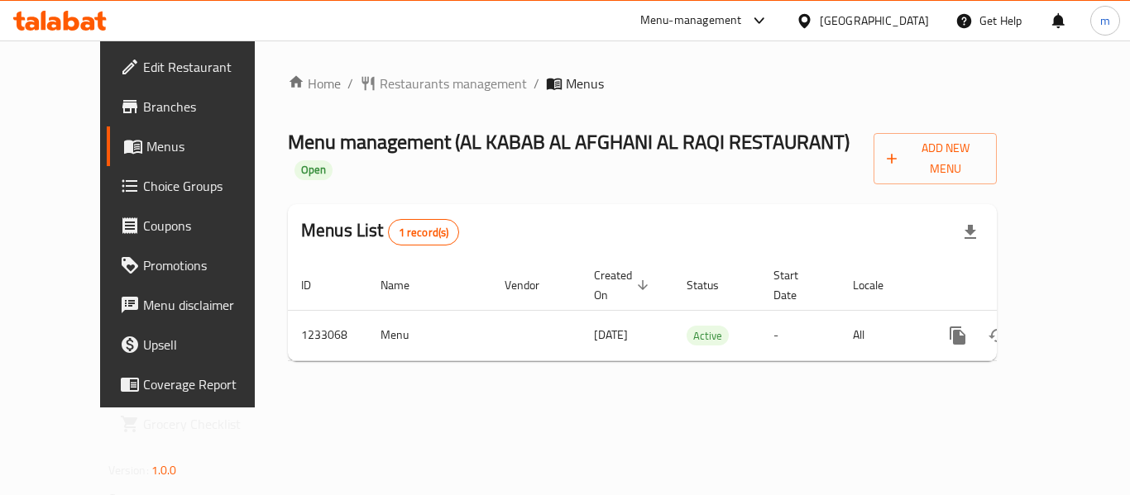
click at [380, 83] on span "Restaurants management" at bounding box center [453, 84] width 147 height 20
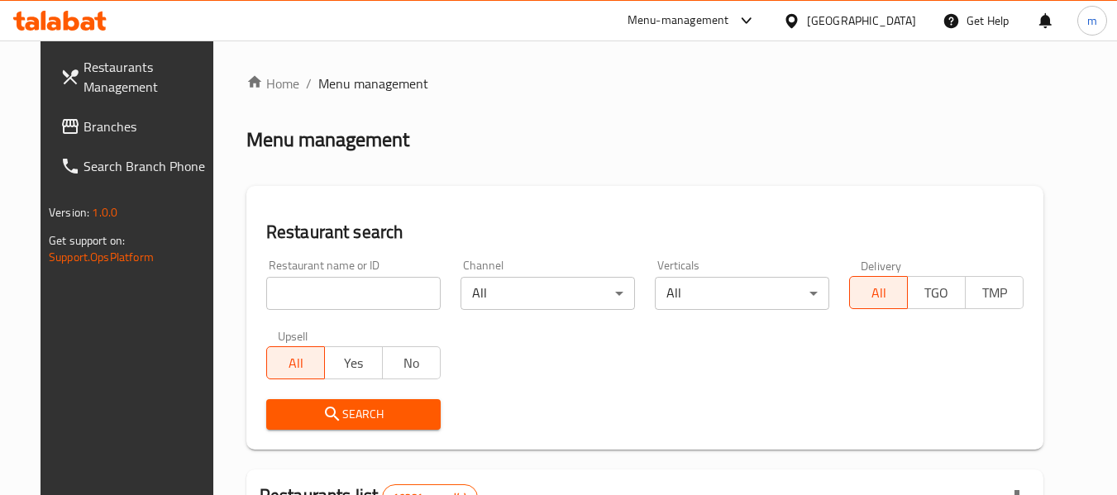
click at [303, 294] on input "search" at bounding box center [353, 293] width 175 height 33
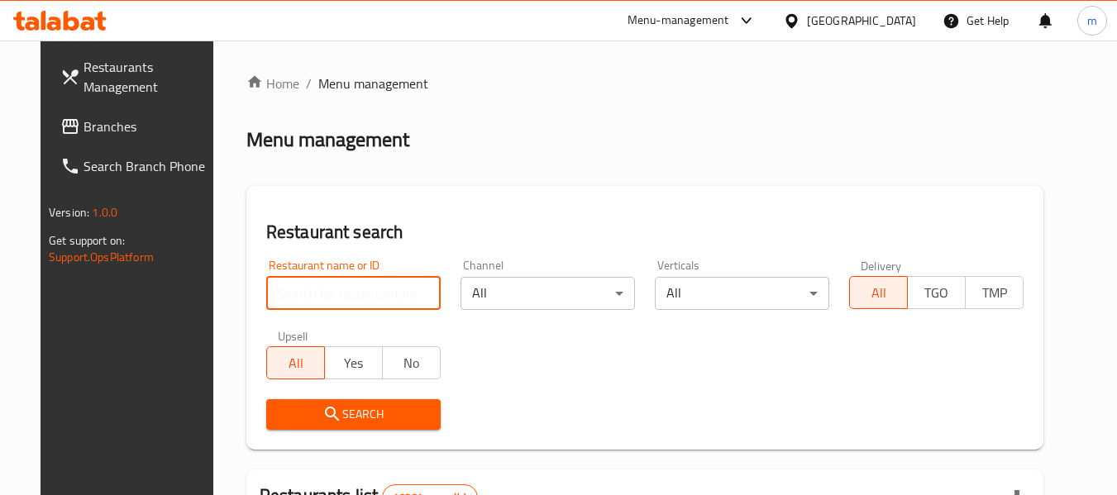
paste input "678005"
type input "678005"
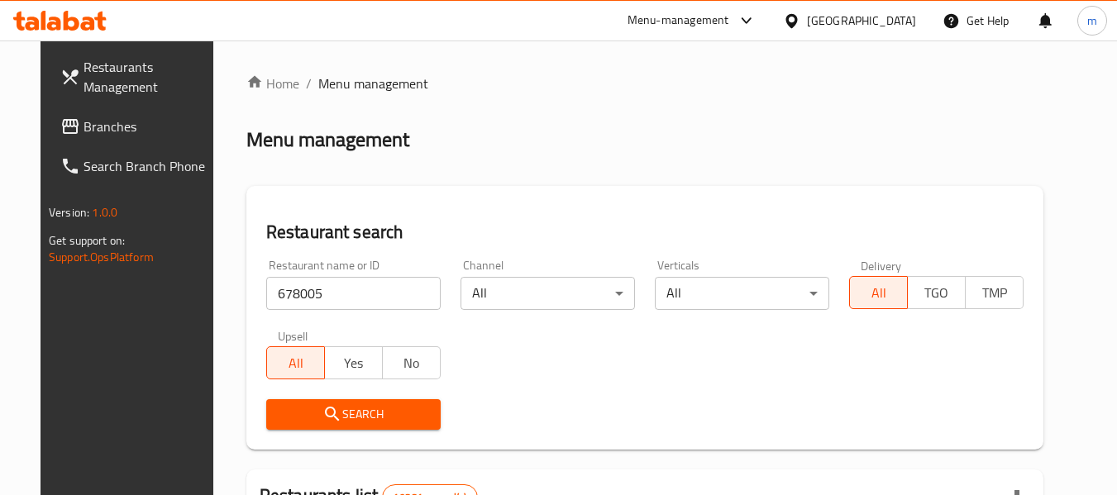
click at [327, 420] on span "Search" at bounding box center [354, 414] width 148 height 21
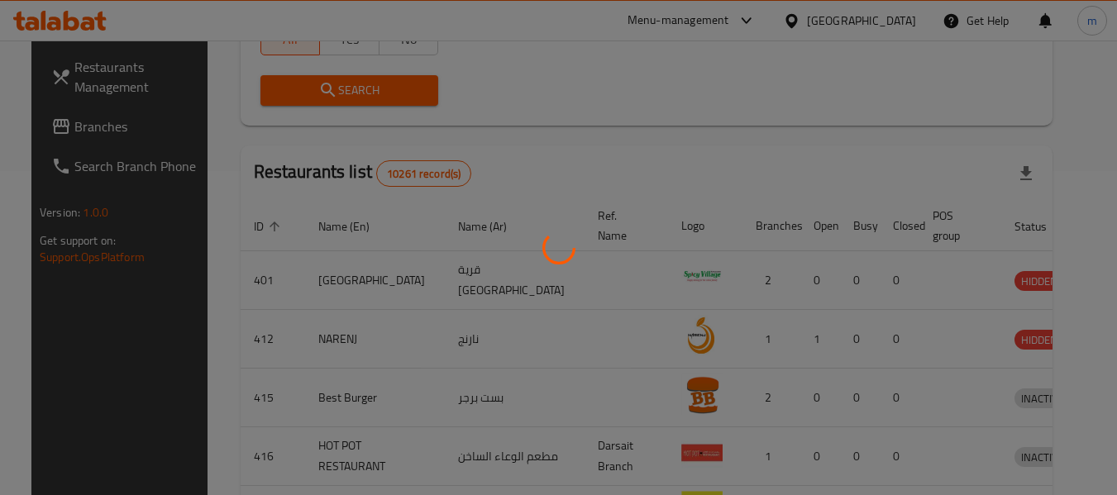
scroll to position [263, 0]
